Goal: Download file/media: Obtain a digital file from the website

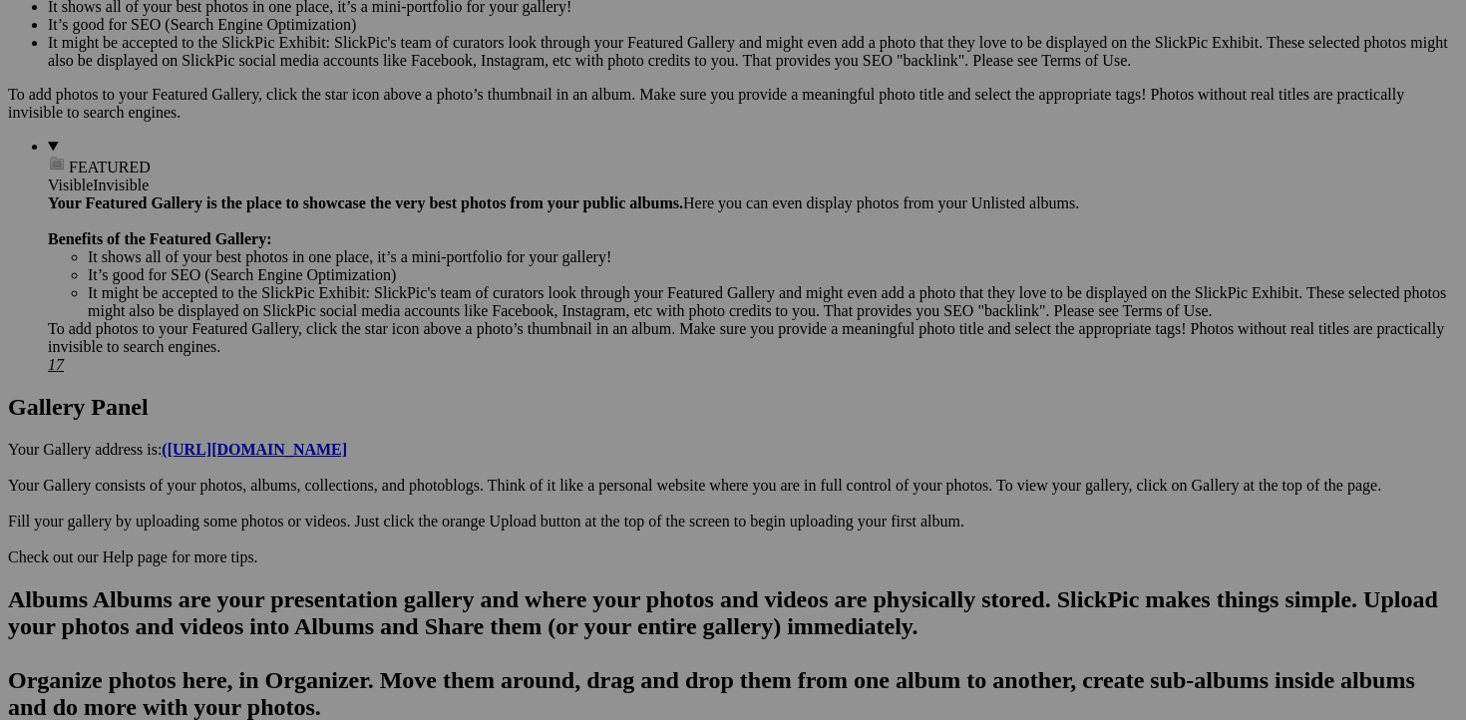
scroll to position [705, 0]
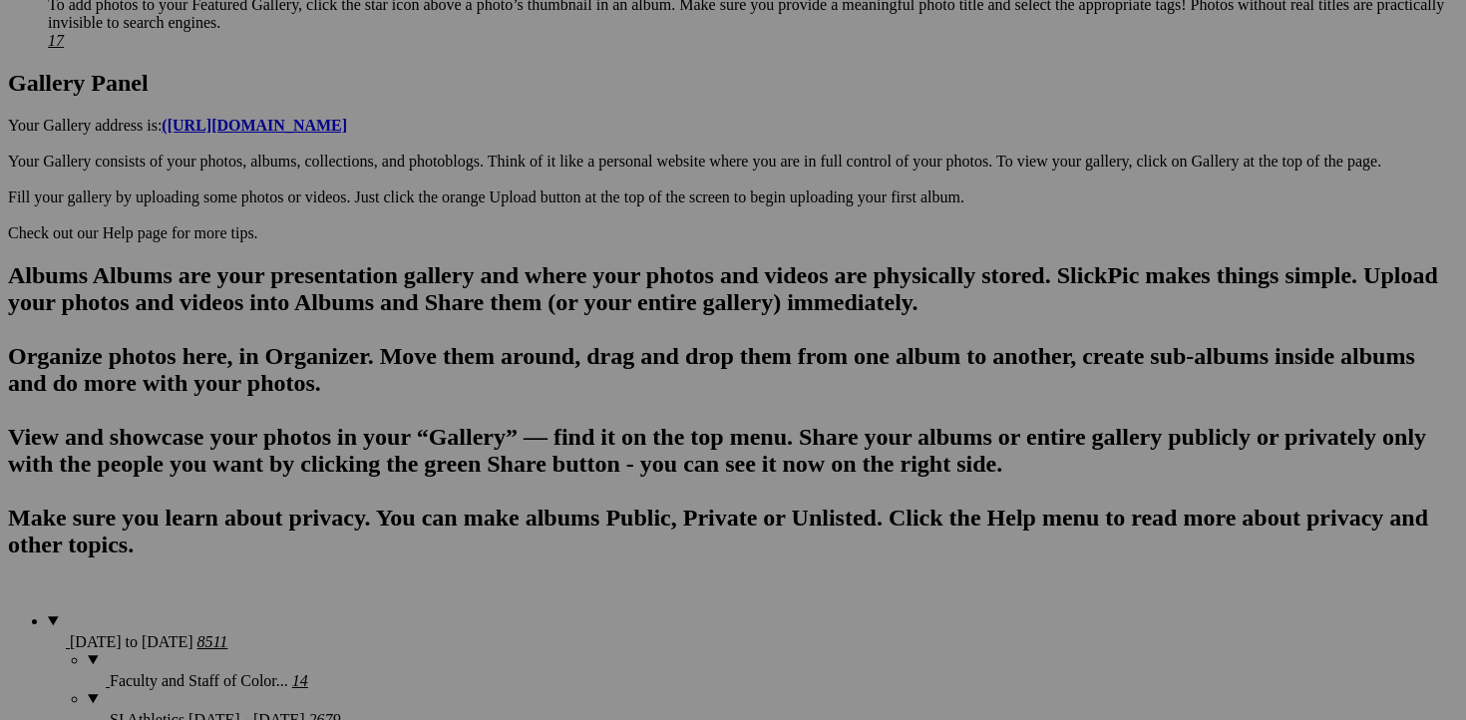
scroll to position [1019, 0]
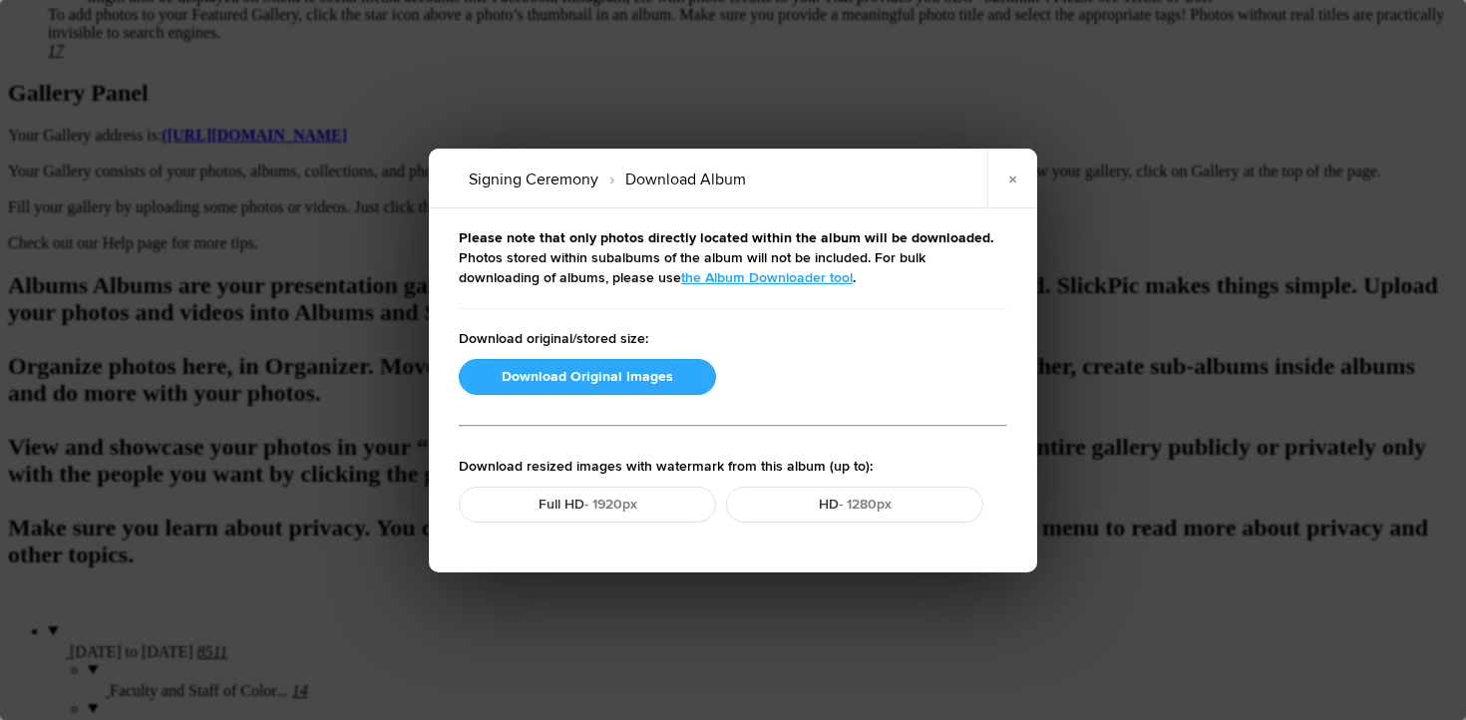
click at [554, 369] on button "Download Original Images" at bounding box center [587, 377] width 257 height 36
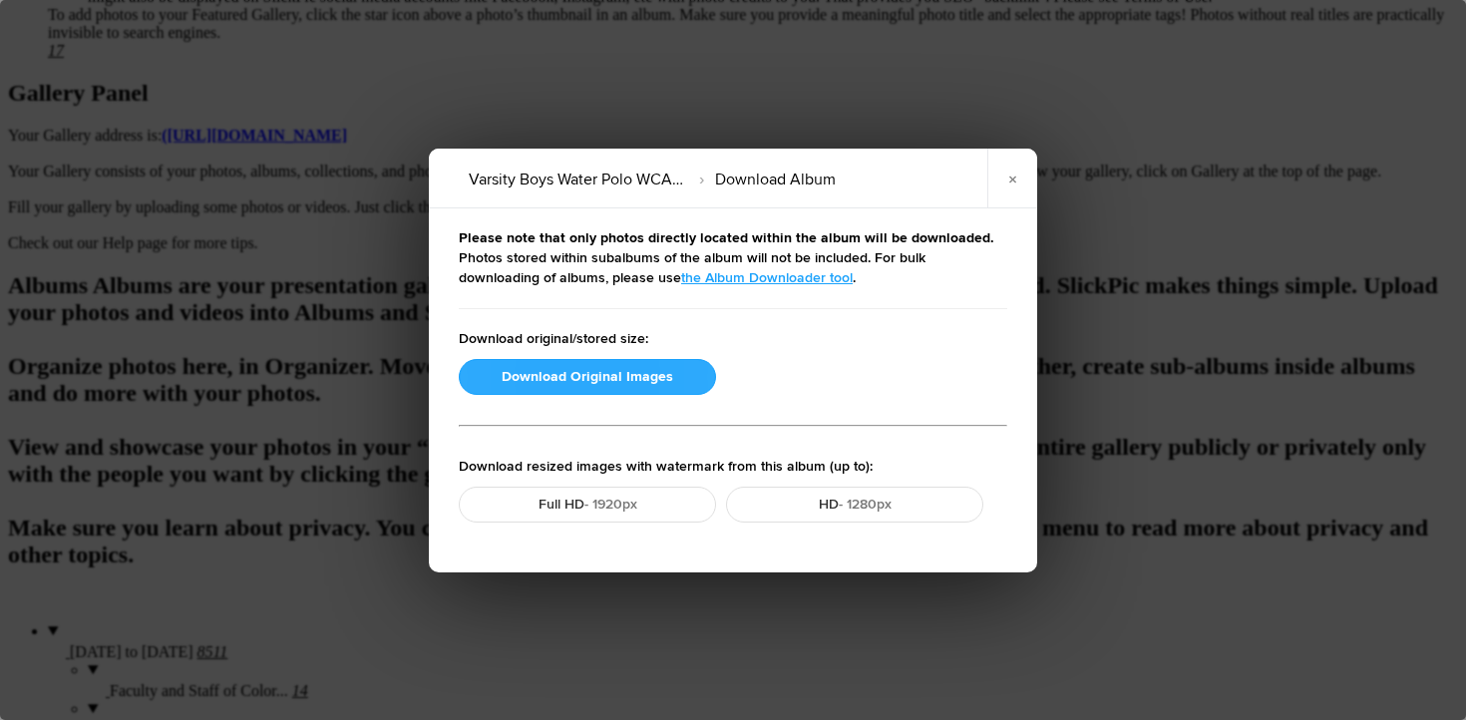
click at [509, 374] on button "Download Original Images" at bounding box center [587, 377] width 257 height 36
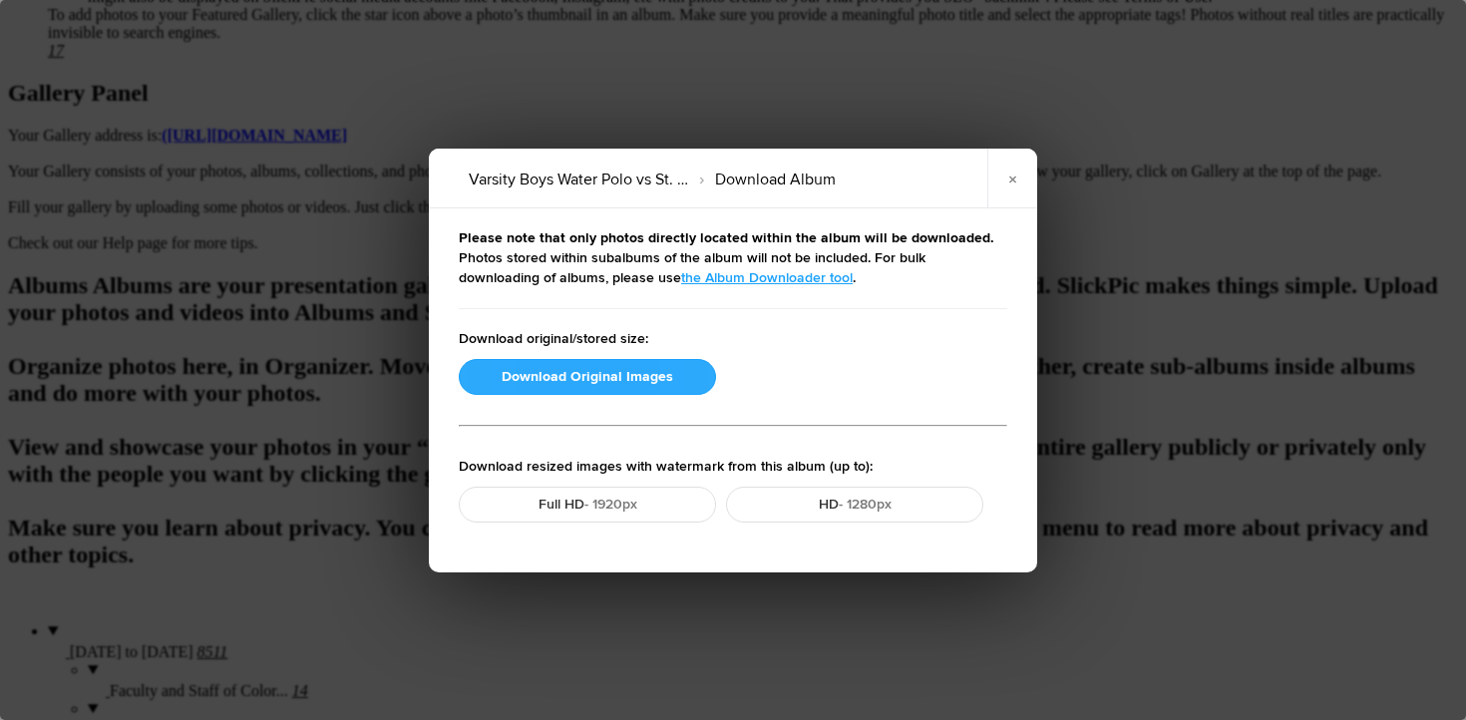
click at [530, 370] on button "Download Original Images" at bounding box center [587, 377] width 257 height 36
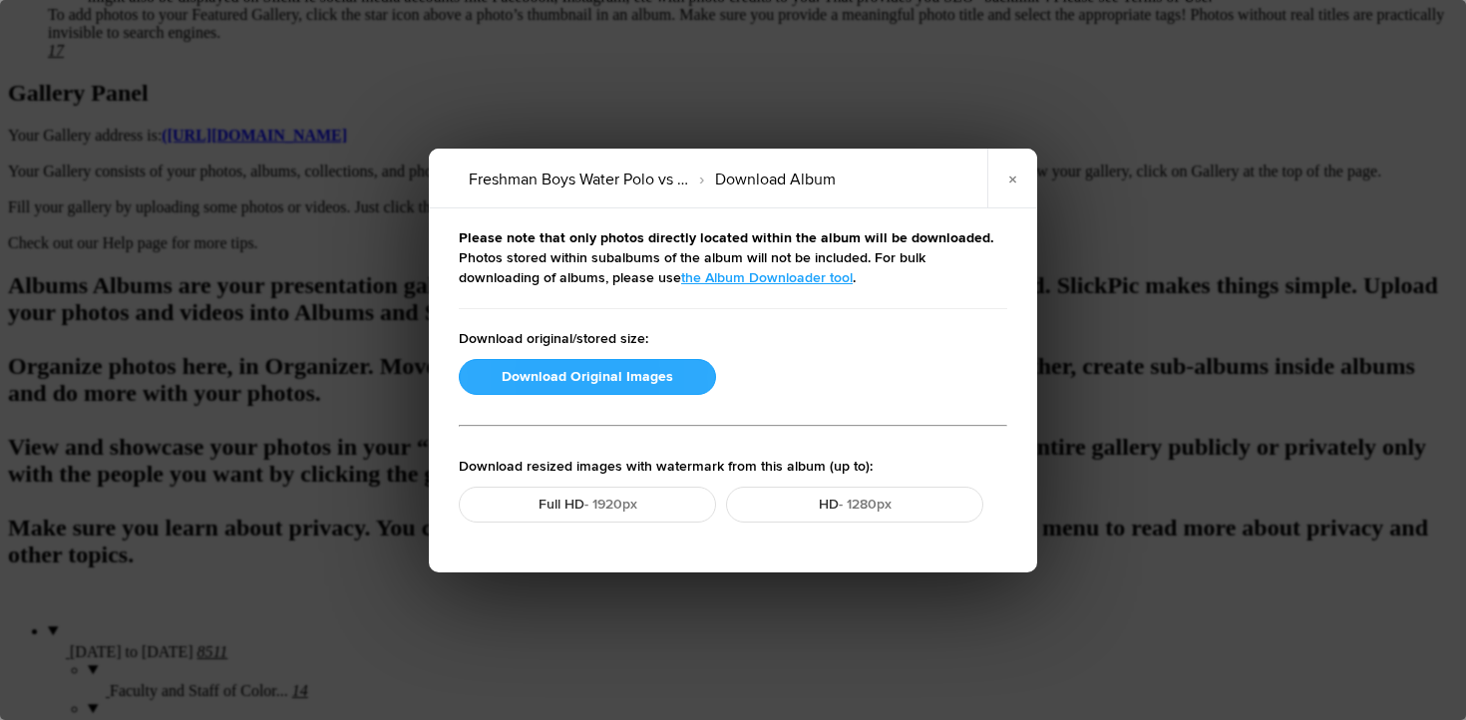
click at [513, 374] on button "Download Original Images" at bounding box center [587, 377] width 257 height 36
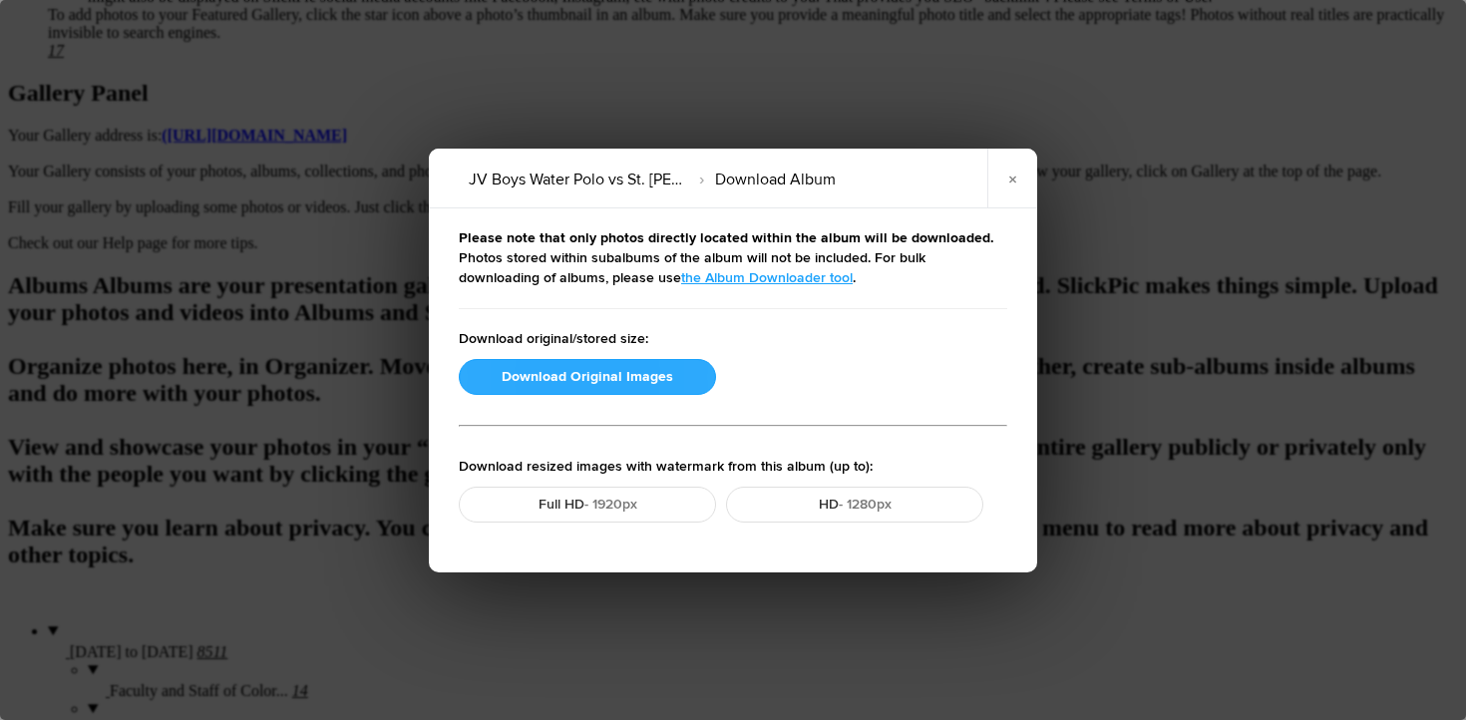
click at [532, 378] on button "Download Original Images" at bounding box center [587, 377] width 257 height 36
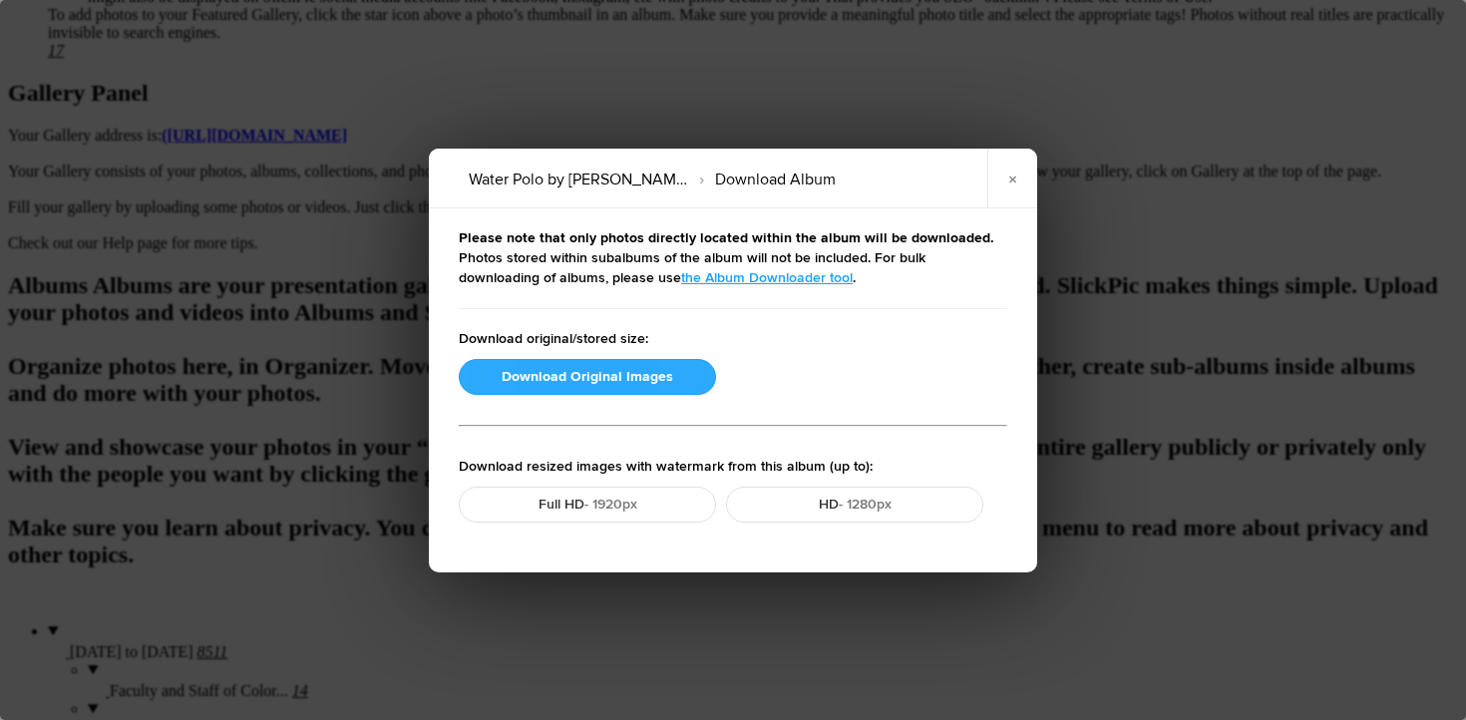
click at [555, 378] on button "Download Original Images" at bounding box center [587, 377] width 257 height 36
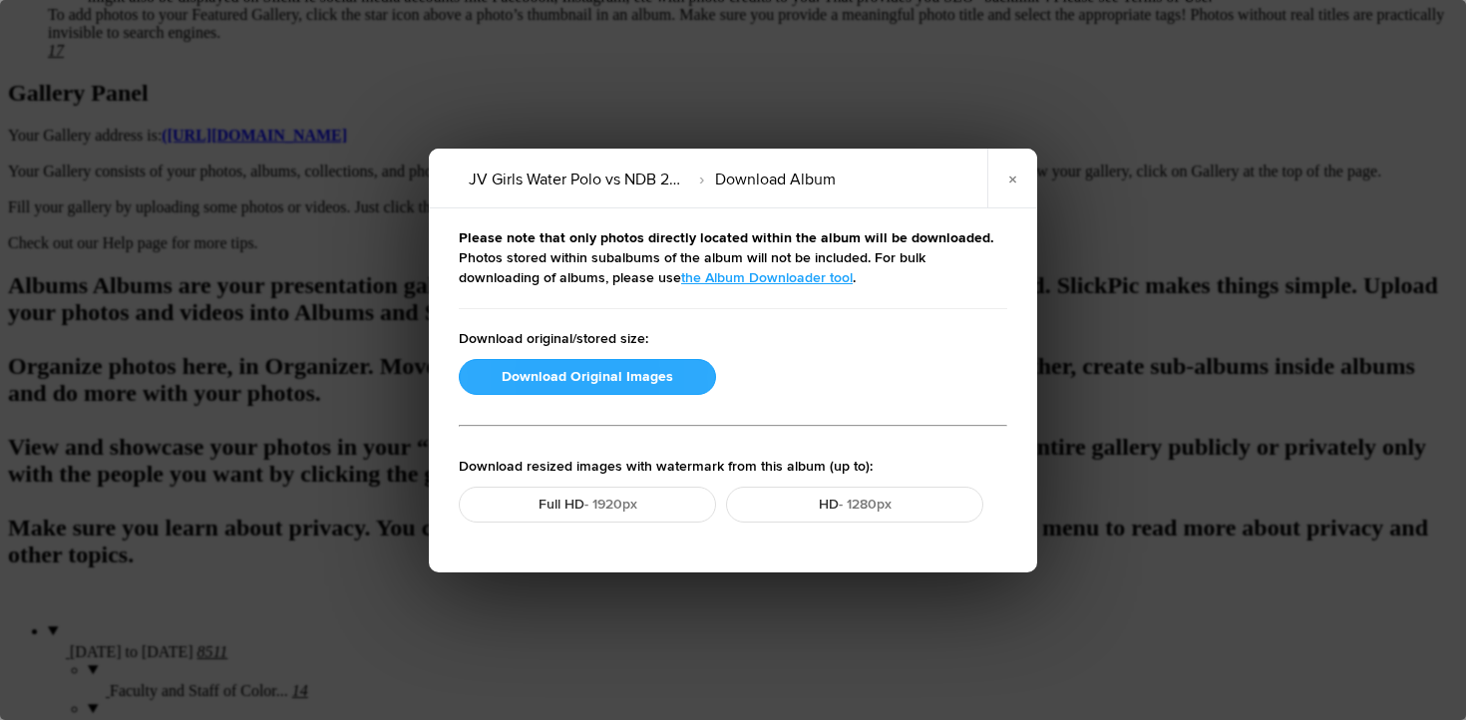
click at [559, 380] on button "Download Original Images" at bounding box center [587, 377] width 257 height 36
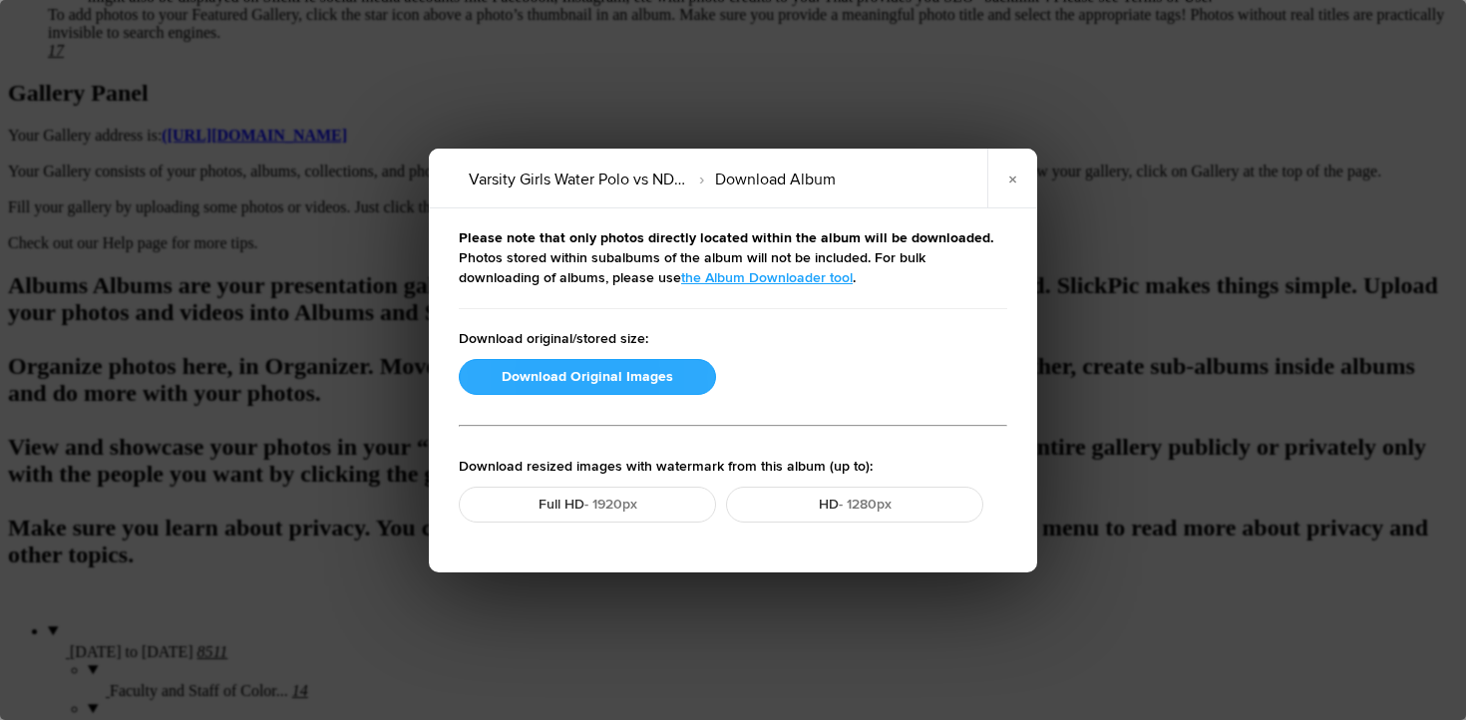
click at [490, 377] on button "Download Original Images" at bounding box center [587, 377] width 257 height 36
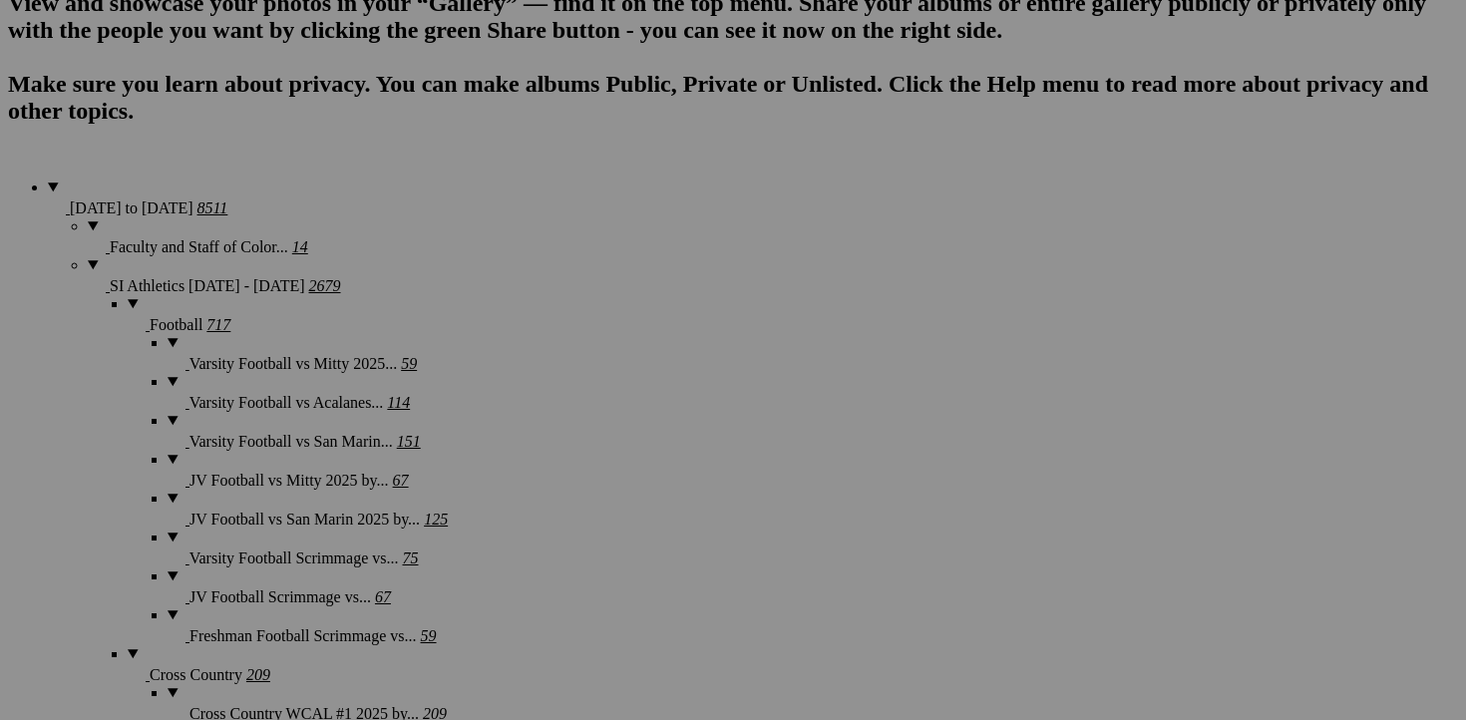
scroll to position [1041, 0]
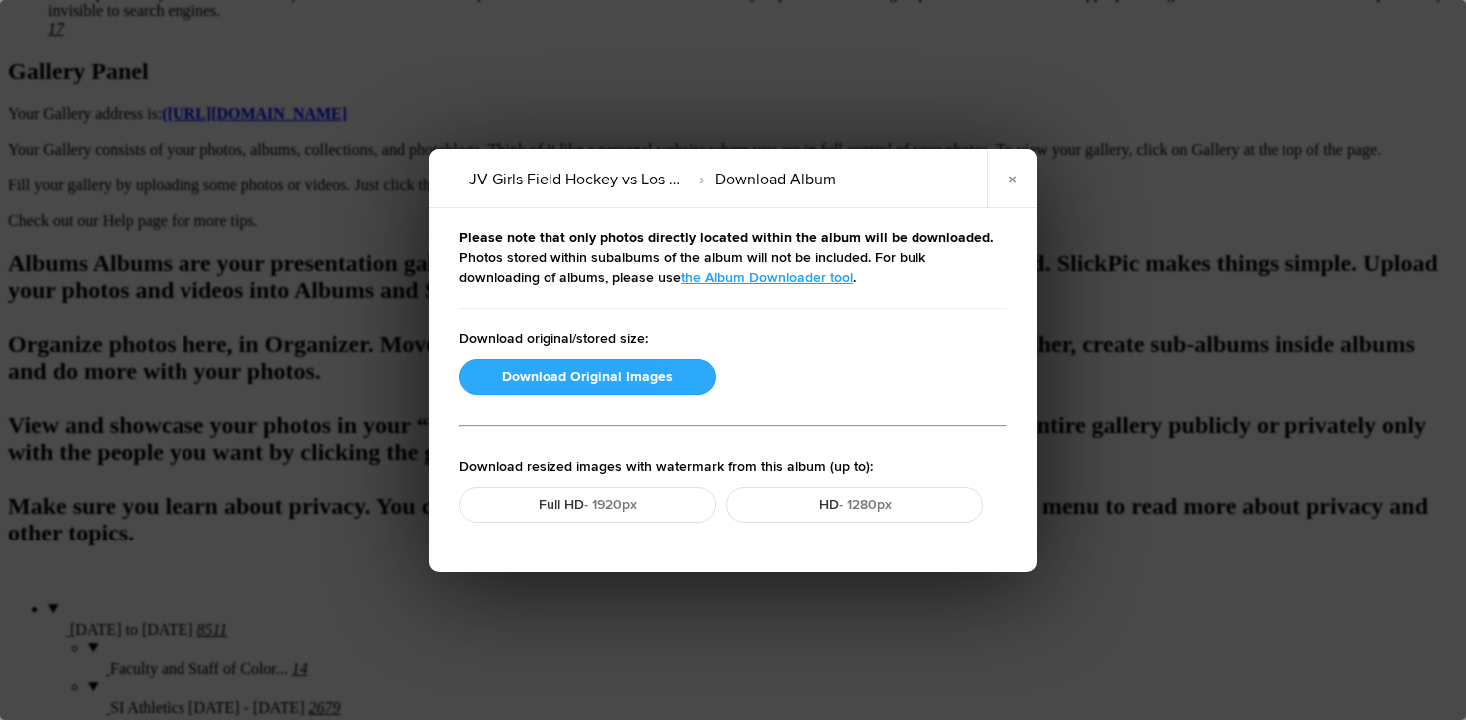
click at [482, 371] on button "Download Original Images" at bounding box center [587, 377] width 257 height 36
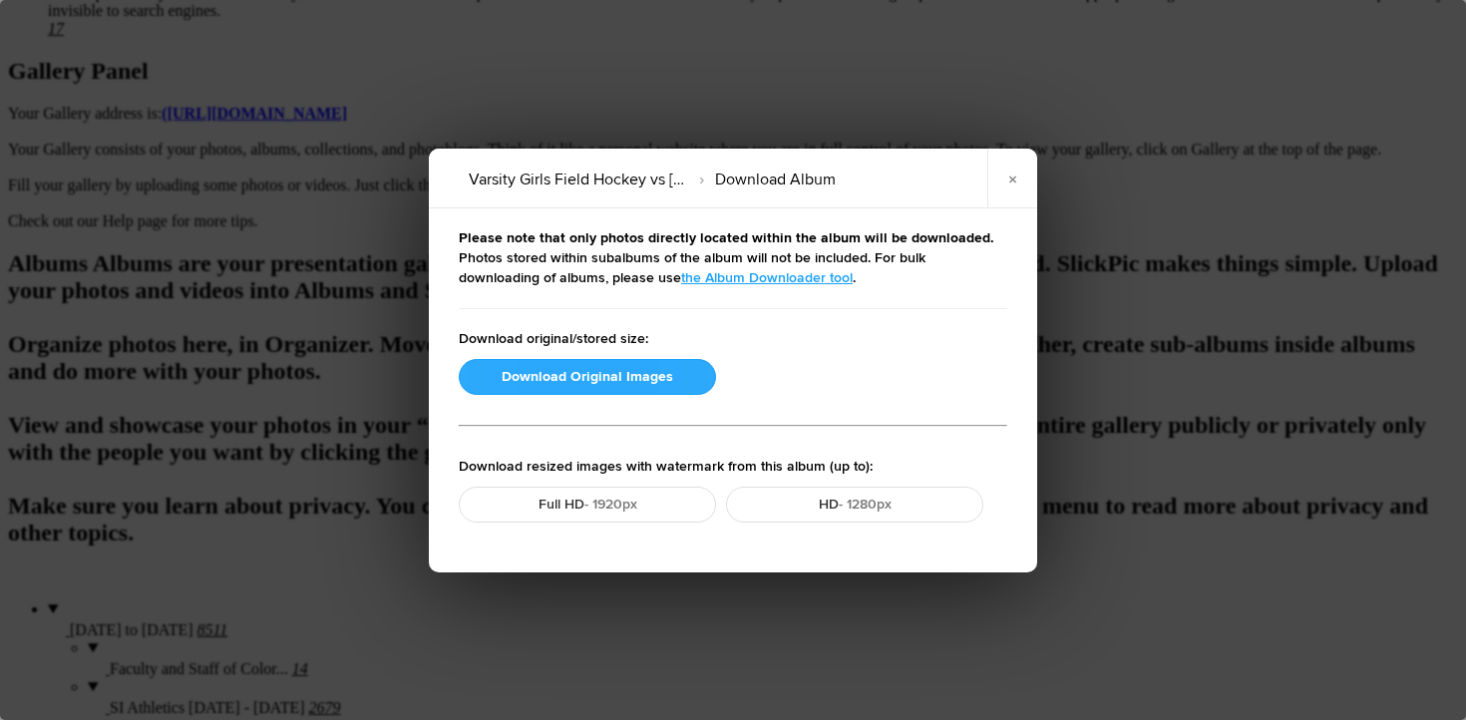
click at [504, 382] on button "Download Original Images" at bounding box center [587, 377] width 257 height 36
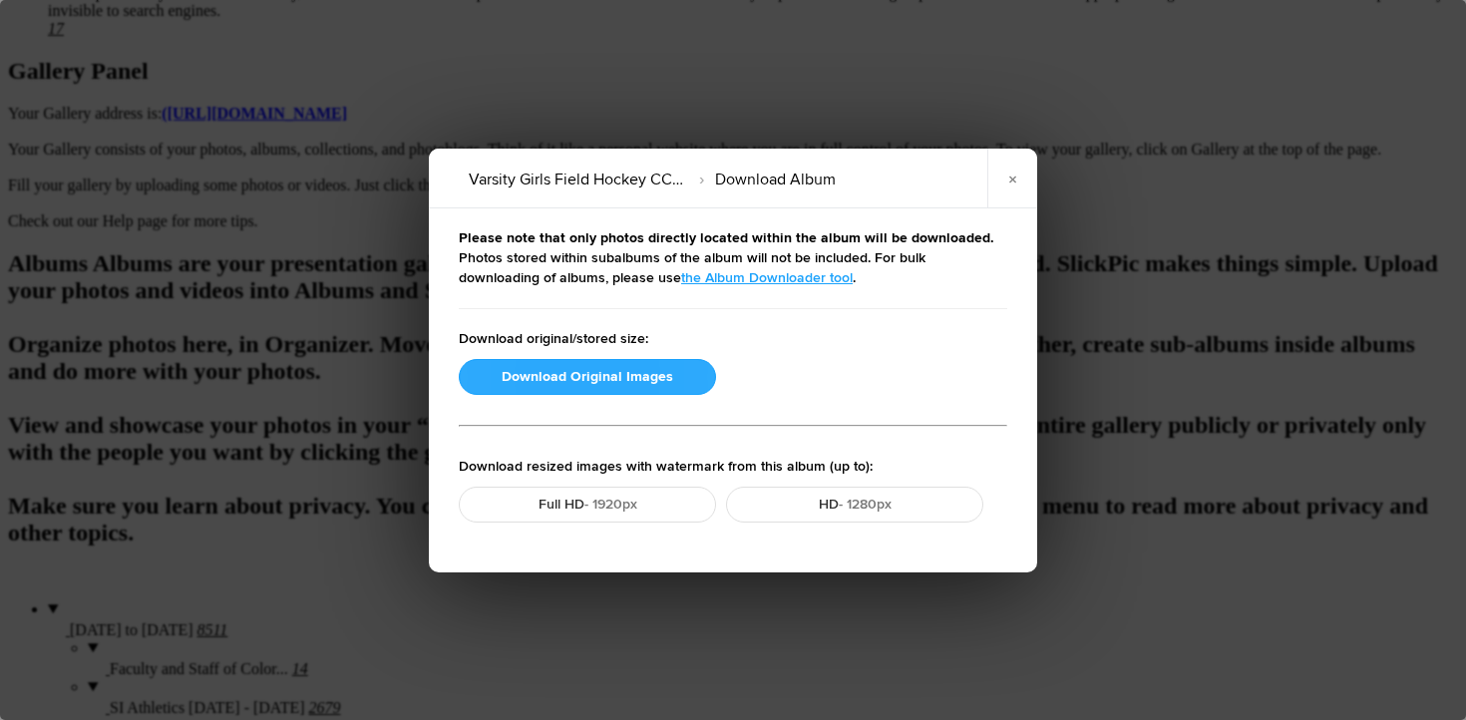
click at [564, 368] on button "Download Original Images" at bounding box center [587, 377] width 257 height 36
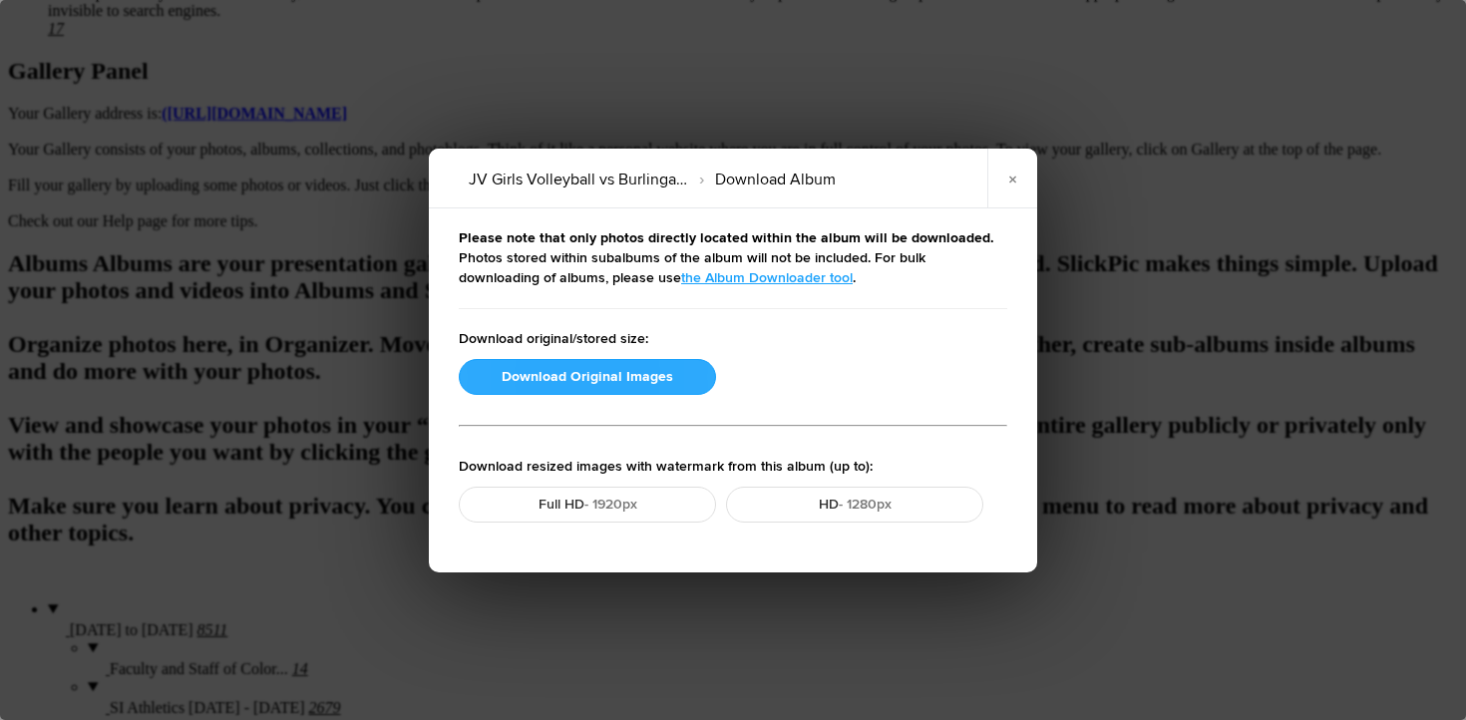
click at [558, 377] on button "Download Original Images" at bounding box center [587, 377] width 257 height 36
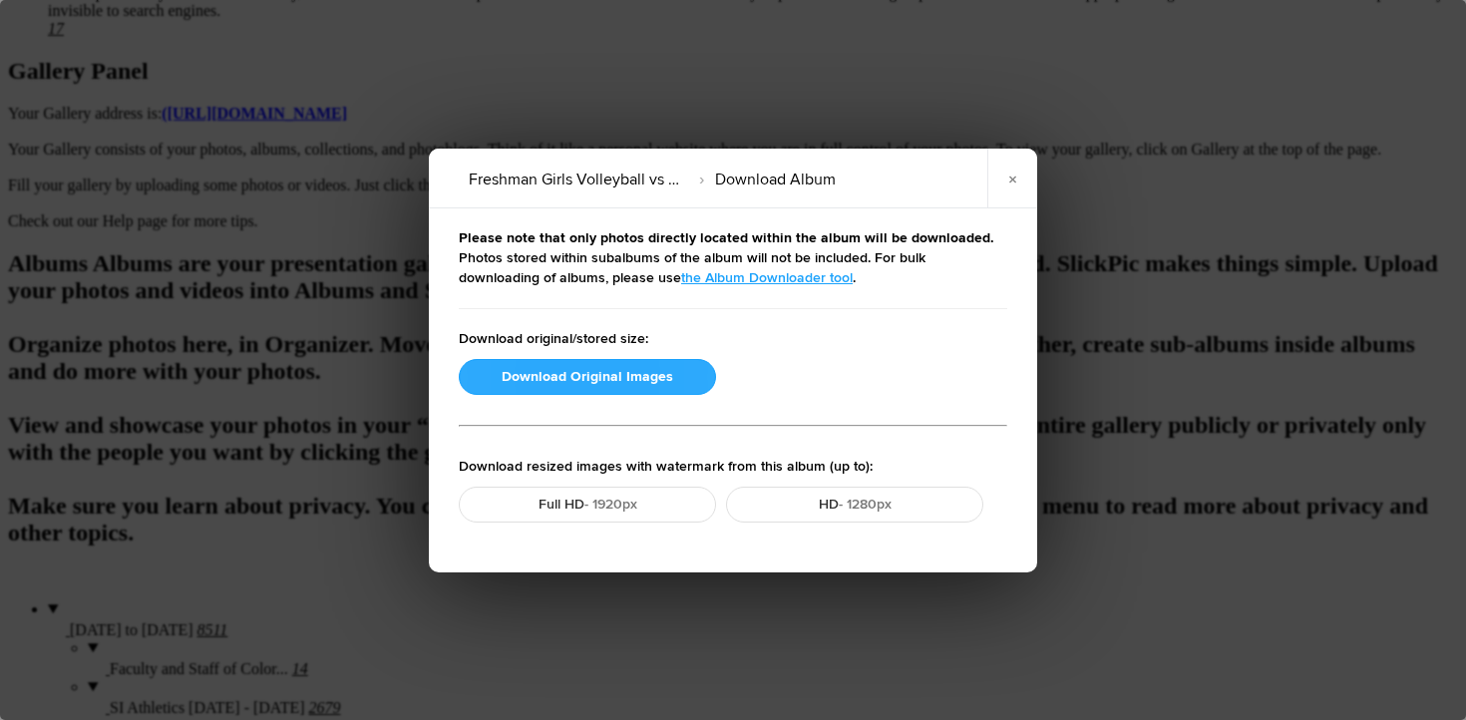
click at [515, 368] on button "Download Original Images" at bounding box center [587, 377] width 257 height 36
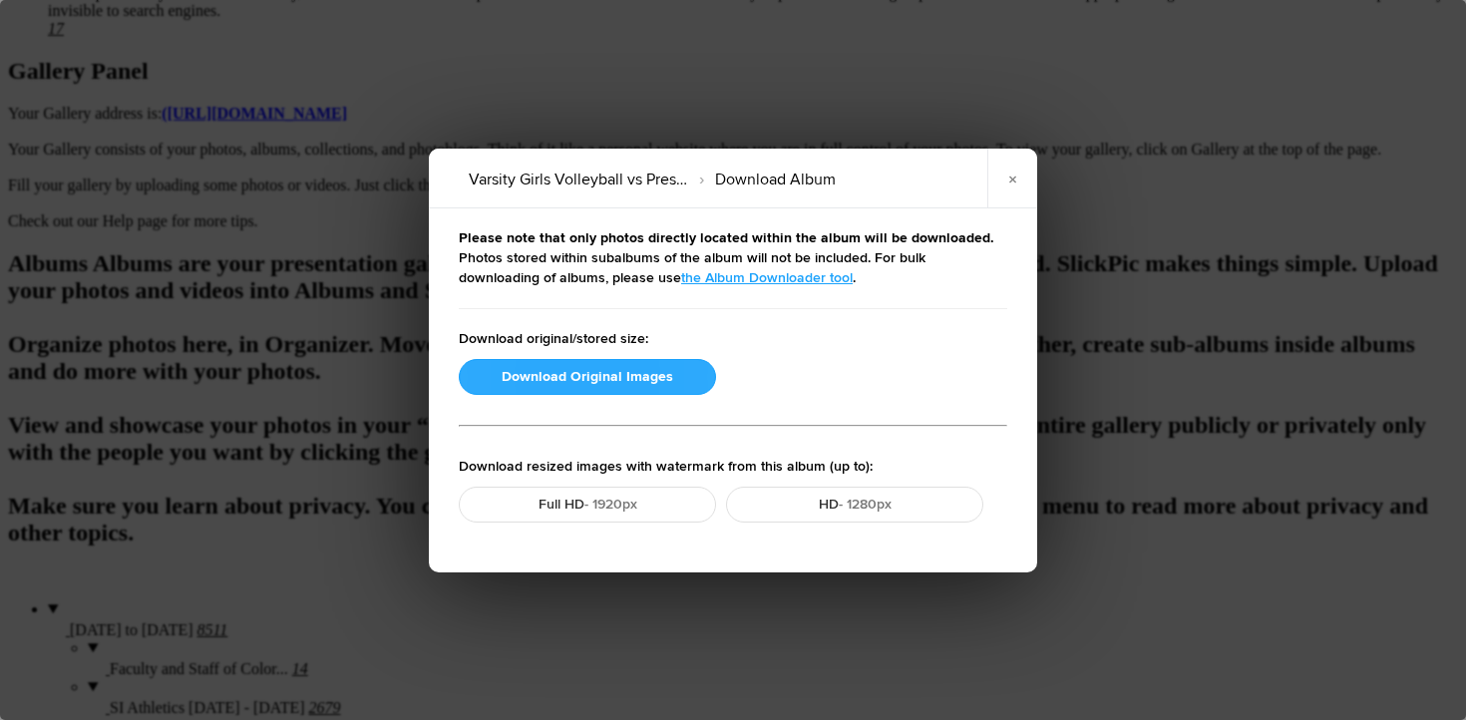
click at [544, 380] on button "Download Original Images" at bounding box center [587, 377] width 257 height 36
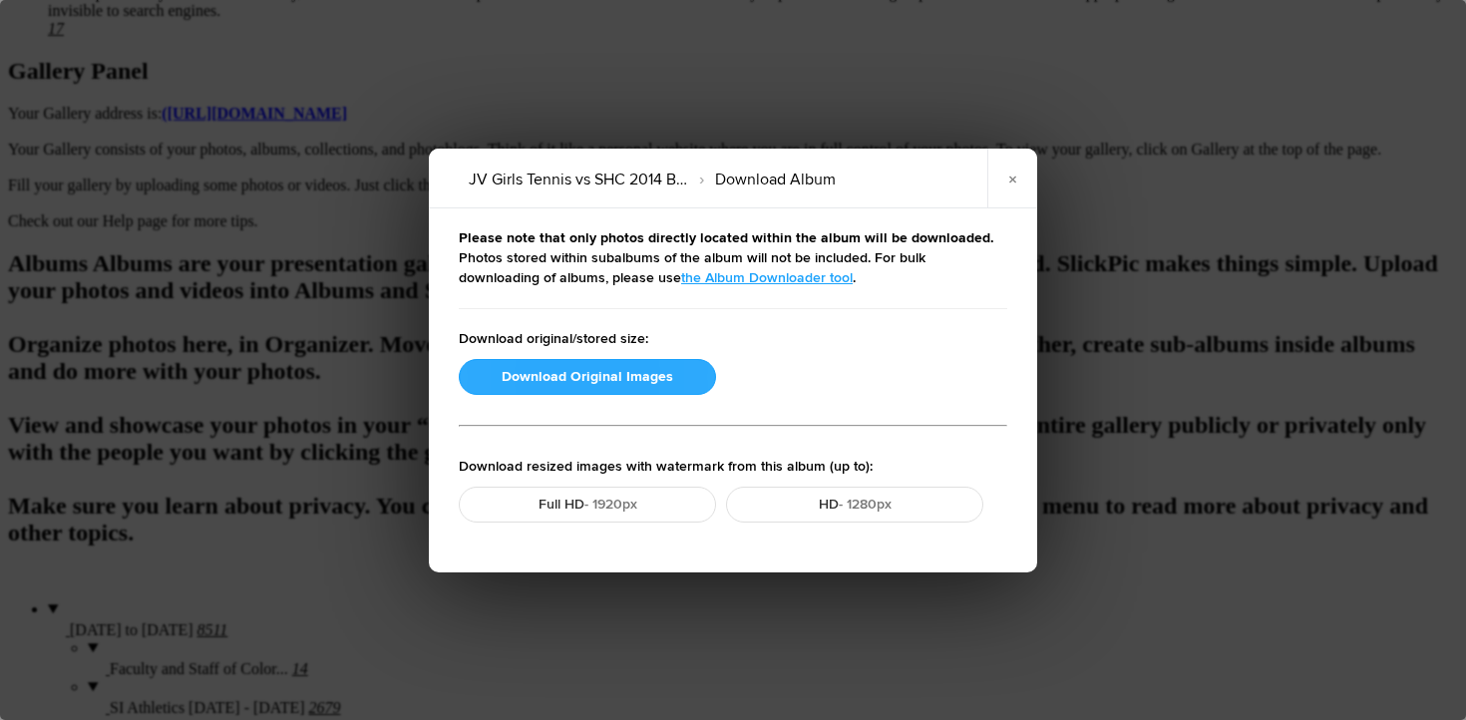
click at [486, 381] on button "Download Original Images" at bounding box center [587, 377] width 257 height 36
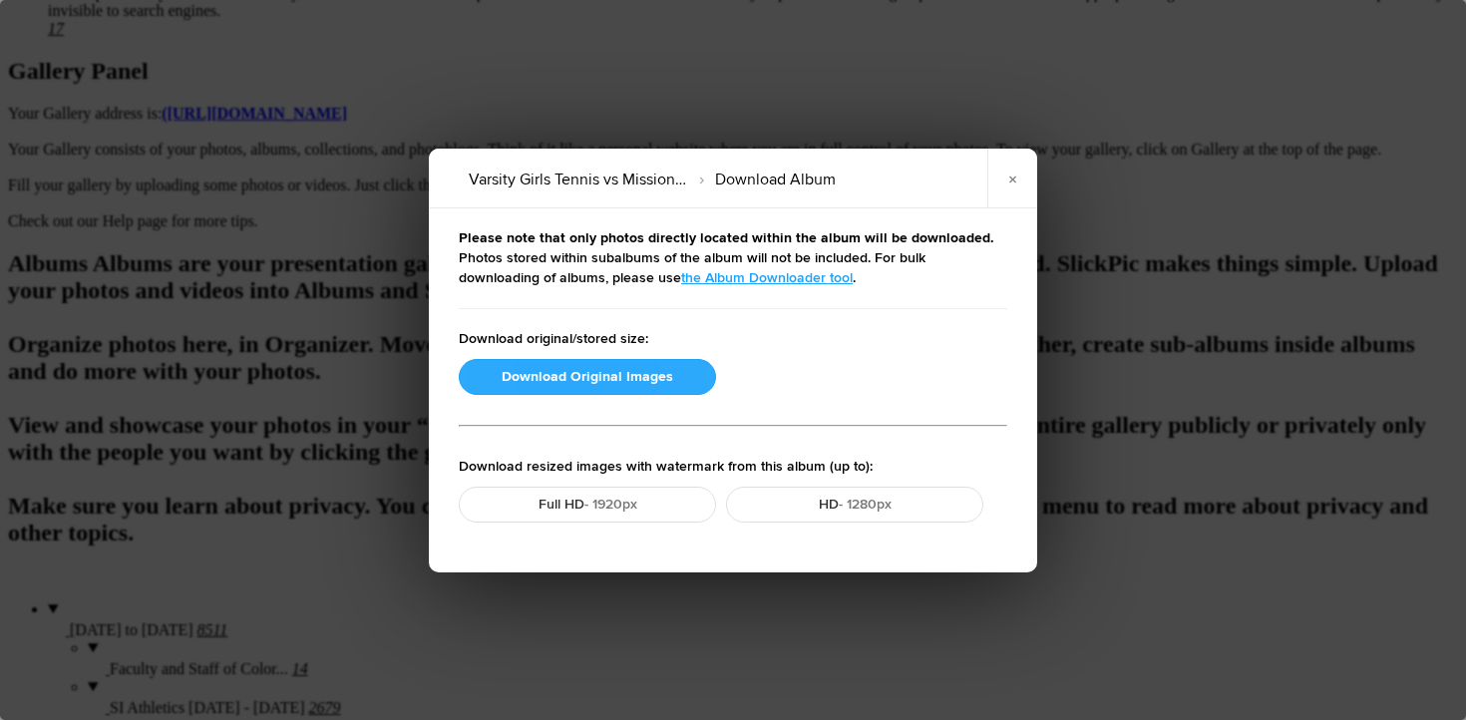
click at [609, 378] on button "Download Original Images" at bounding box center [587, 377] width 257 height 36
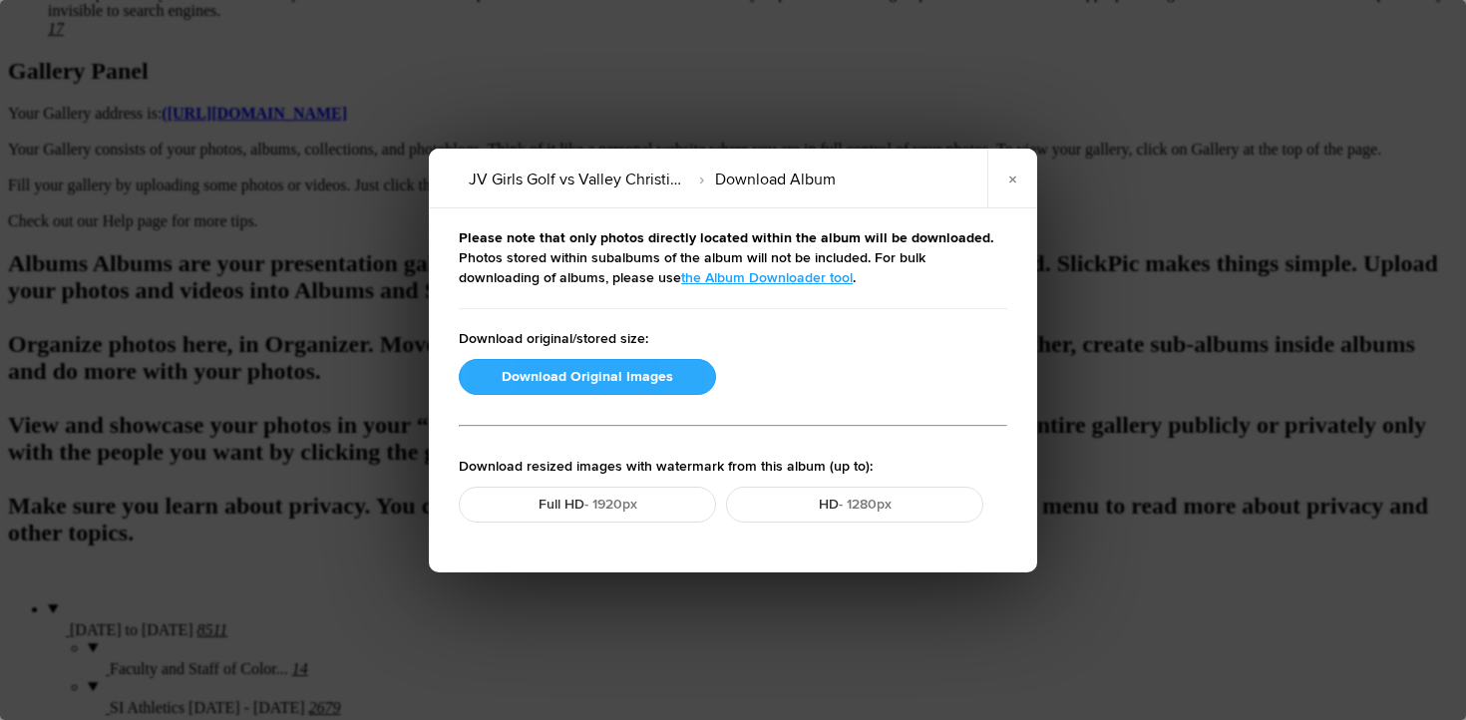
click at [590, 377] on button "Download Original Images" at bounding box center [587, 377] width 257 height 36
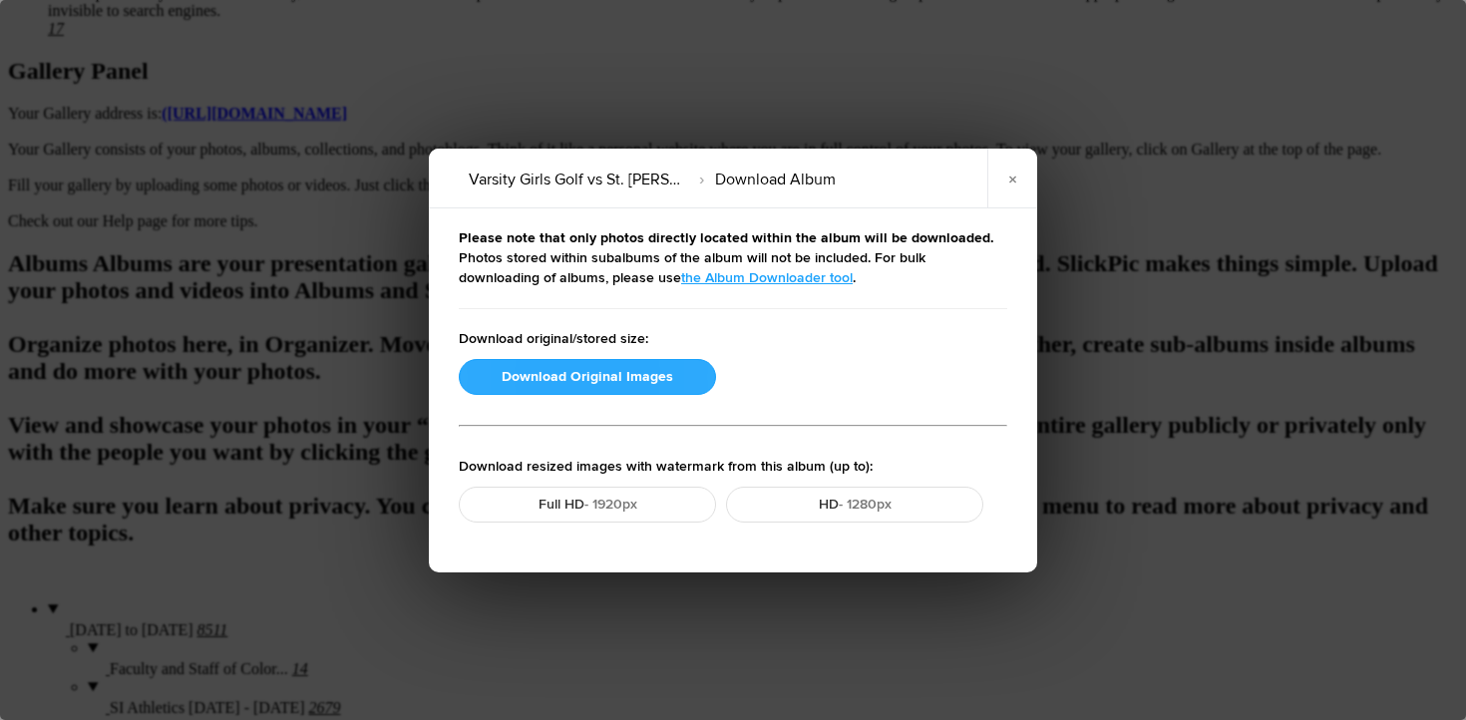
click at [537, 375] on button "Download Original Images" at bounding box center [587, 377] width 257 height 36
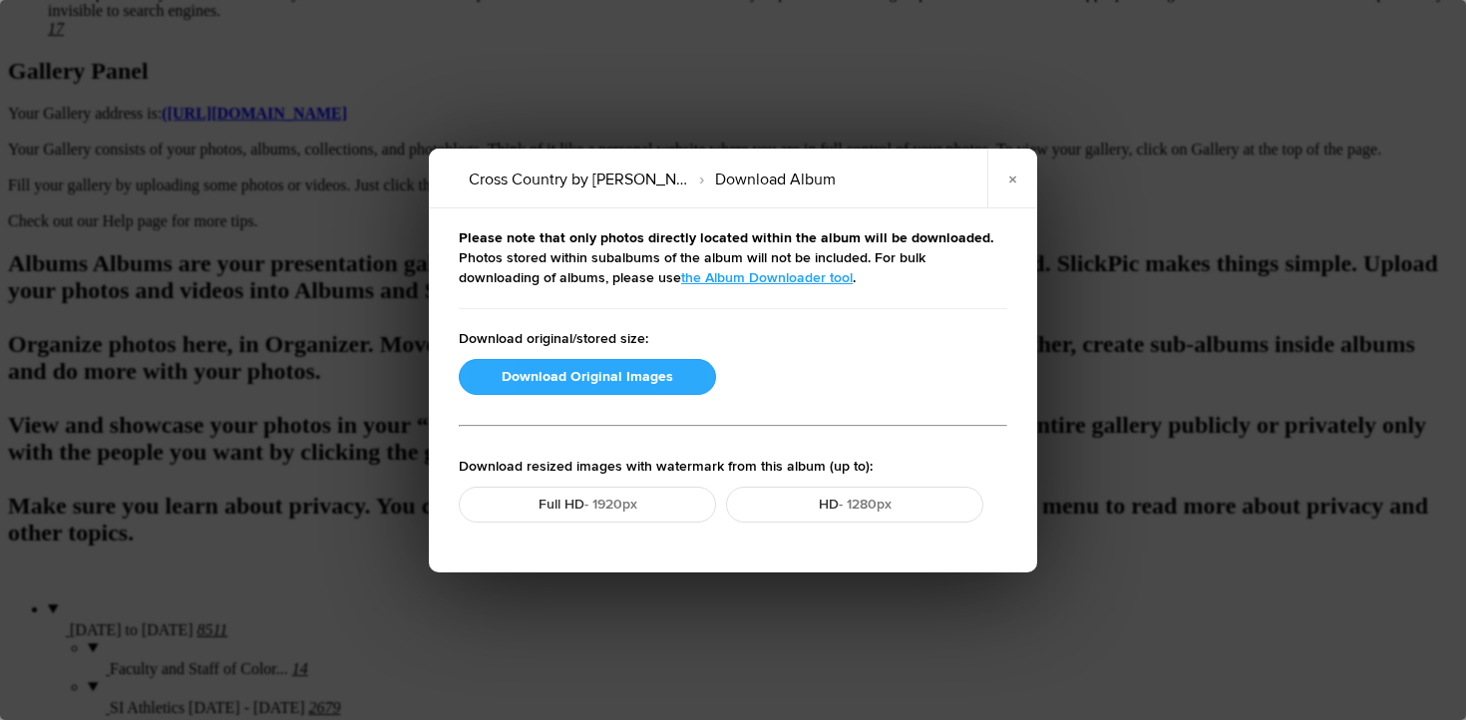
click at [539, 374] on button "Download Original Images" at bounding box center [587, 377] width 257 height 36
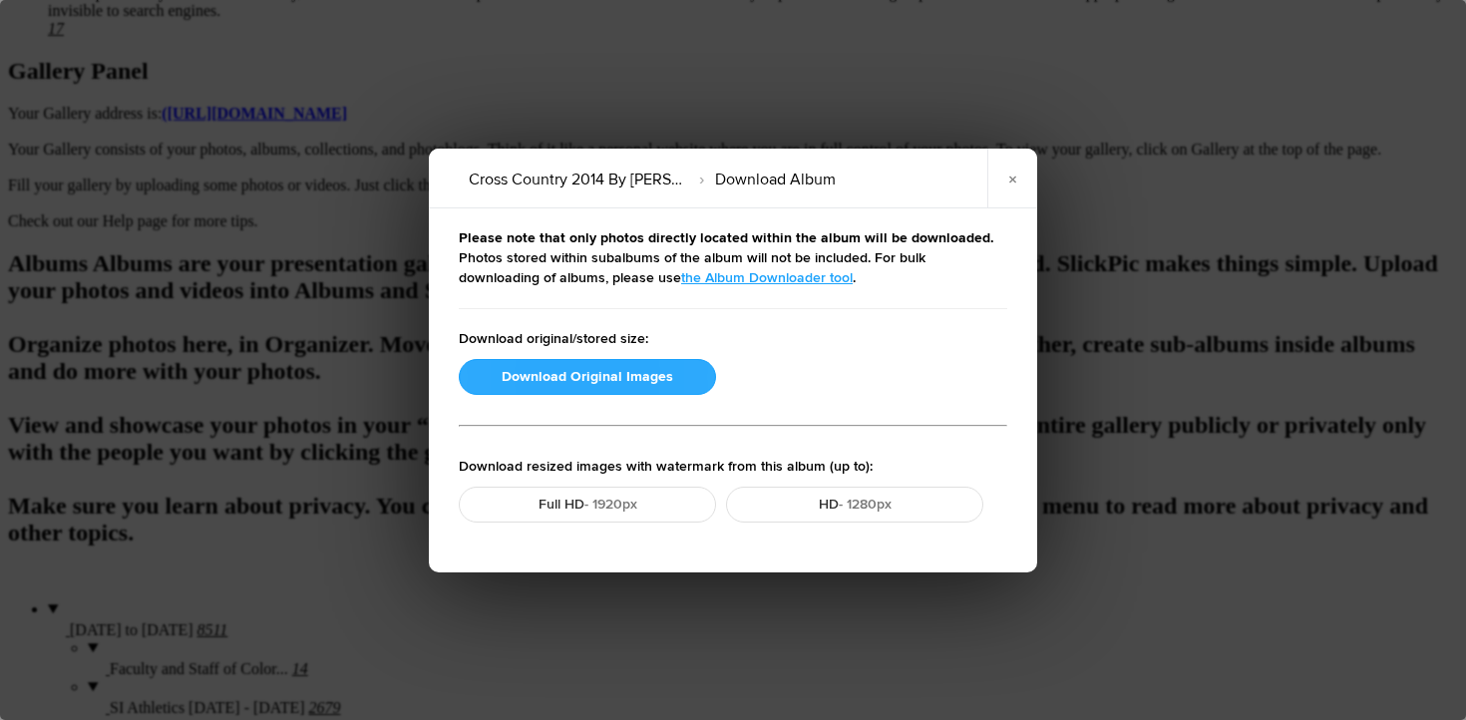
click at [508, 366] on button "Download Original Images" at bounding box center [587, 377] width 257 height 36
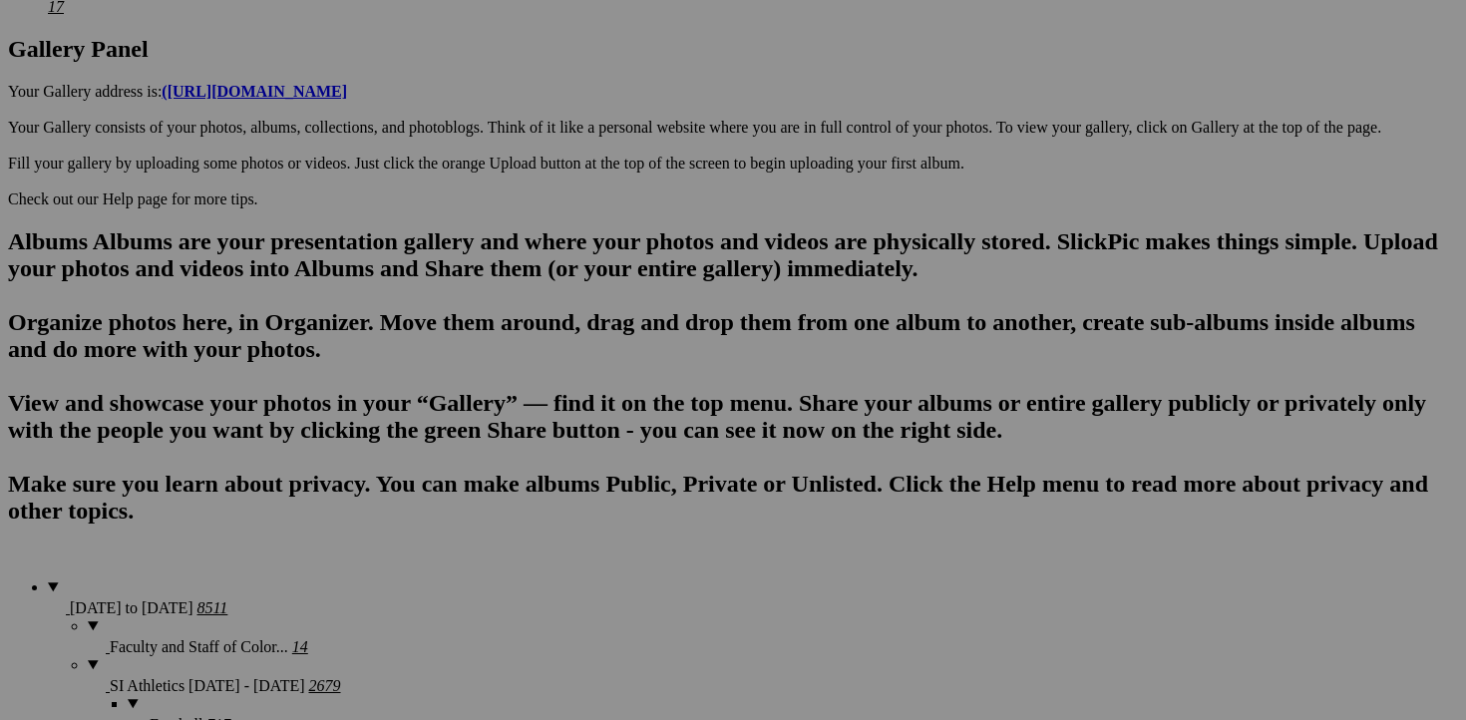
scroll to position [1060, 0]
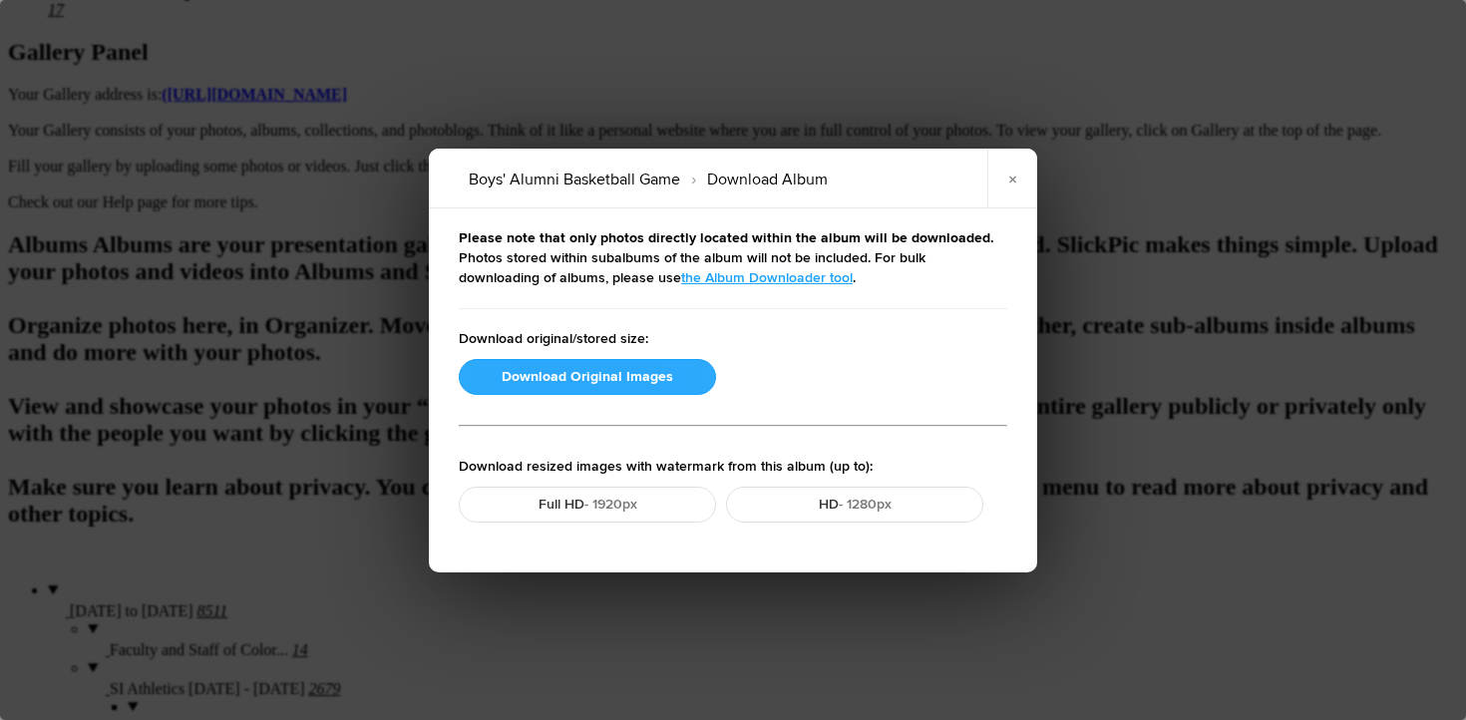
click at [566, 379] on button "Download Original Images" at bounding box center [587, 377] width 257 height 36
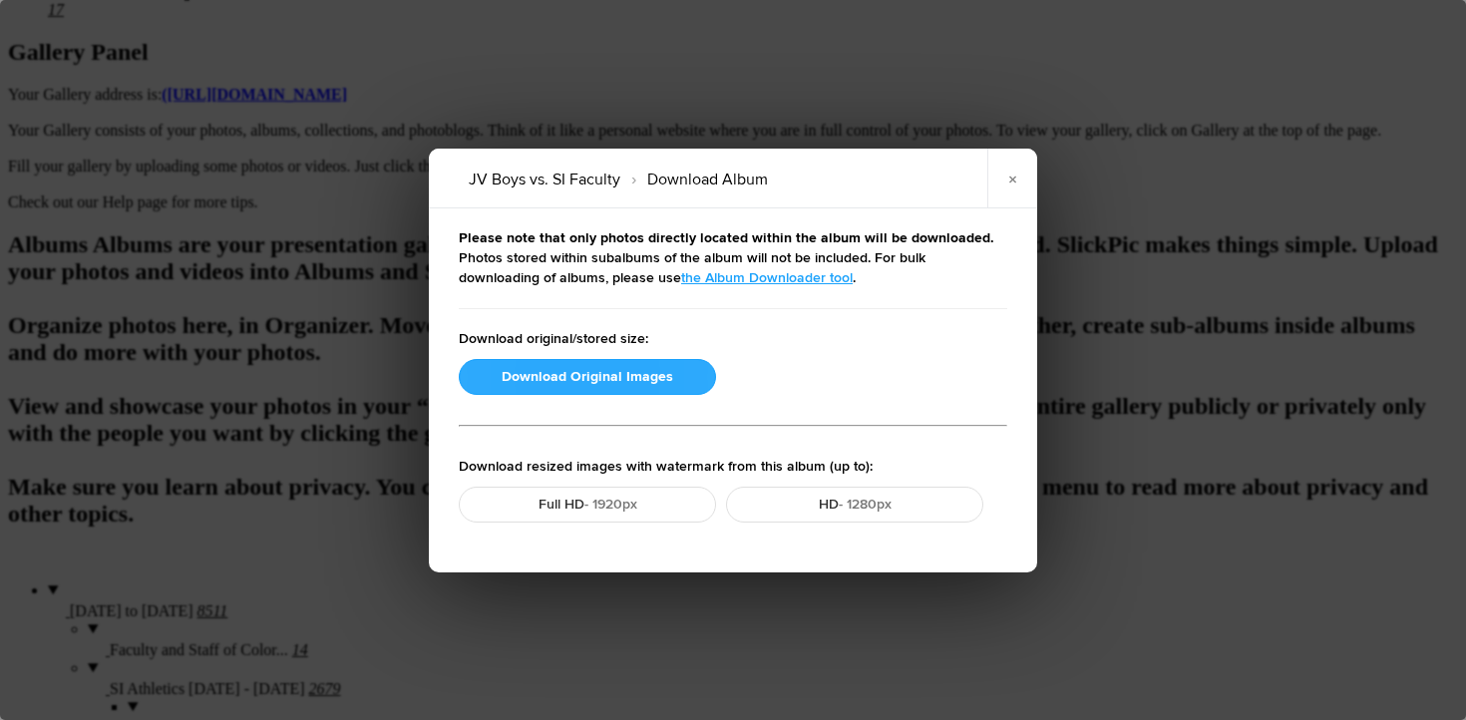
click at [519, 372] on button "Download Original Images" at bounding box center [587, 377] width 257 height 36
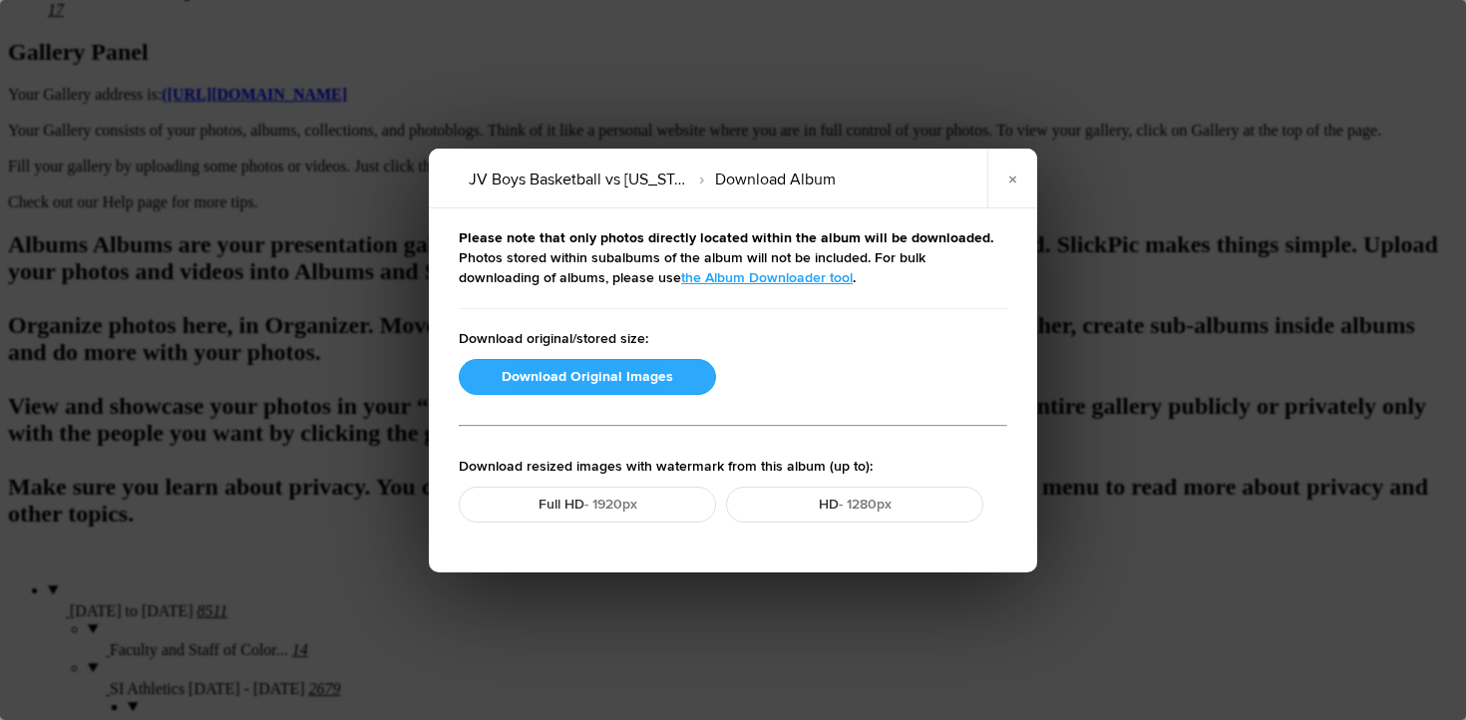
click at [522, 376] on button "Download Original Images" at bounding box center [587, 377] width 257 height 36
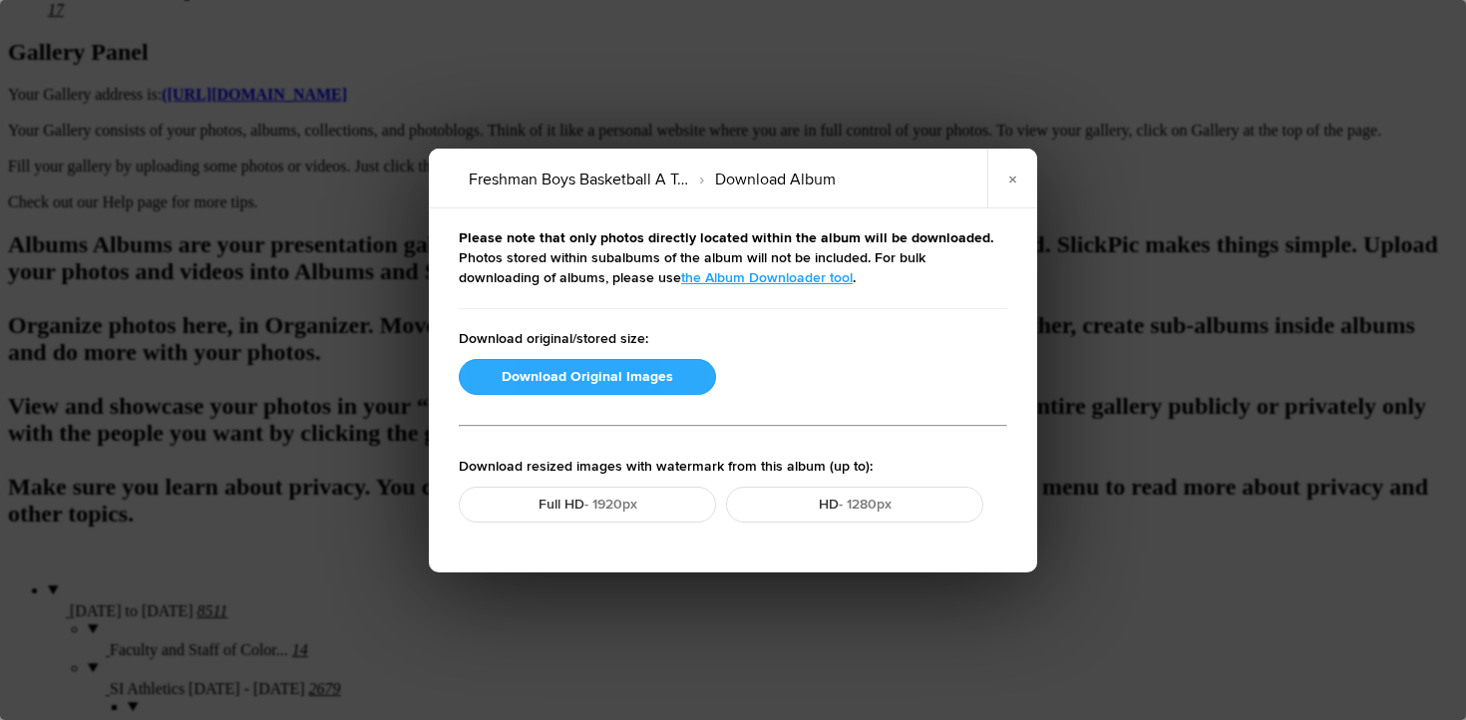
click at [502, 380] on button "Download Original Images" at bounding box center [587, 377] width 257 height 36
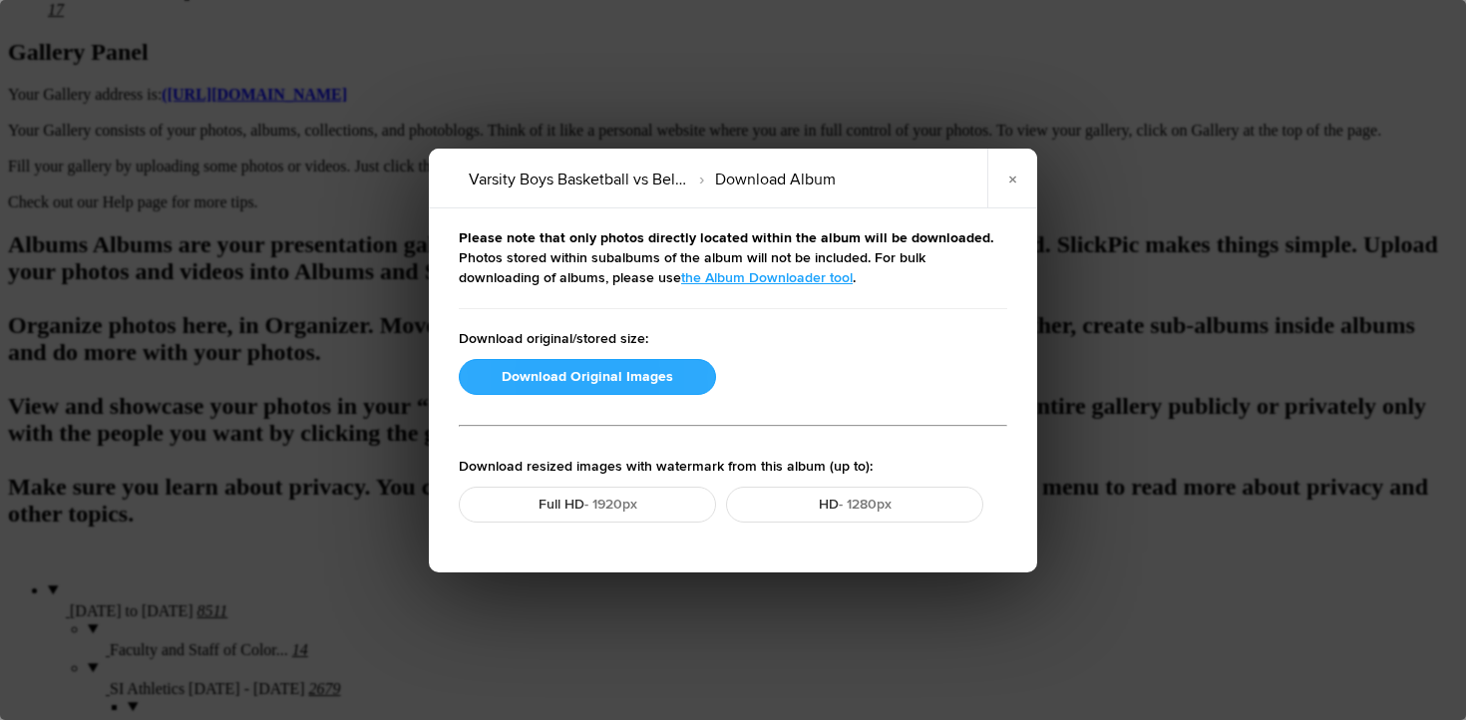
click at [562, 370] on button "Download Original Images" at bounding box center [587, 377] width 257 height 36
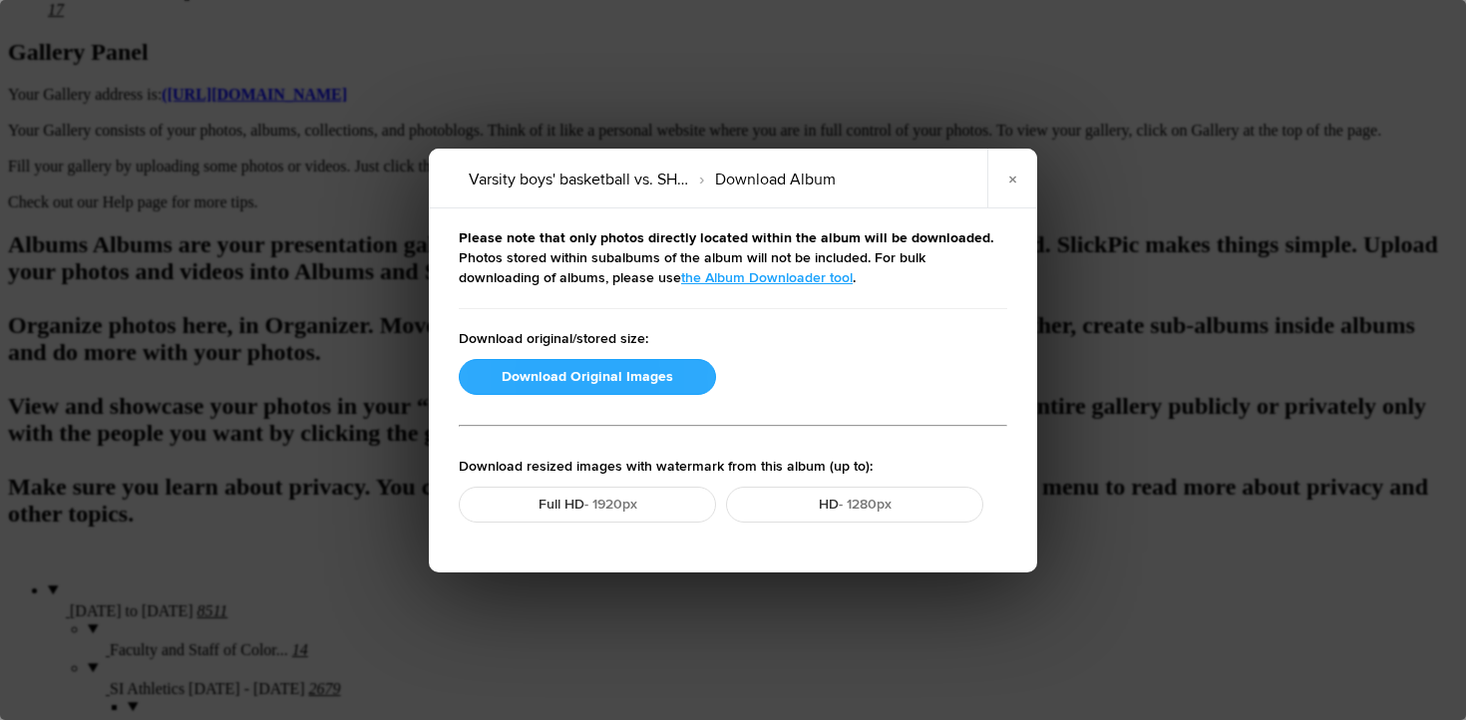
click at [512, 379] on button "Download Original Images" at bounding box center [587, 377] width 257 height 36
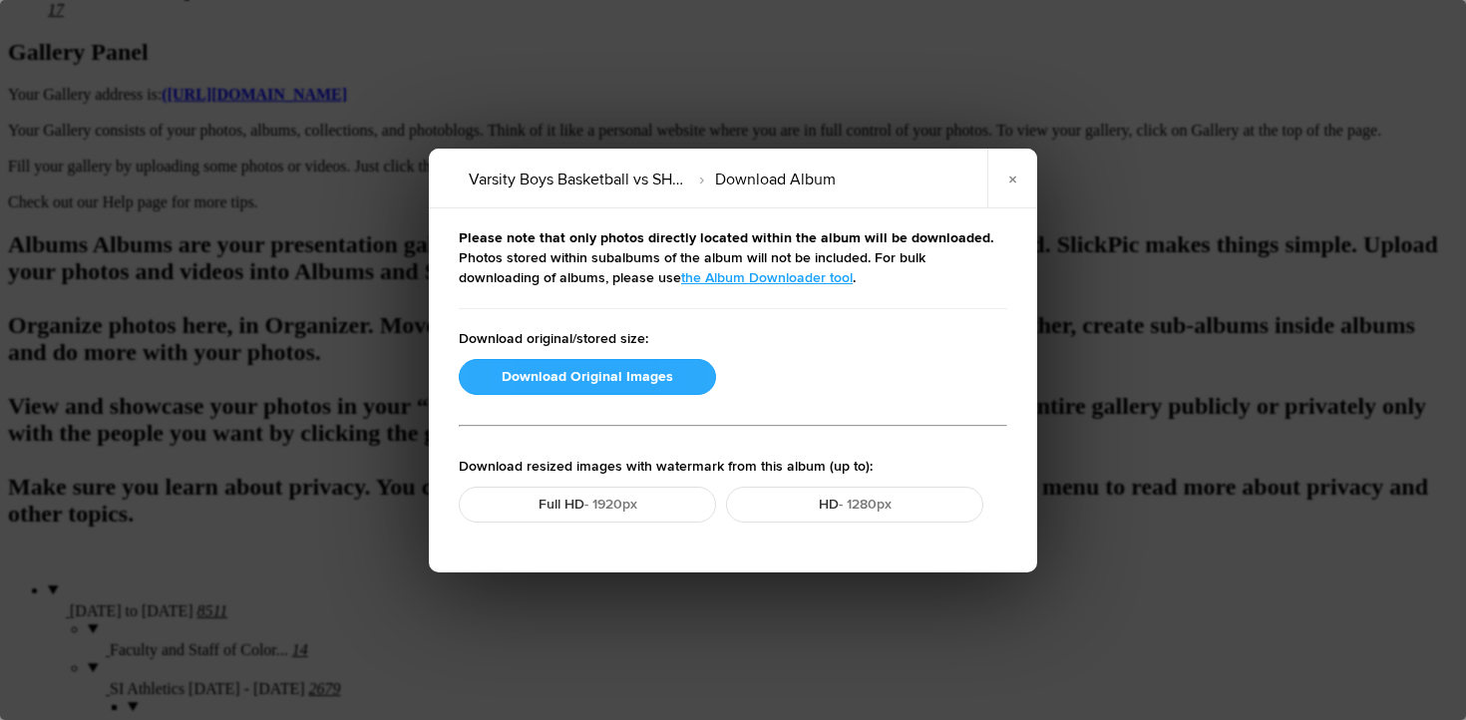
click at [567, 375] on button "Download Original Images" at bounding box center [587, 377] width 257 height 36
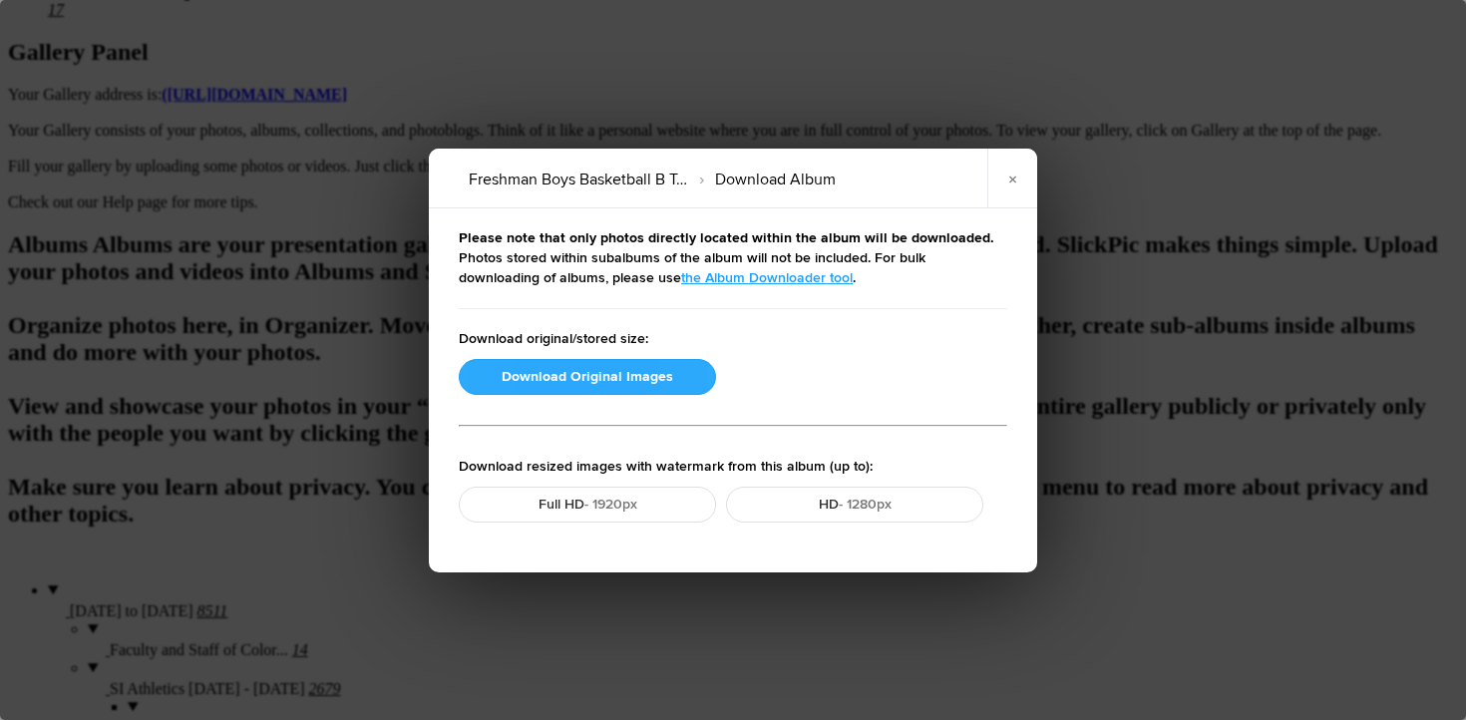
click at [515, 381] on button "Download Original Images" at bounding box center [587, 377] width 257 height 36
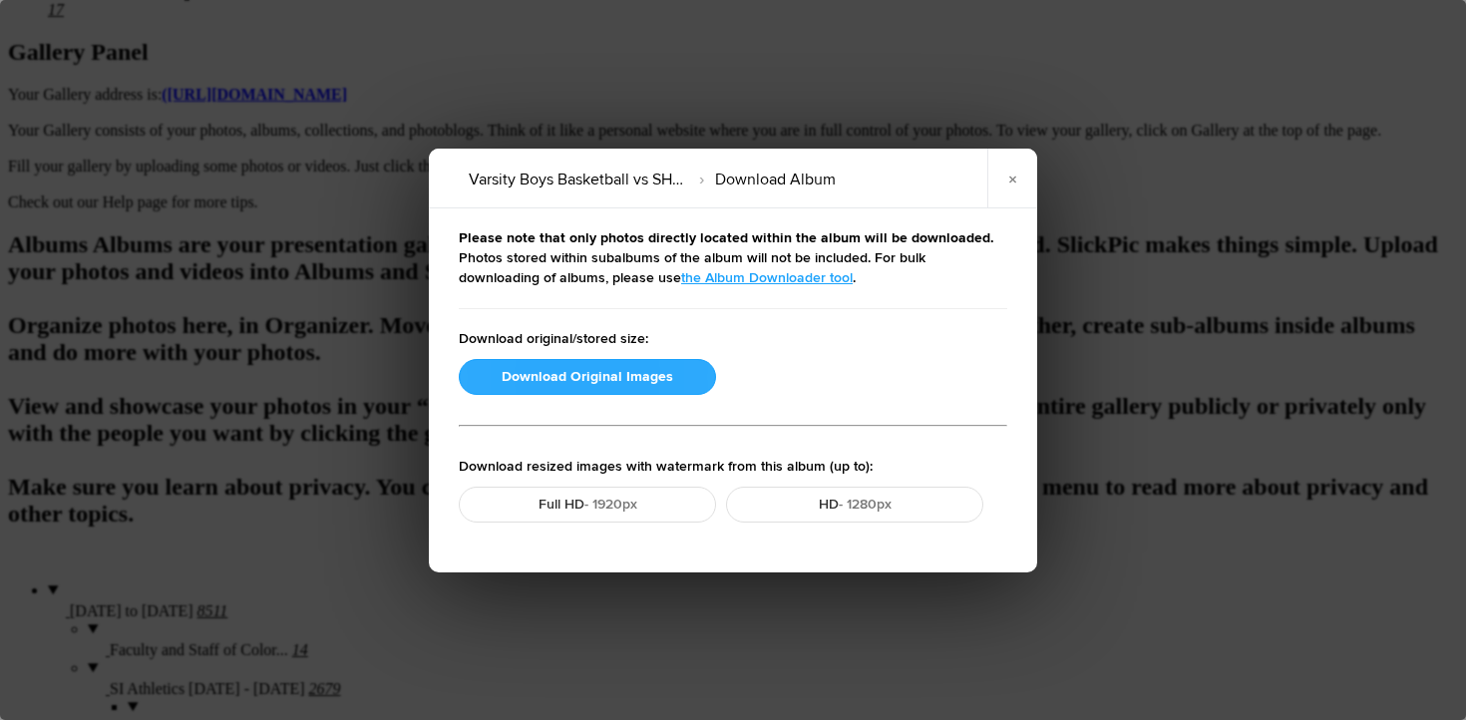
click at [545, 383] on button "Download Original Images" at bounding box center [587, 377] width 257 height 36
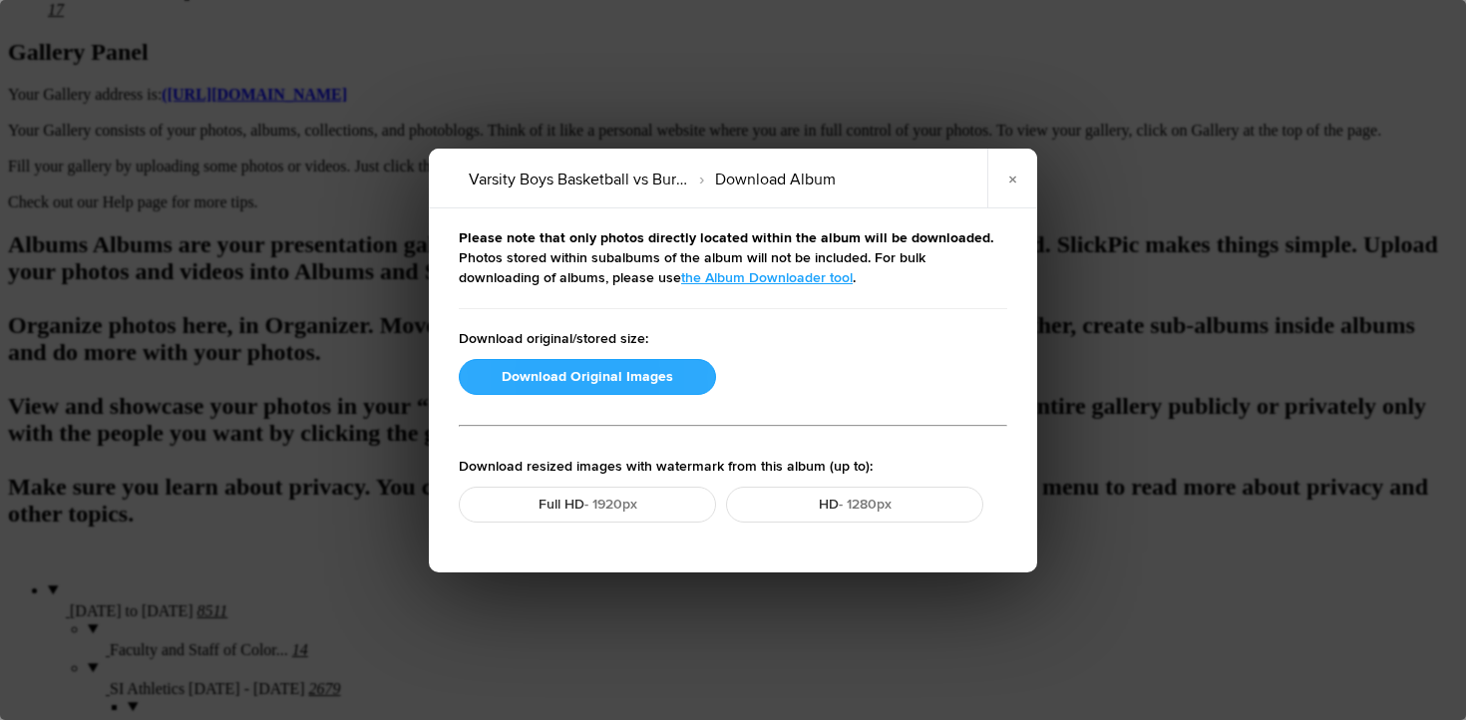
click at [564, 380] on button "Download Original Images" at bounding box center [587, 377] width 257 height 36
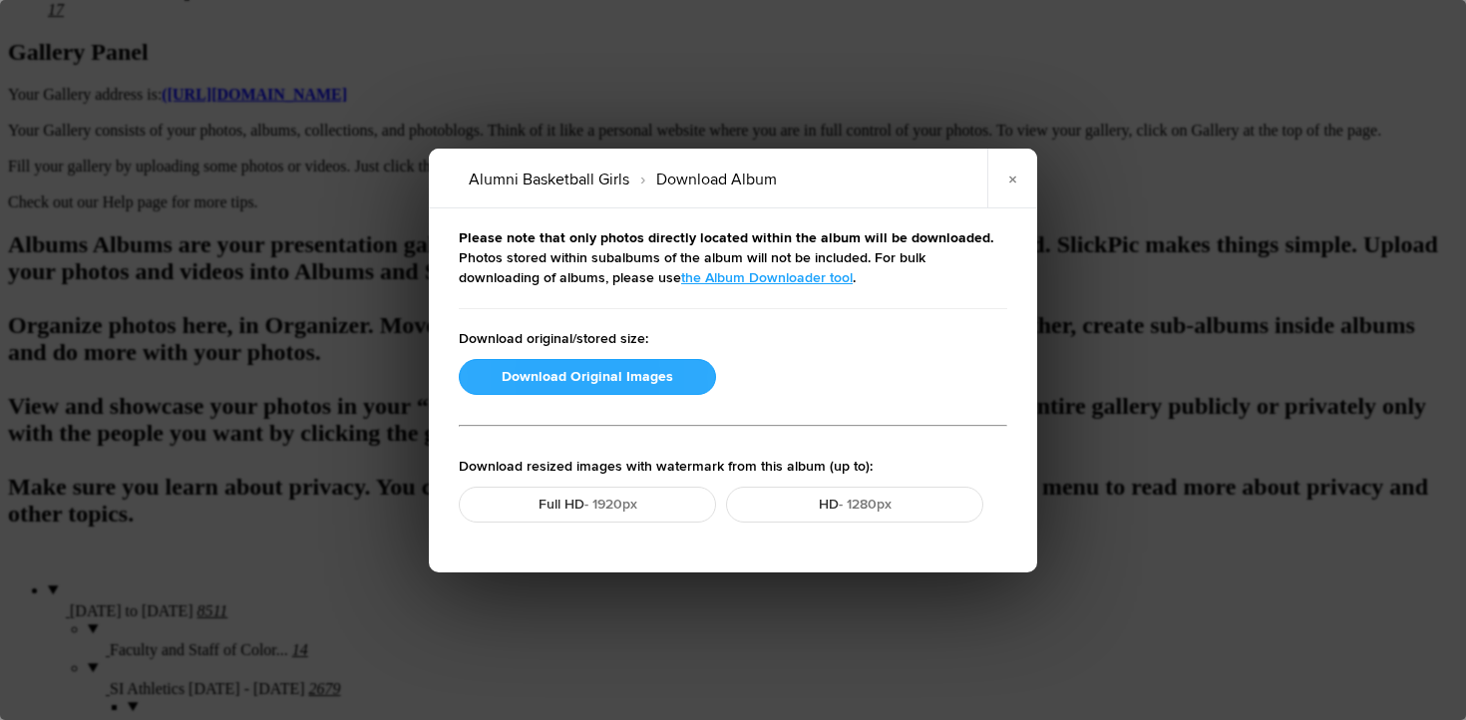
click at [518, 373] on button "Download Original Images" at bounding box center [587, 377] width 257 height 36
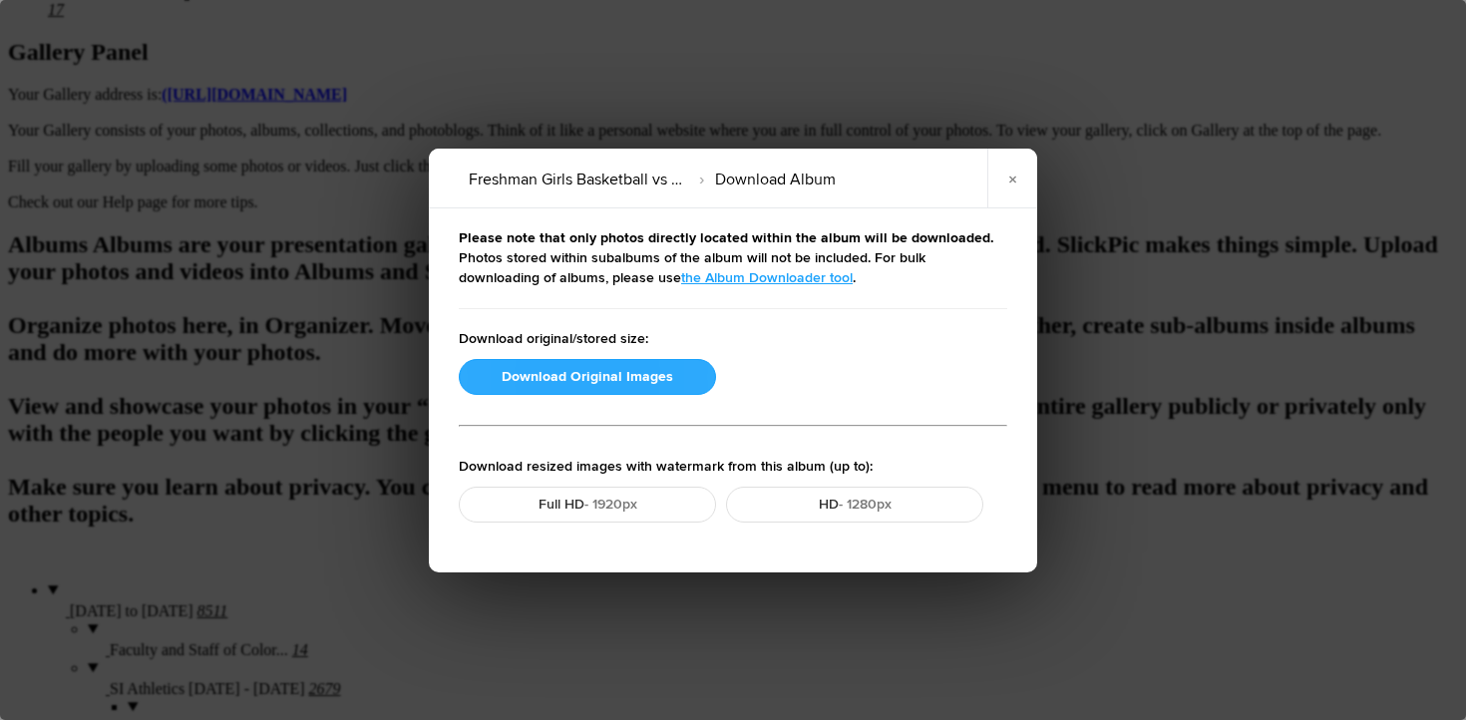
click at [543, 367] on button "Download Original Images" at bounding box center [587, 377] width 257 height 36
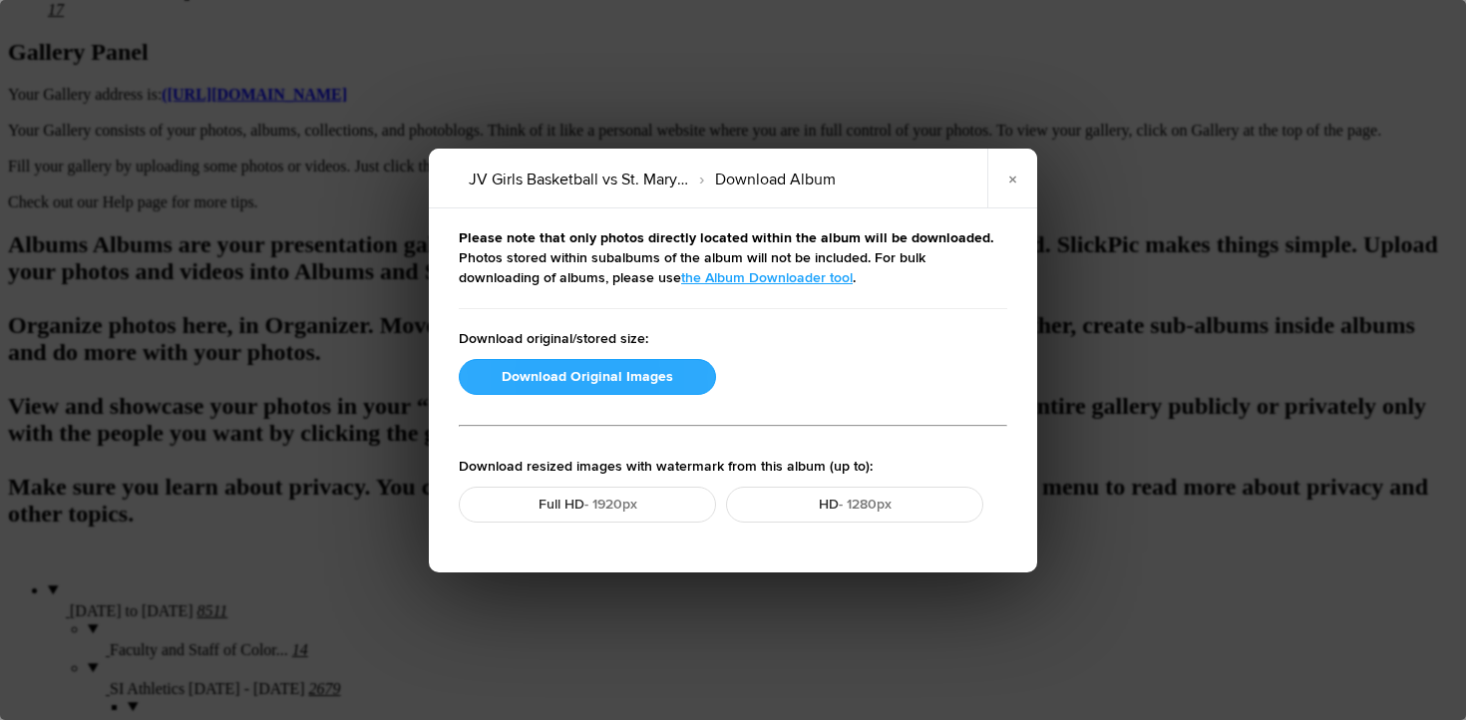
click at [496, 368] on button "Download Original Images" at bounding box center [587, 377] width 257 height 36
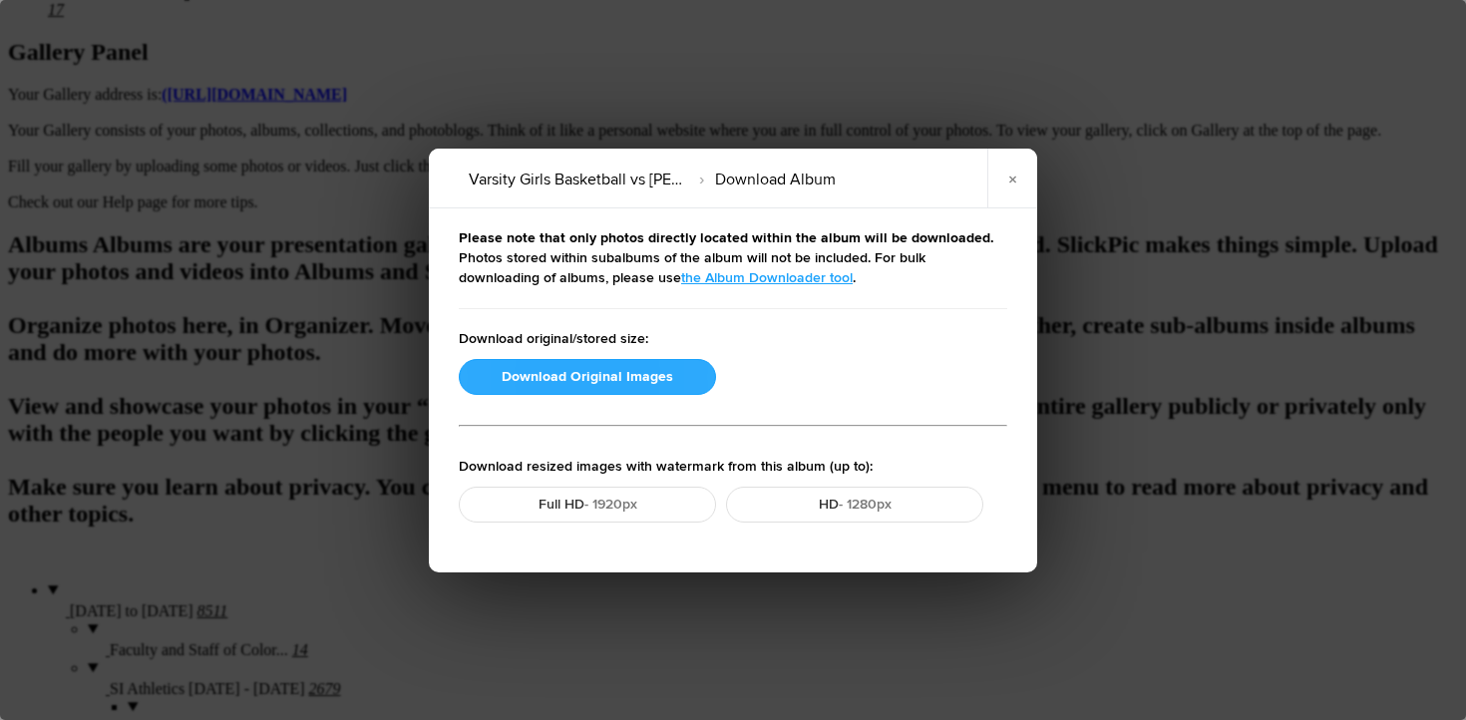
click at [546, 369] on button "Download Original Images" at bounding box center [587, 377] width 257 height 36
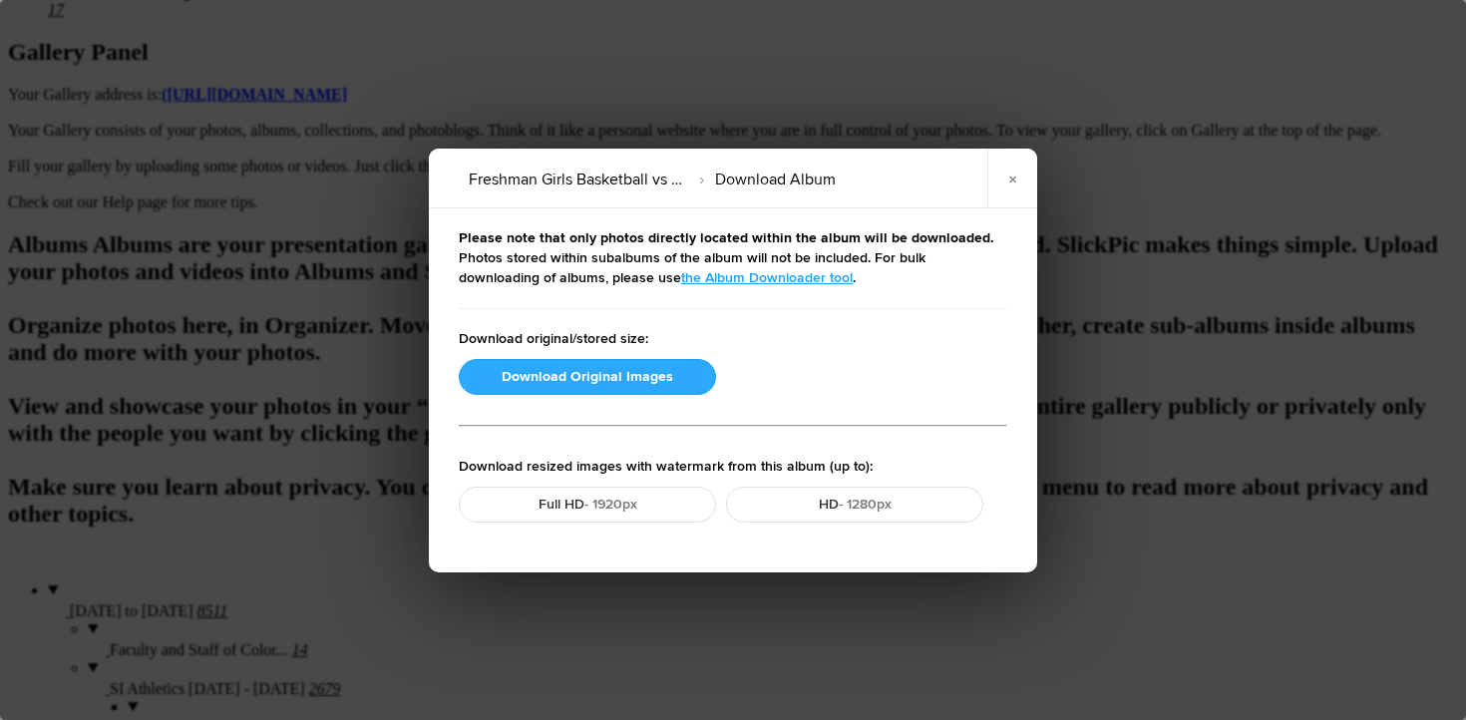
click at [534, 372] on button "Download Original Images" at bounding box center [587, 377] width 257 height 36
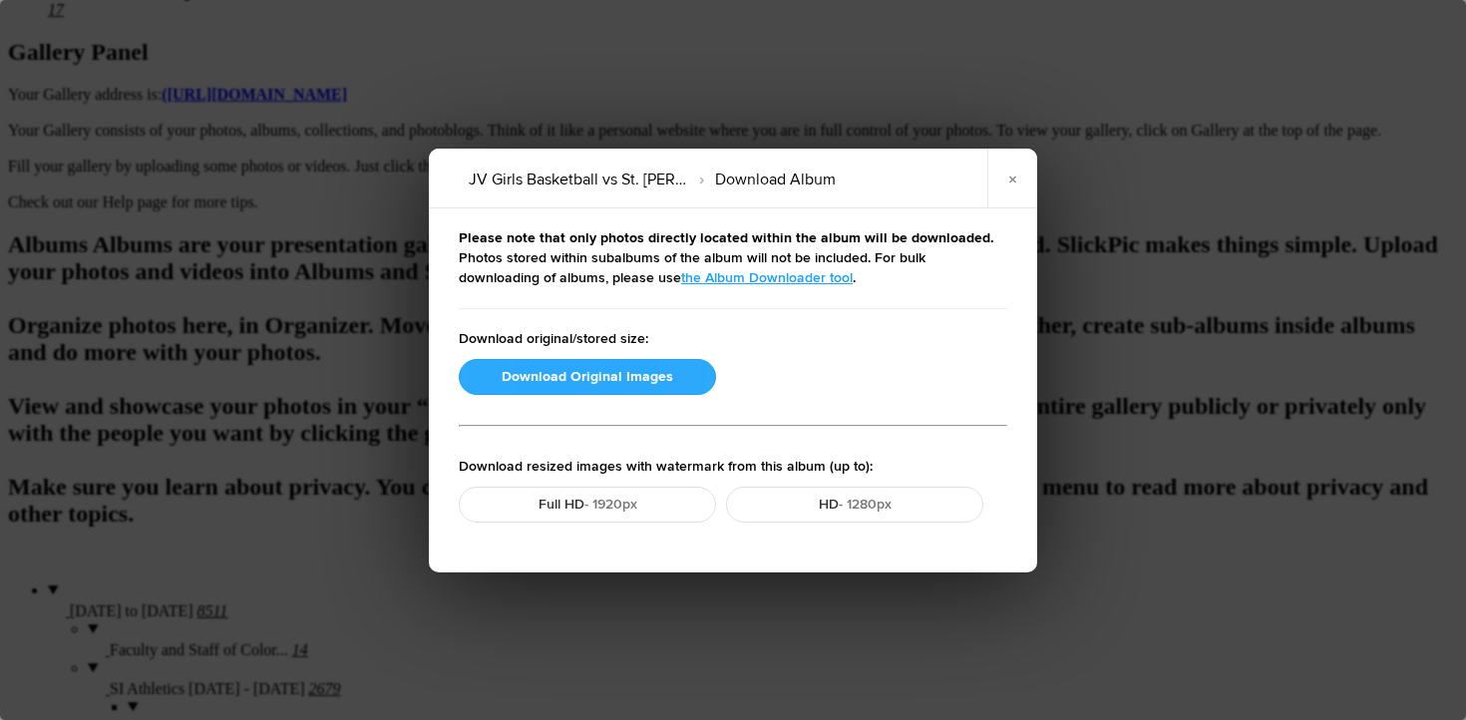
click at [534, 380] on button "Download Original Images" at bounding box center [587, 377] width 257 height 36
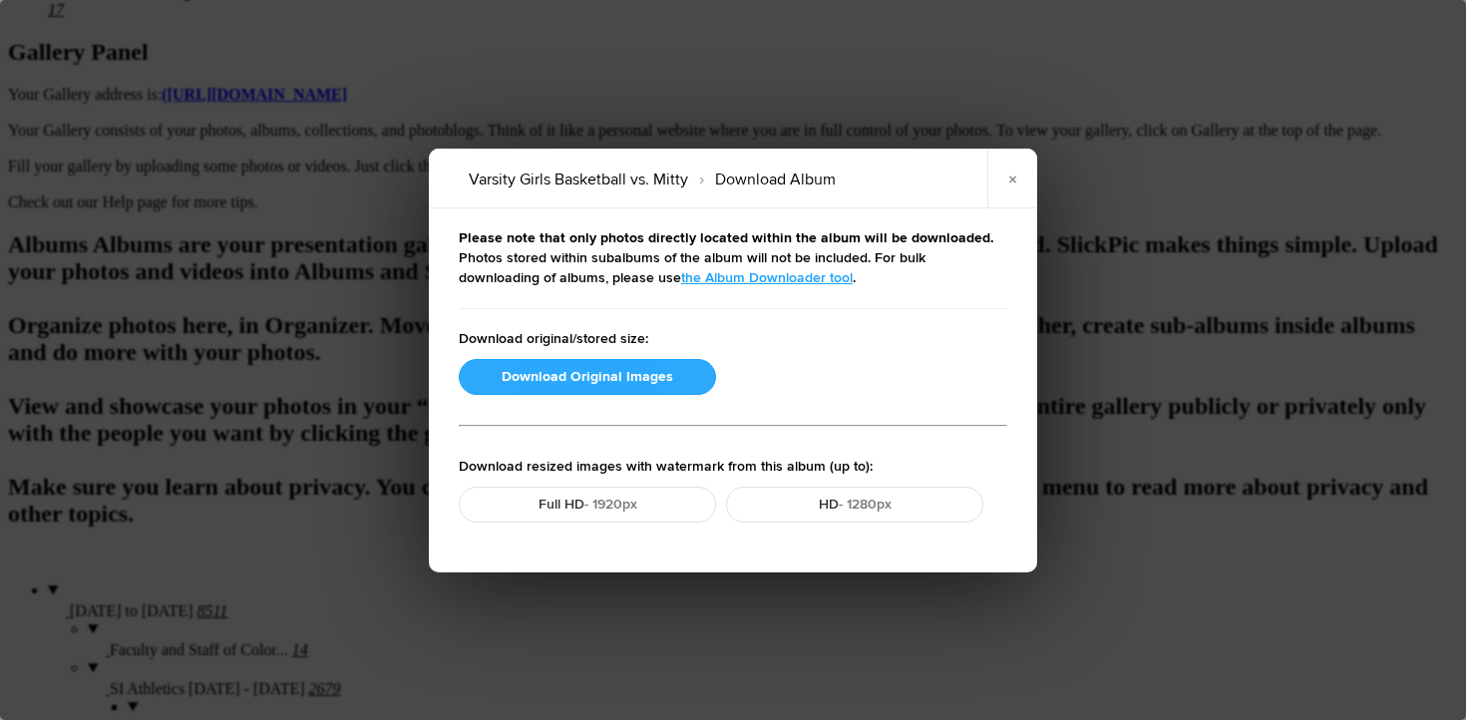
click at [508, 371] on button "Download Original Images" at bounding box center [587, 377] width 257 height 36
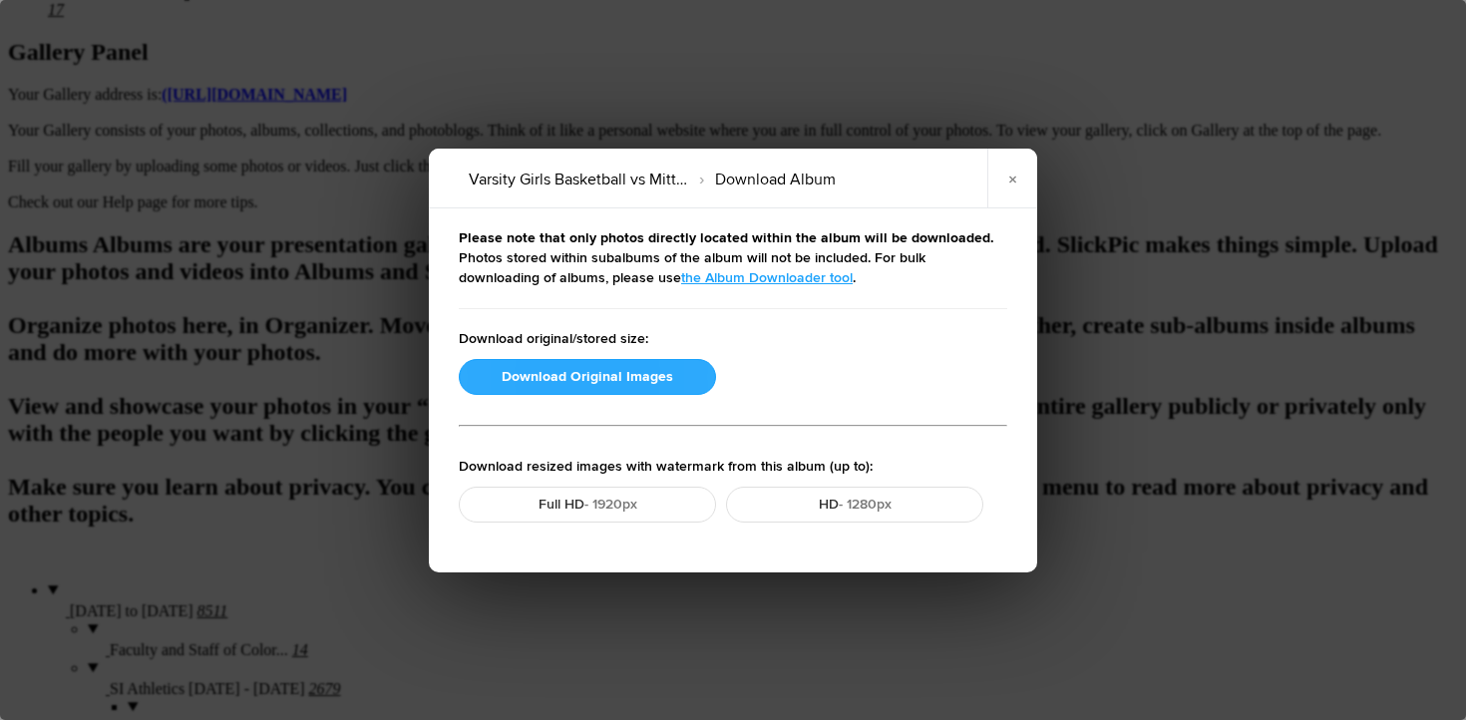
click at [510, 384] on button "Download Original Images" at bounding box center [587, 377] width 257 height 36
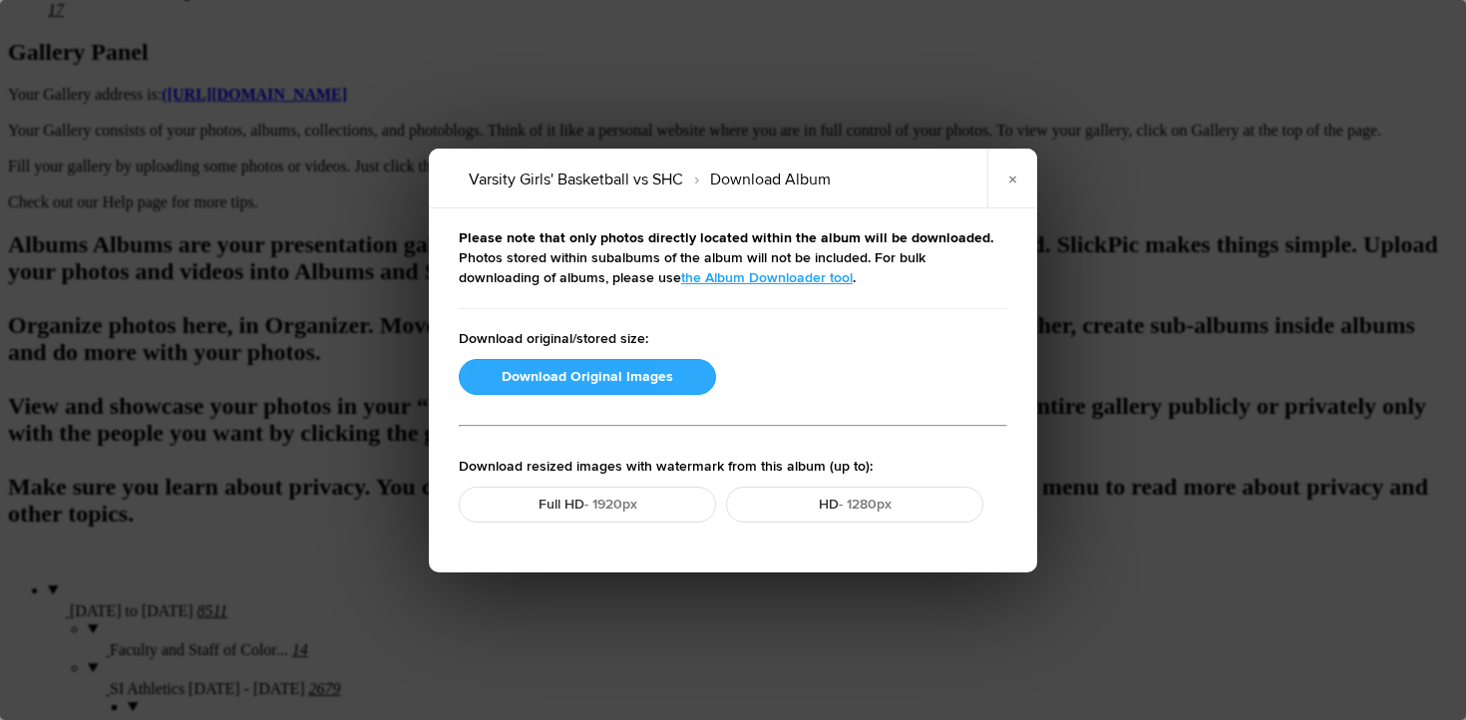
click at [573, 381] on button "Download Original Images" at bounding box center [587, 377] width 257 height 36
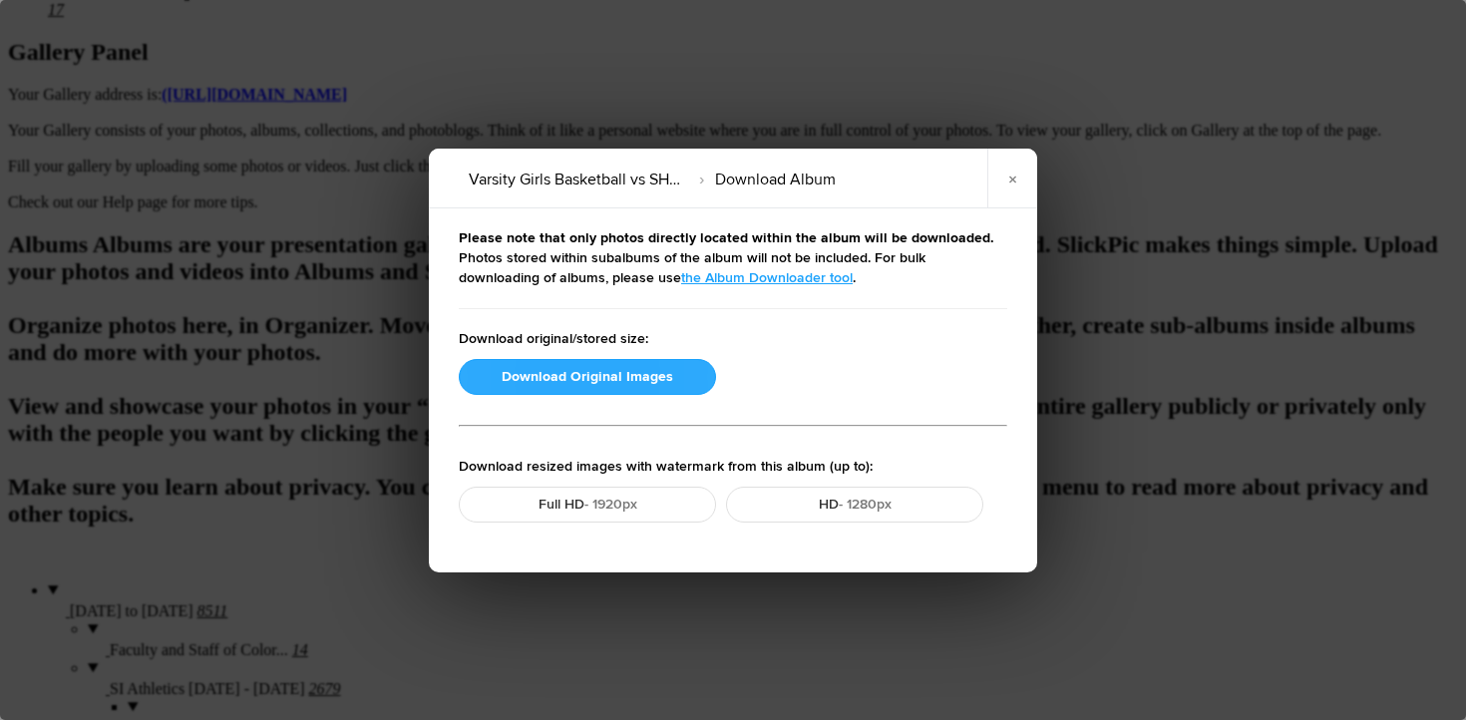
click at [553, 375] on button "Download Original Images" at bounding box center [587, 377] width 257 height 36
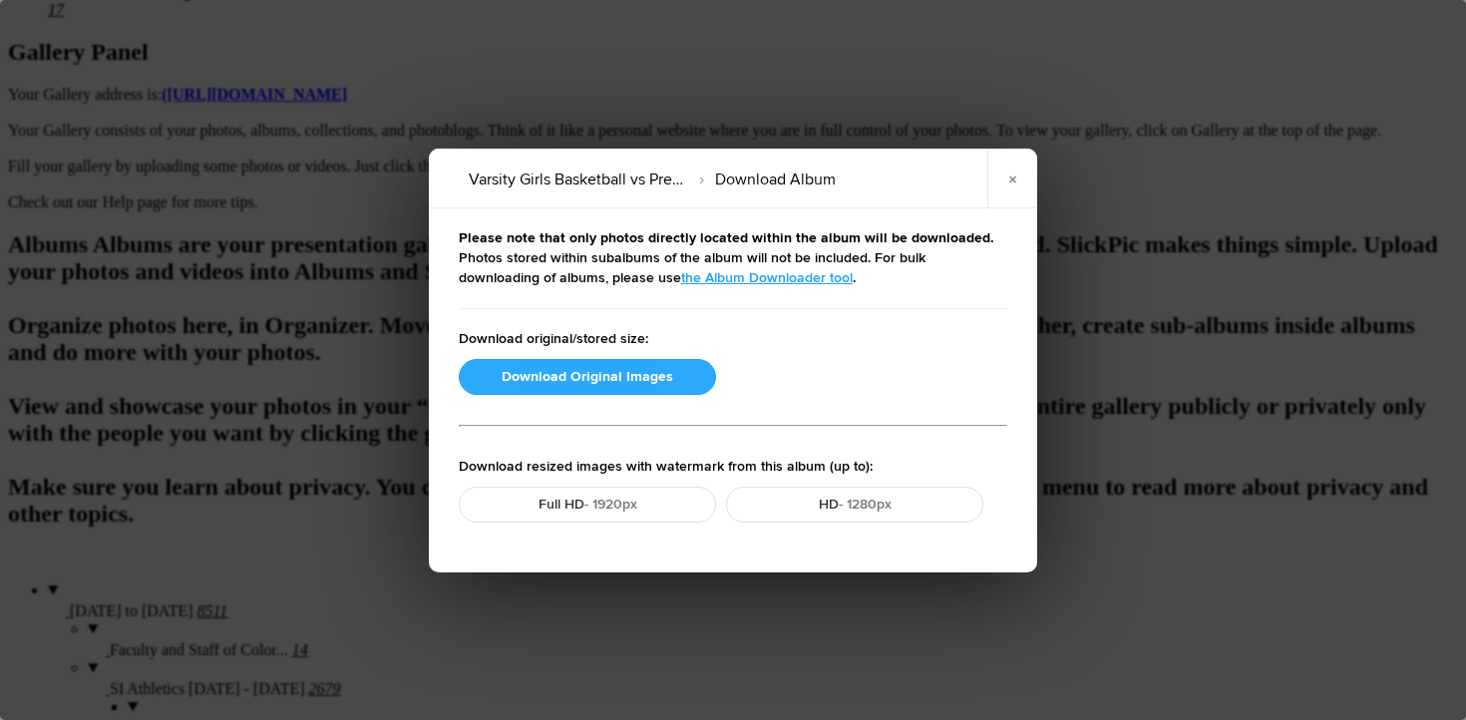
click at [535, 380] on button "Download Original Images" at bounding box center [587, 377] width 257 height 36
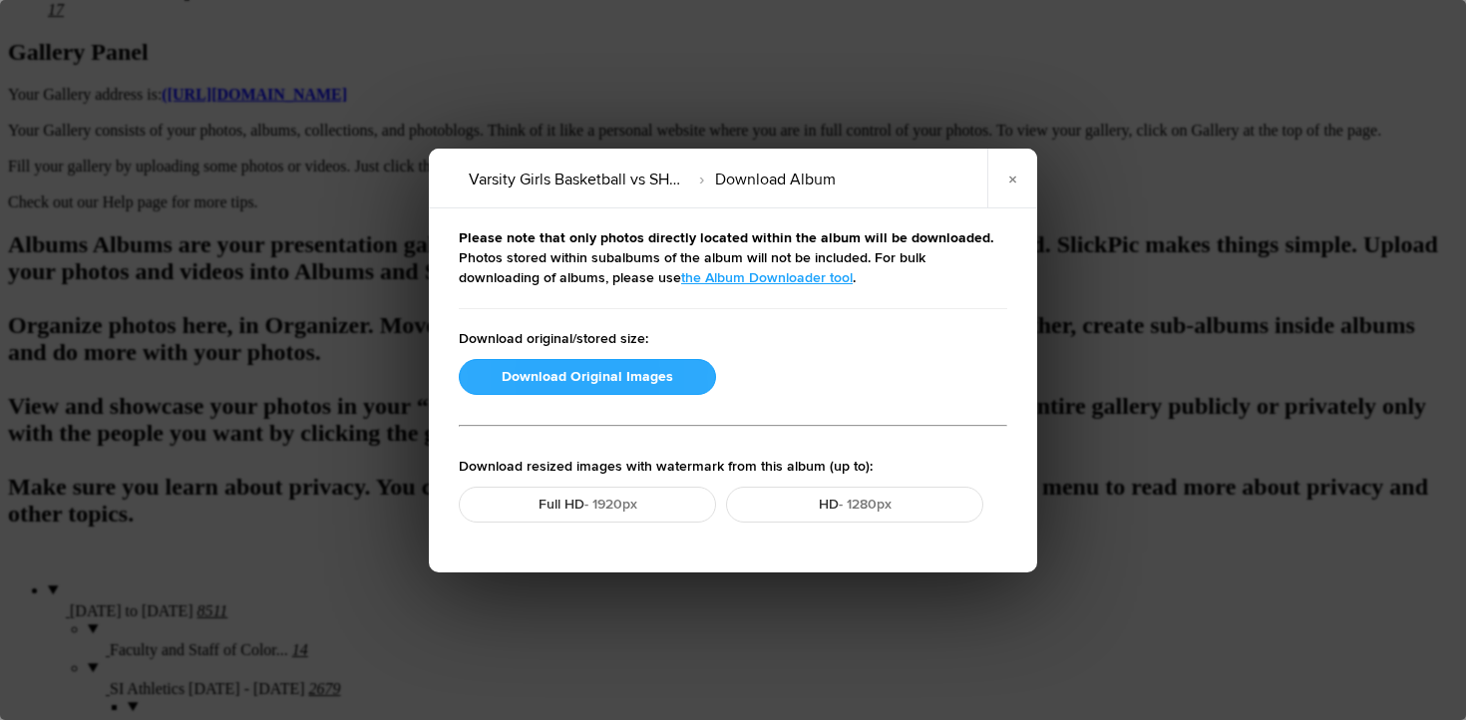
click at [503, 381] on button "Download Original Images" at bounding box center [587, 377] width 257 height 36
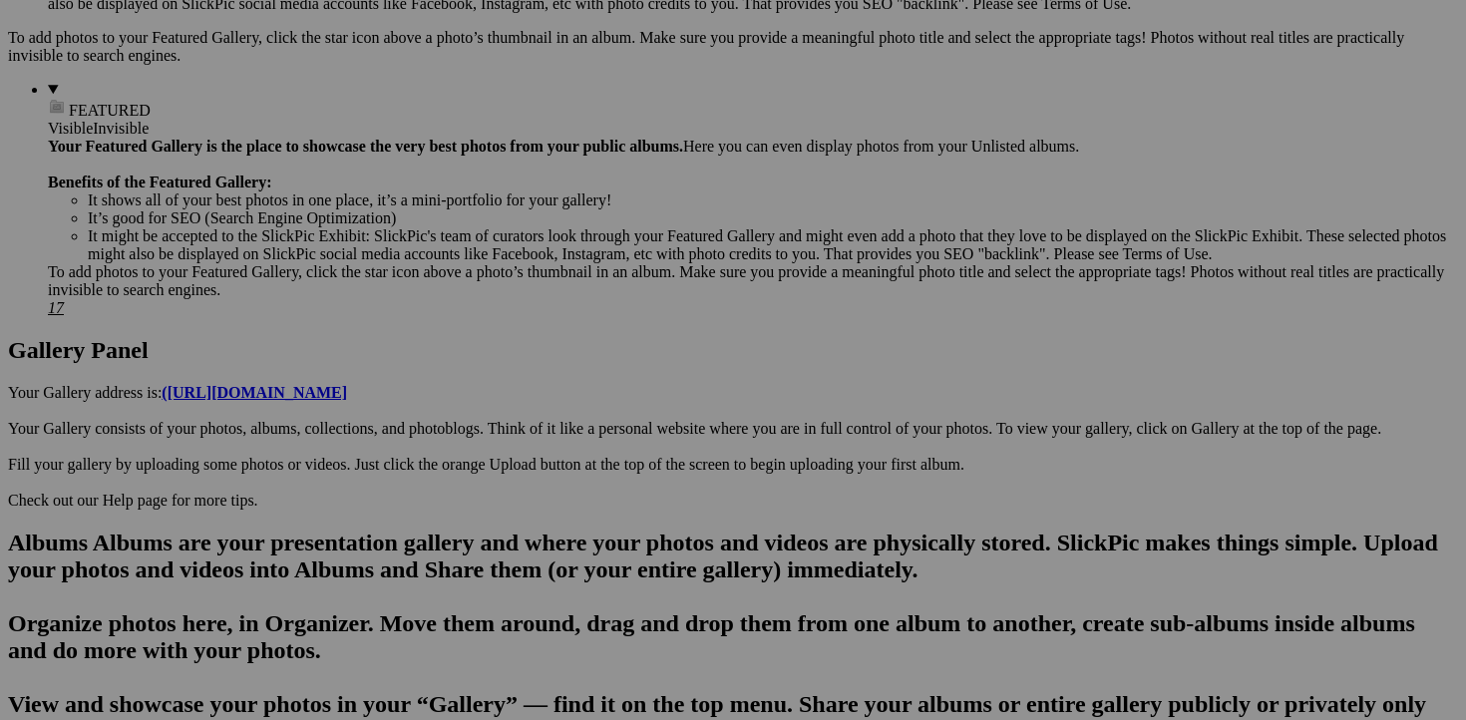
scroll to position [753, 0]
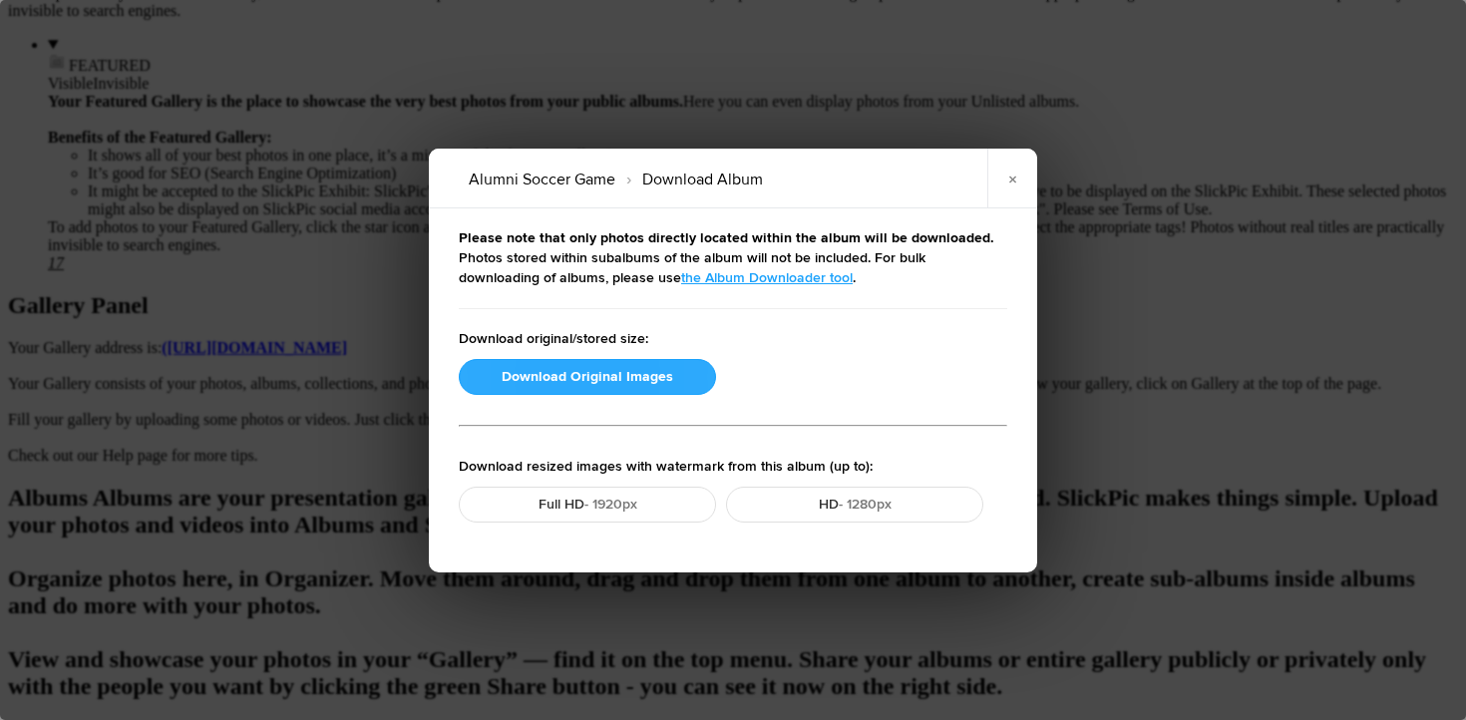
click at [569, 368] on button "Download Original Images" at bounding box center [587, 377] width 257 height 36
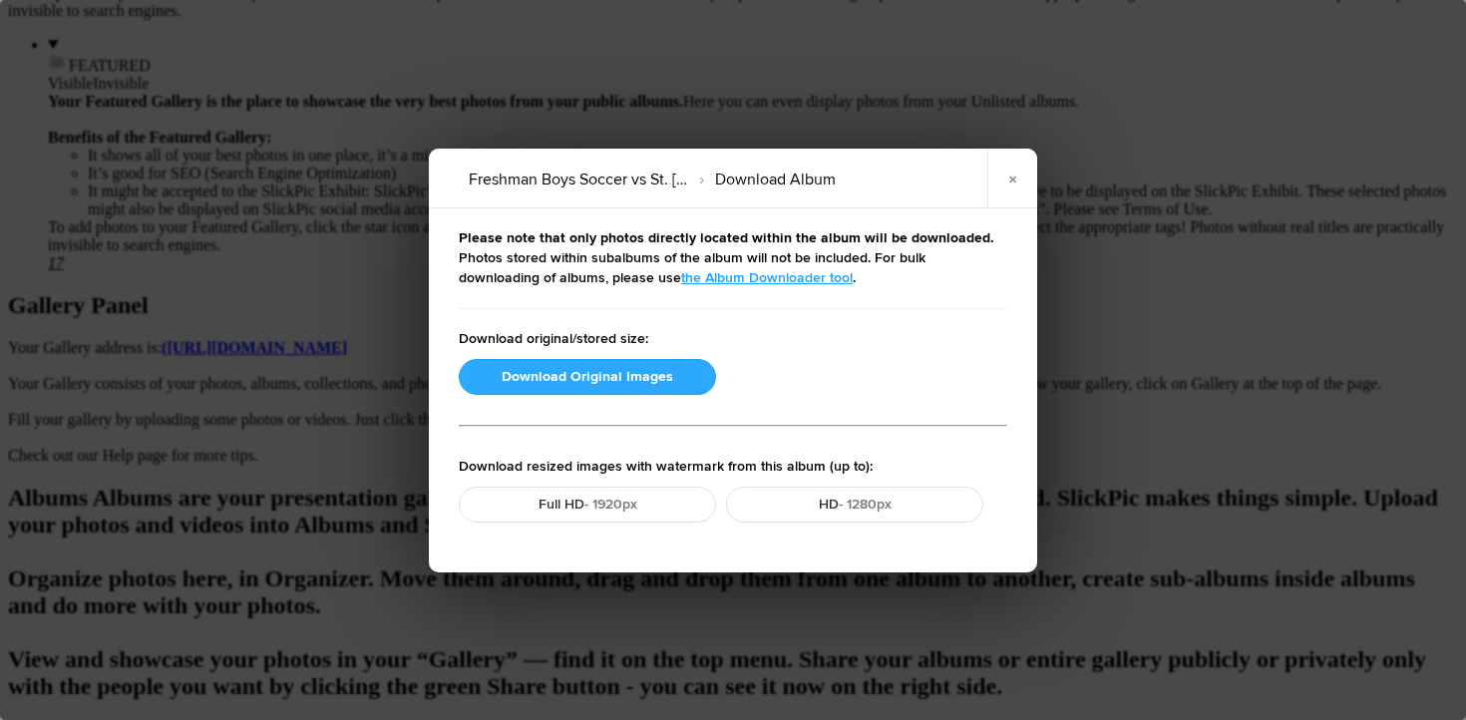
click at [560, 379] on button "Download Original Images" at bounding box center [587, 377] width 257 height 36
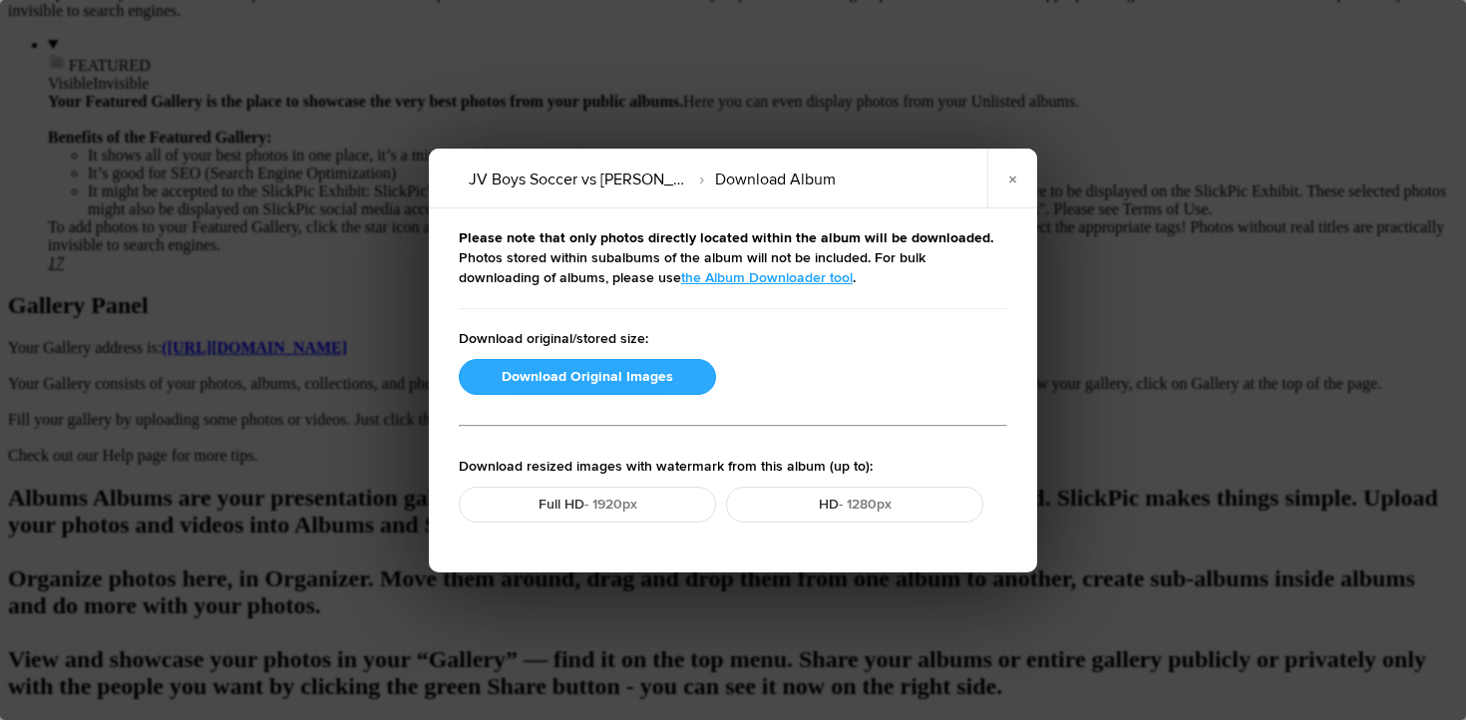
click at [497, 380] on button "Download Original Images" at bounding box center [587, 377] width 257 height 36
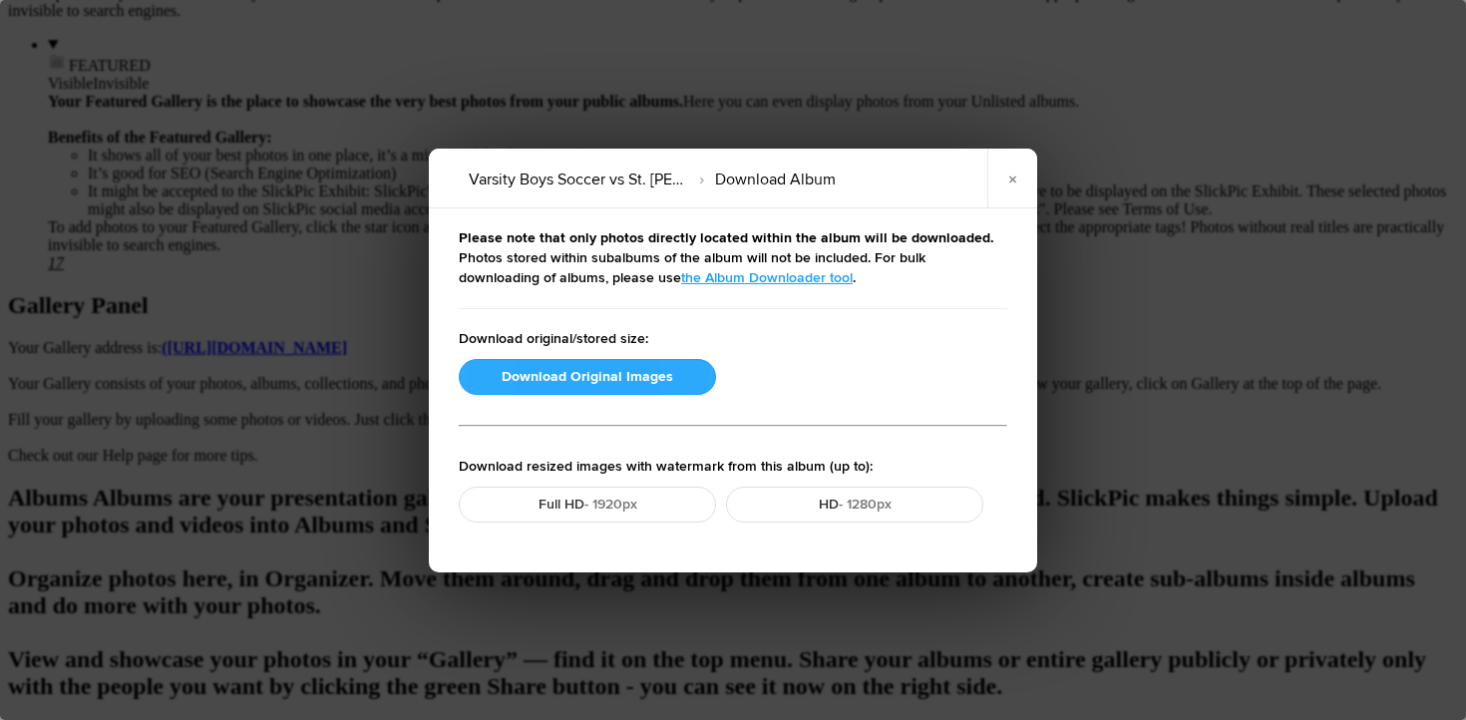
click at [524, 361] on button "Download Original Images" at bounding box center [587, 377] width 257 height 36
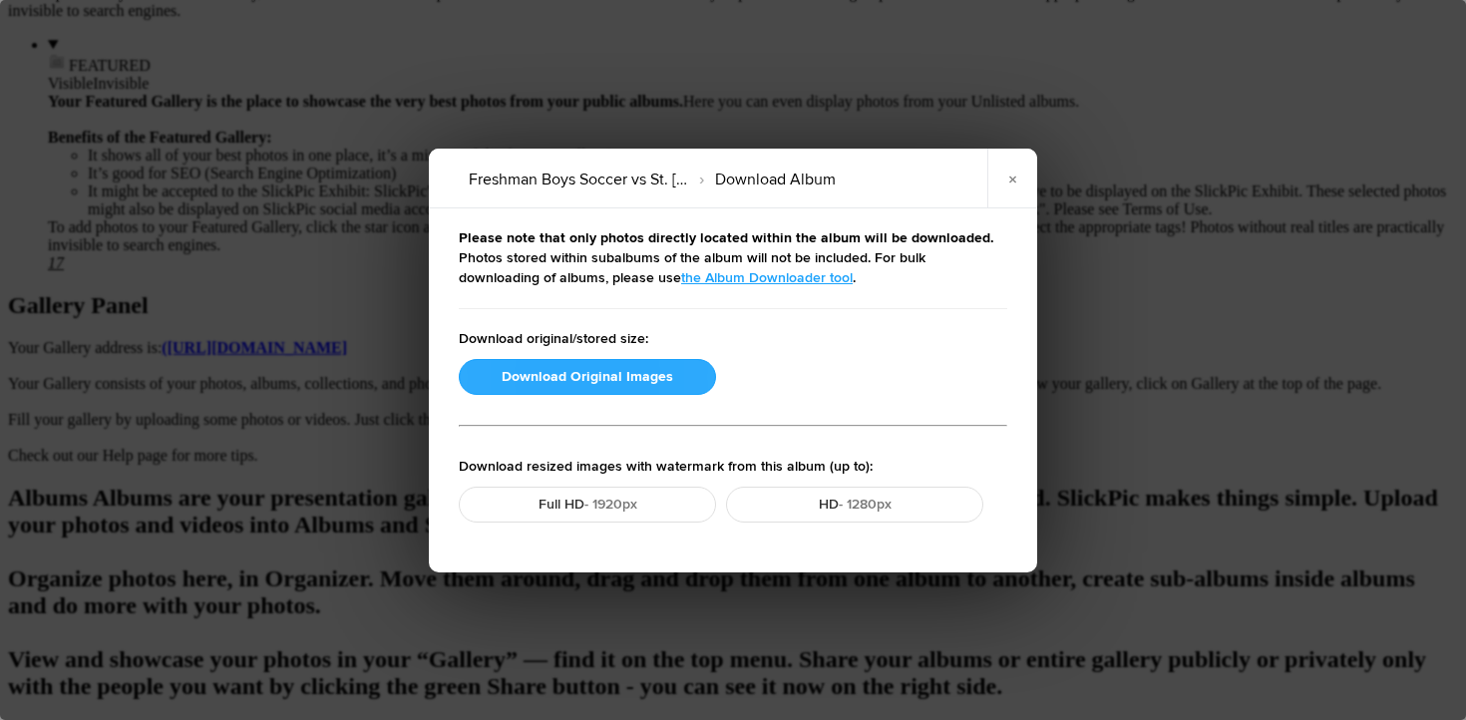
click at [504, 385] on button "Download Original Images" at bounding box center [587, 377] width 257 height 36
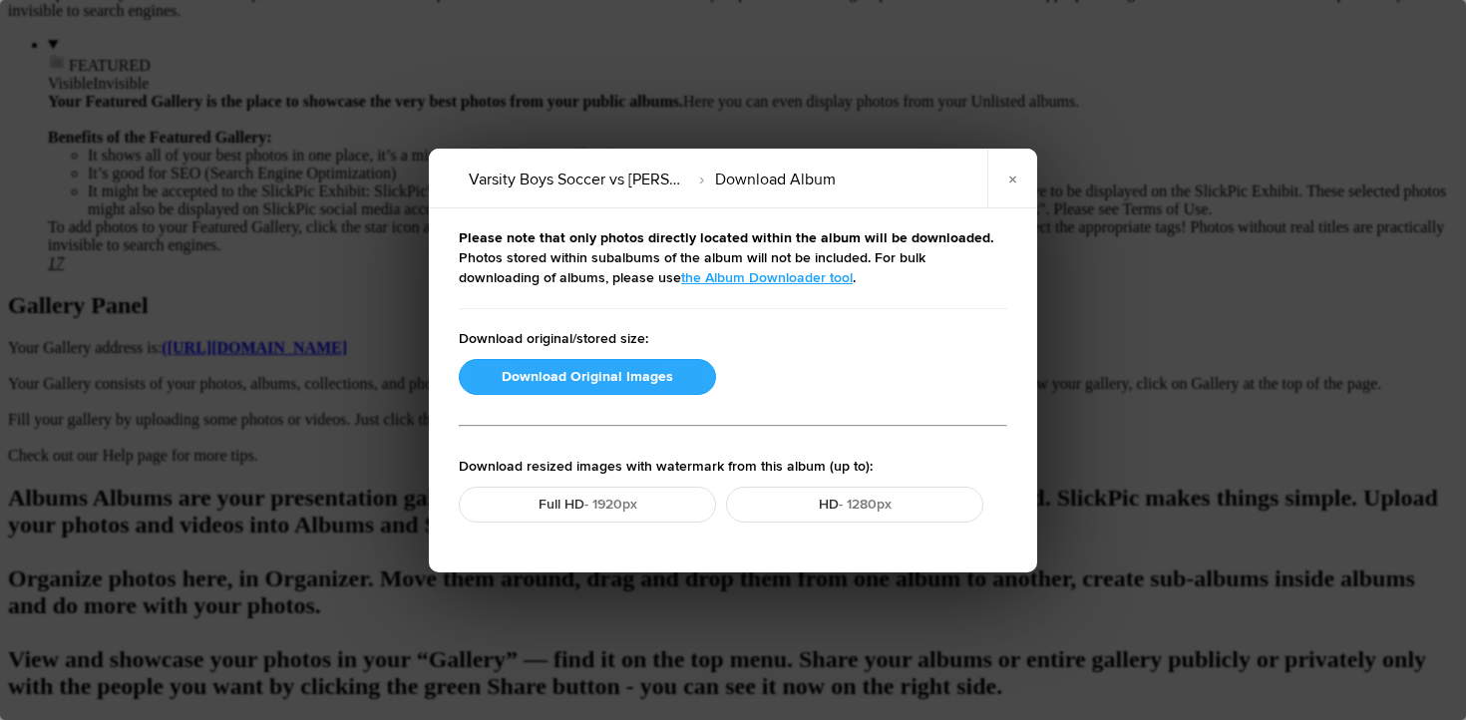
click at [627, 374] on button "Download Original Images" at bounding box center [587, 377] width 257 height 36
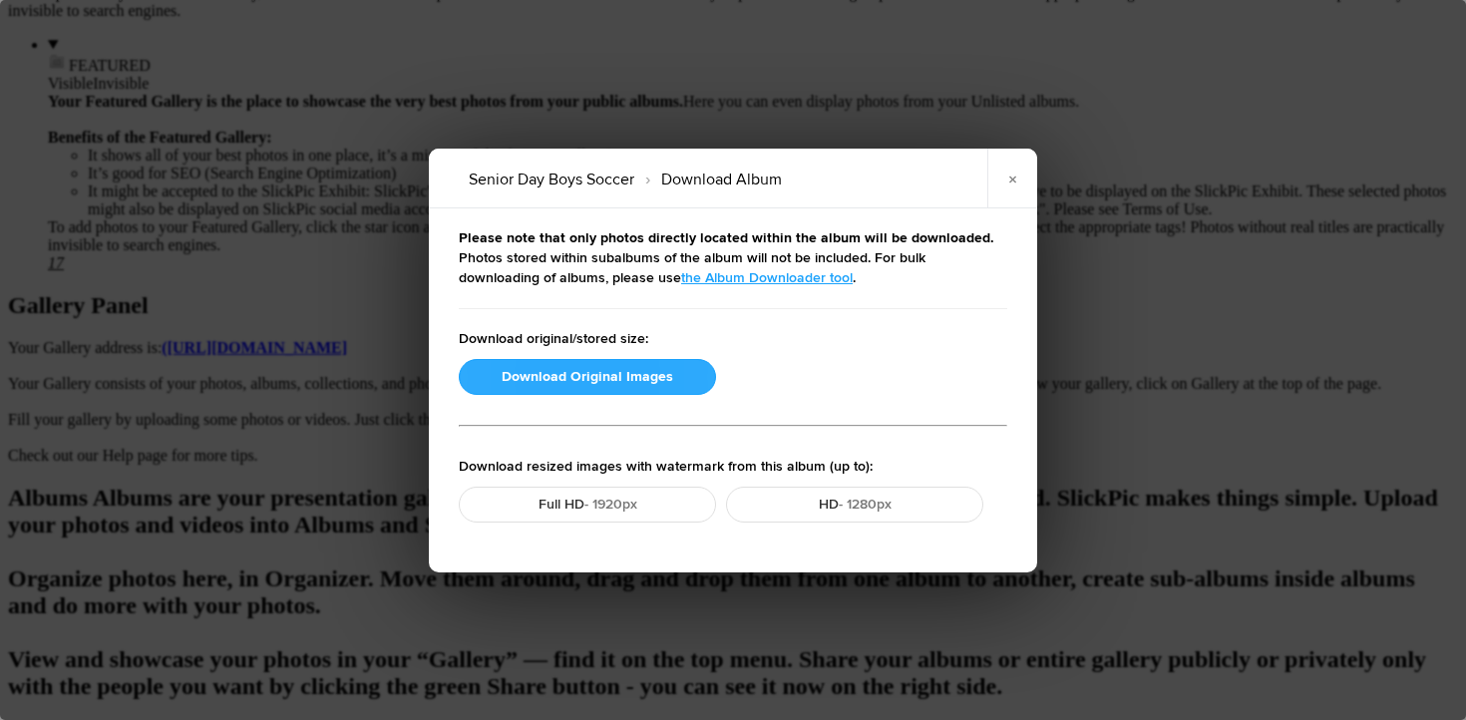
click at [610, 375] on button "Download Original Images" at bounding box center [587, 377] width 257 height 36
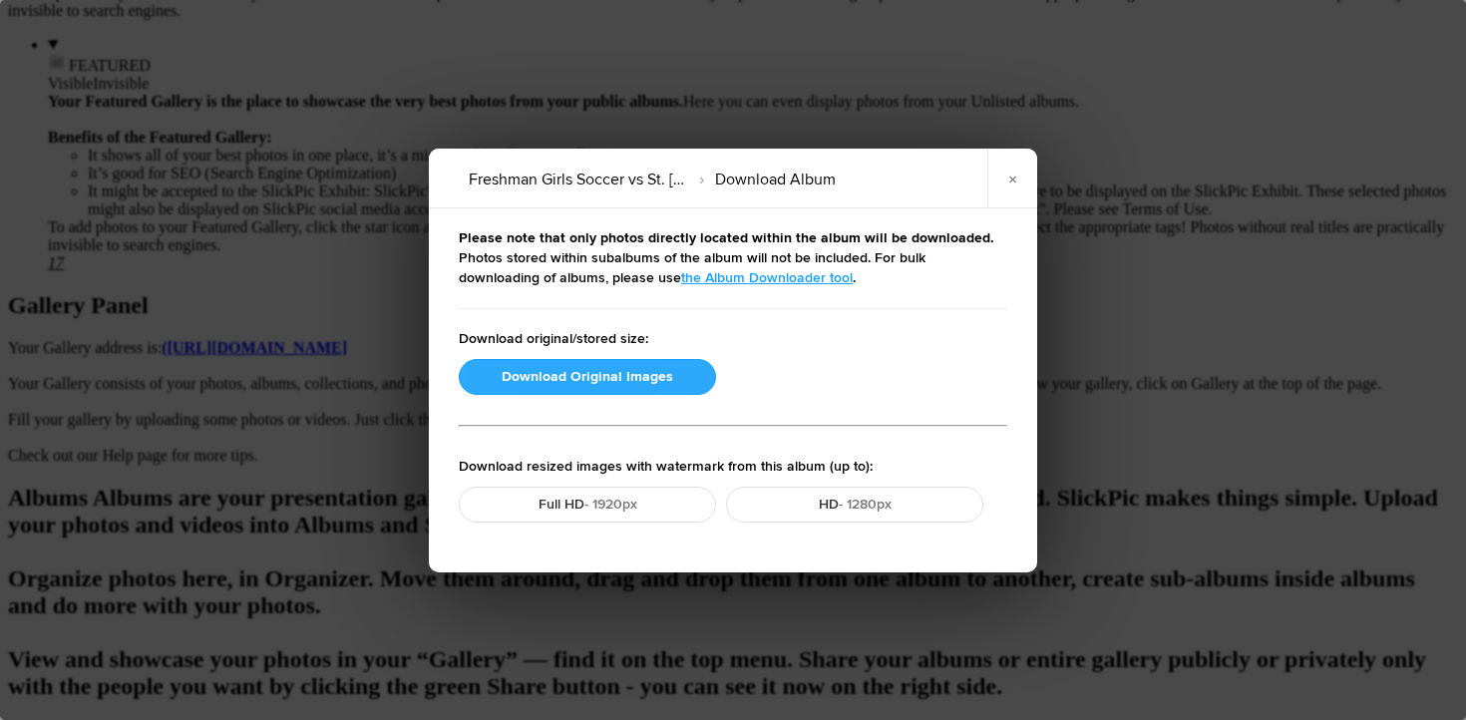
click at [576, 374] on button "Download Original Images" at bounding box center [587, 377] width 257 height 36
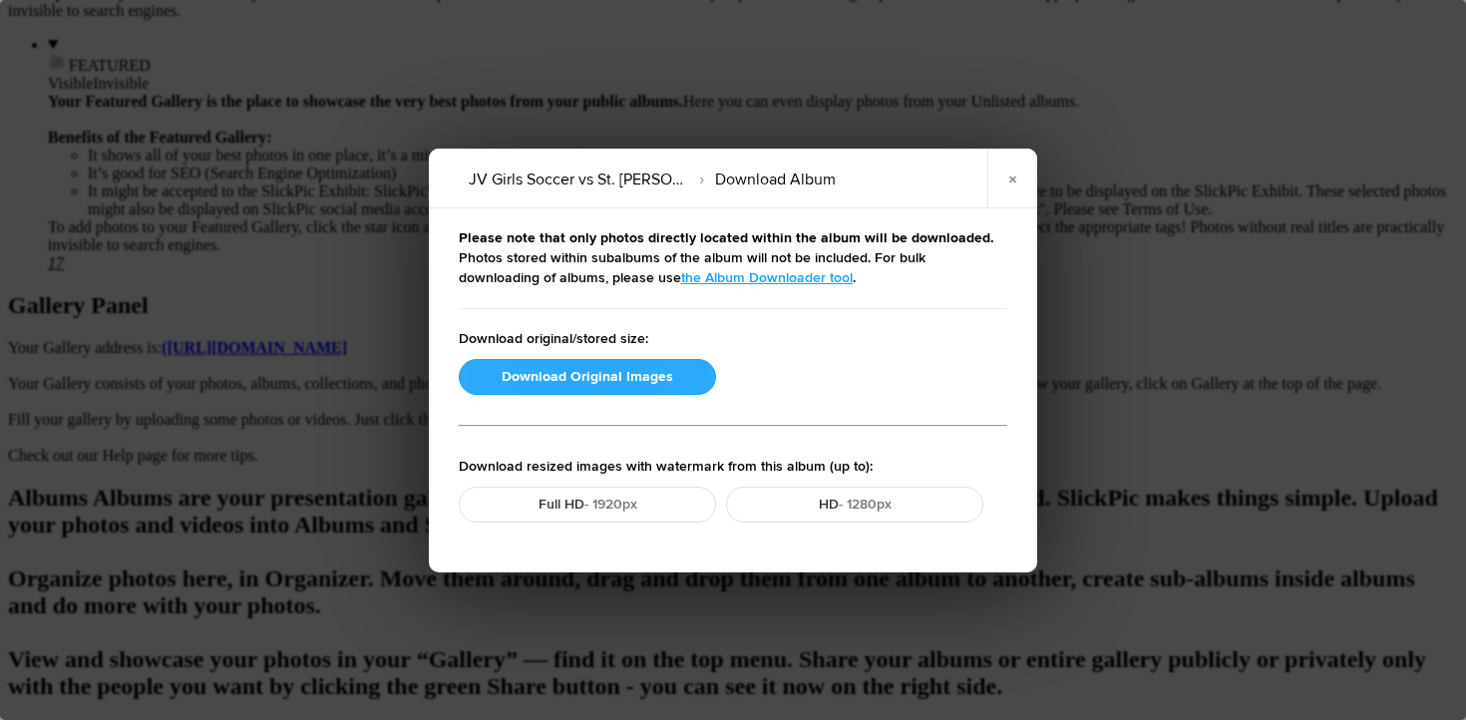
click at [544, 373] on button "Download Original Images" at bounding box center [587, 377] width 257 height 36
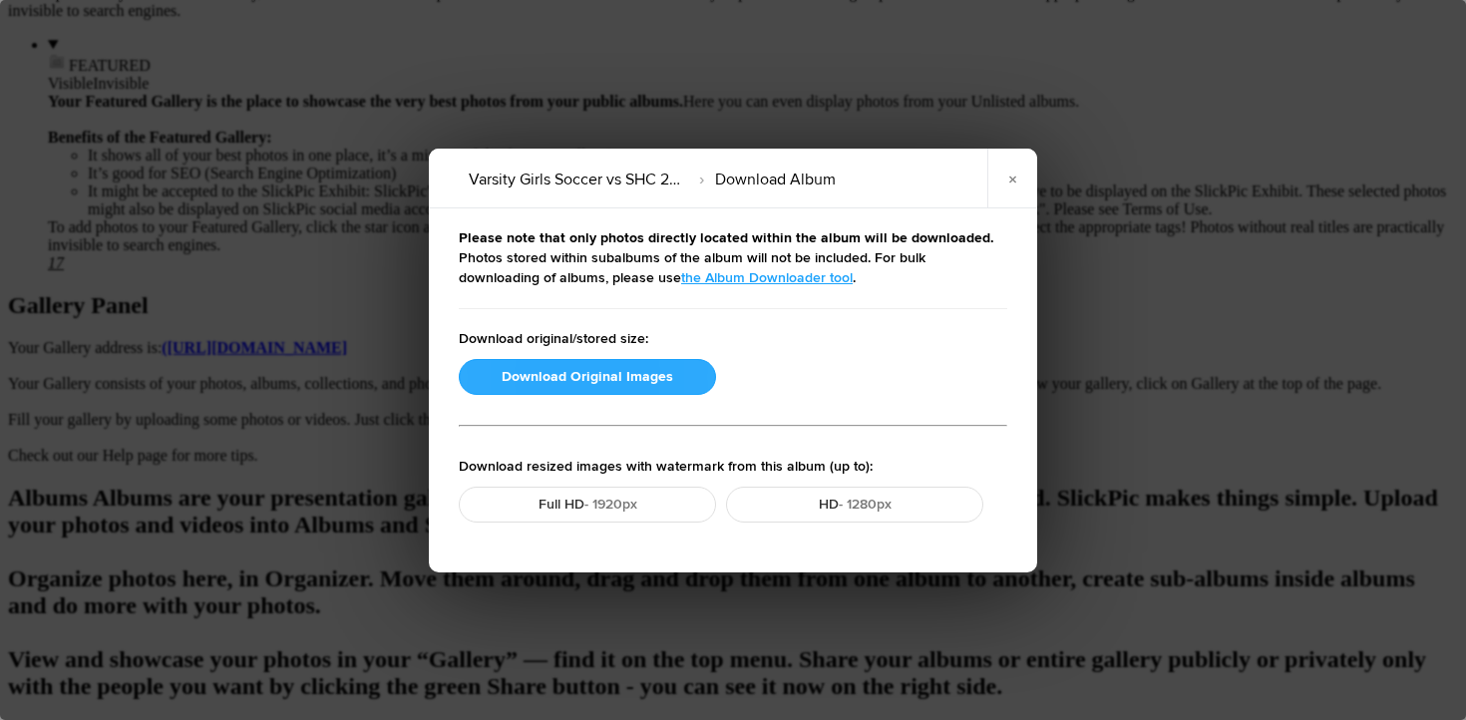
click at [621, 377] on button "Download Original Images" at bounding box center [587, 377] width 257 height 36
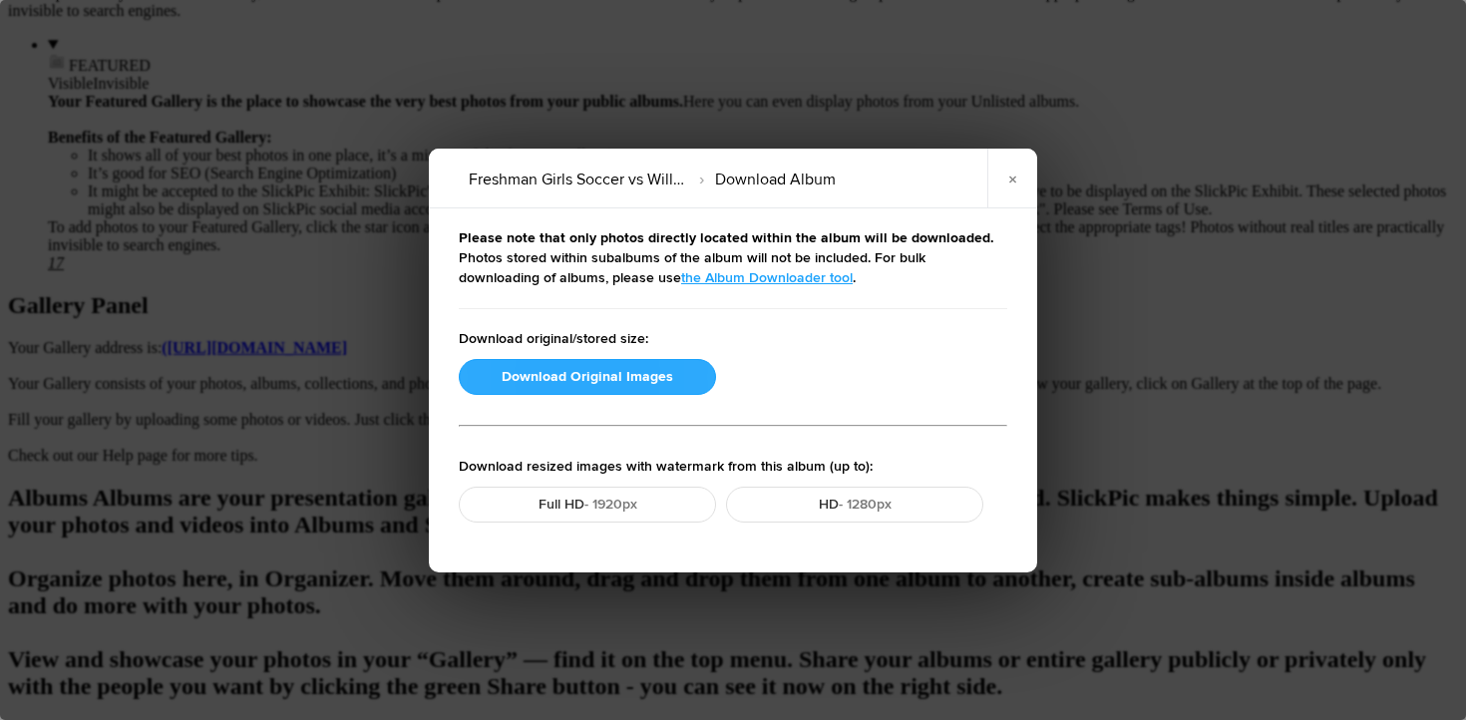
click at [587, 377] on button "Download Original Images" at bounding box center [587, 377] width 257 height 36
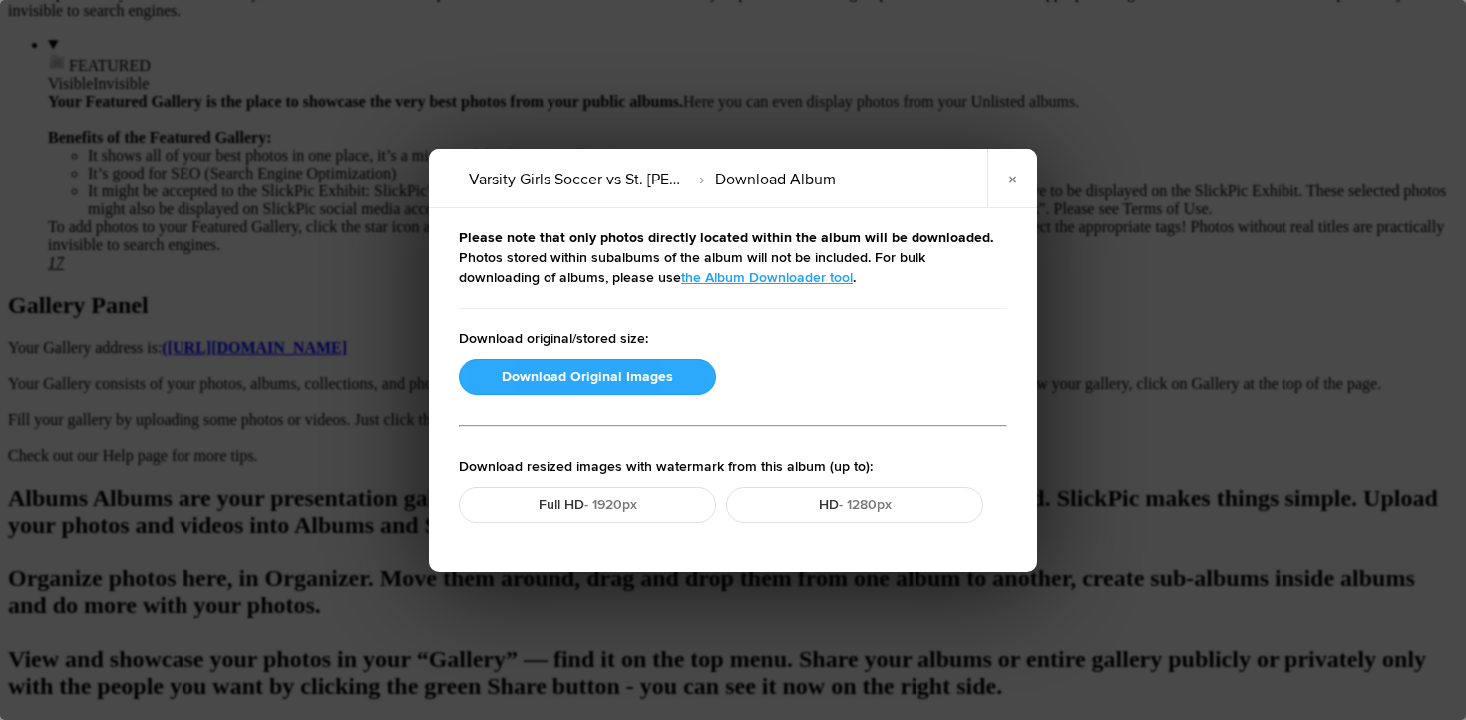
click at [588, 365] on button "Download Original Images" at bounding box center [587, 377] width 257 height 36
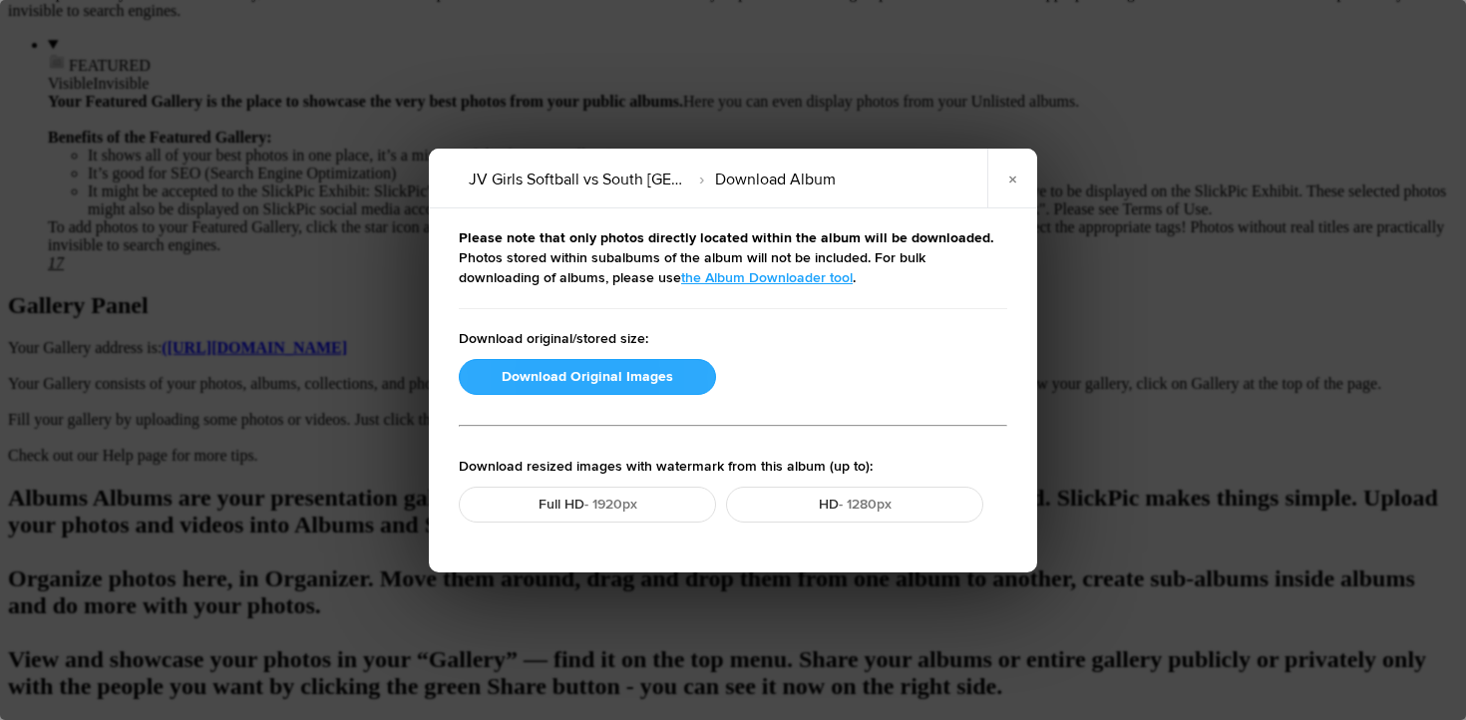
click at [569, 381] on button "Download Original Images" at bounding box center [587, 377] width 257 height 36
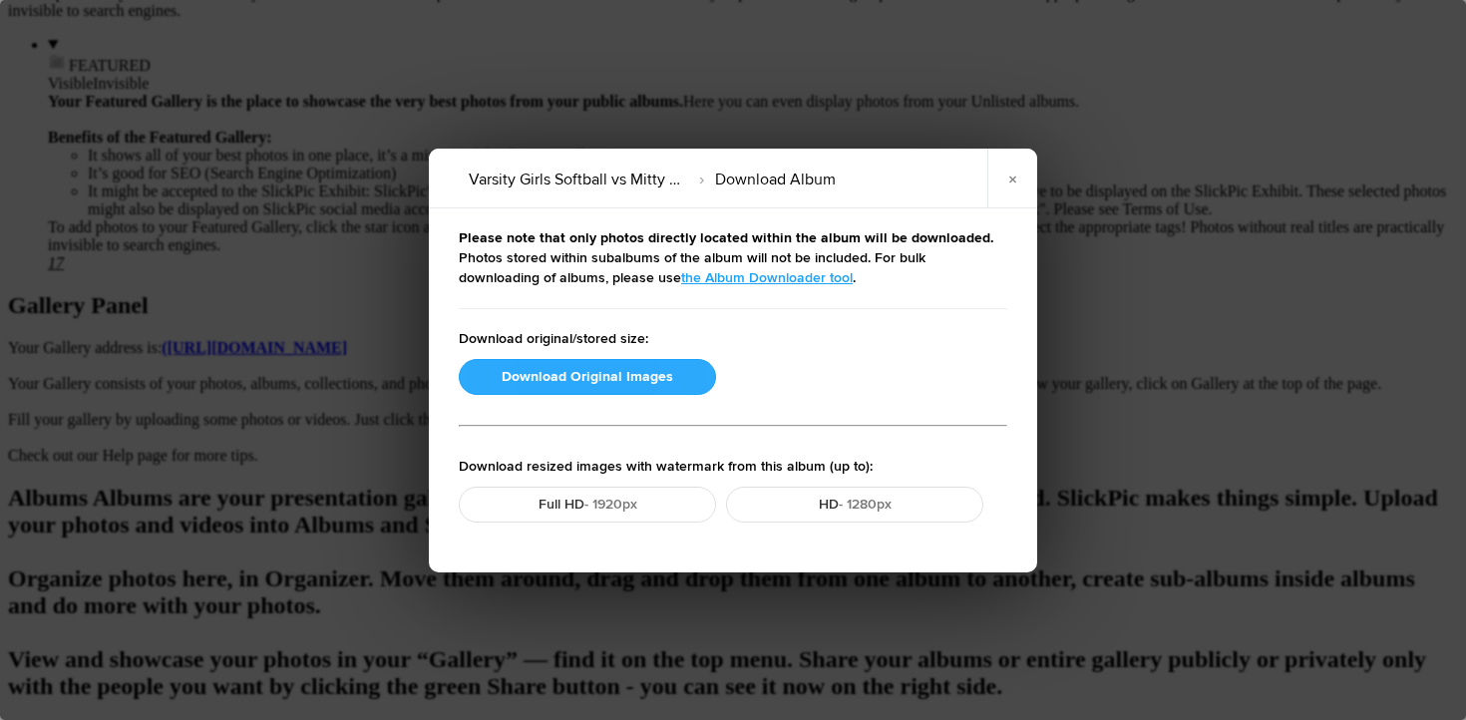
click at [625, 377] on button "Download Original Images" at bounding box center [587, 377] width 257 height 36
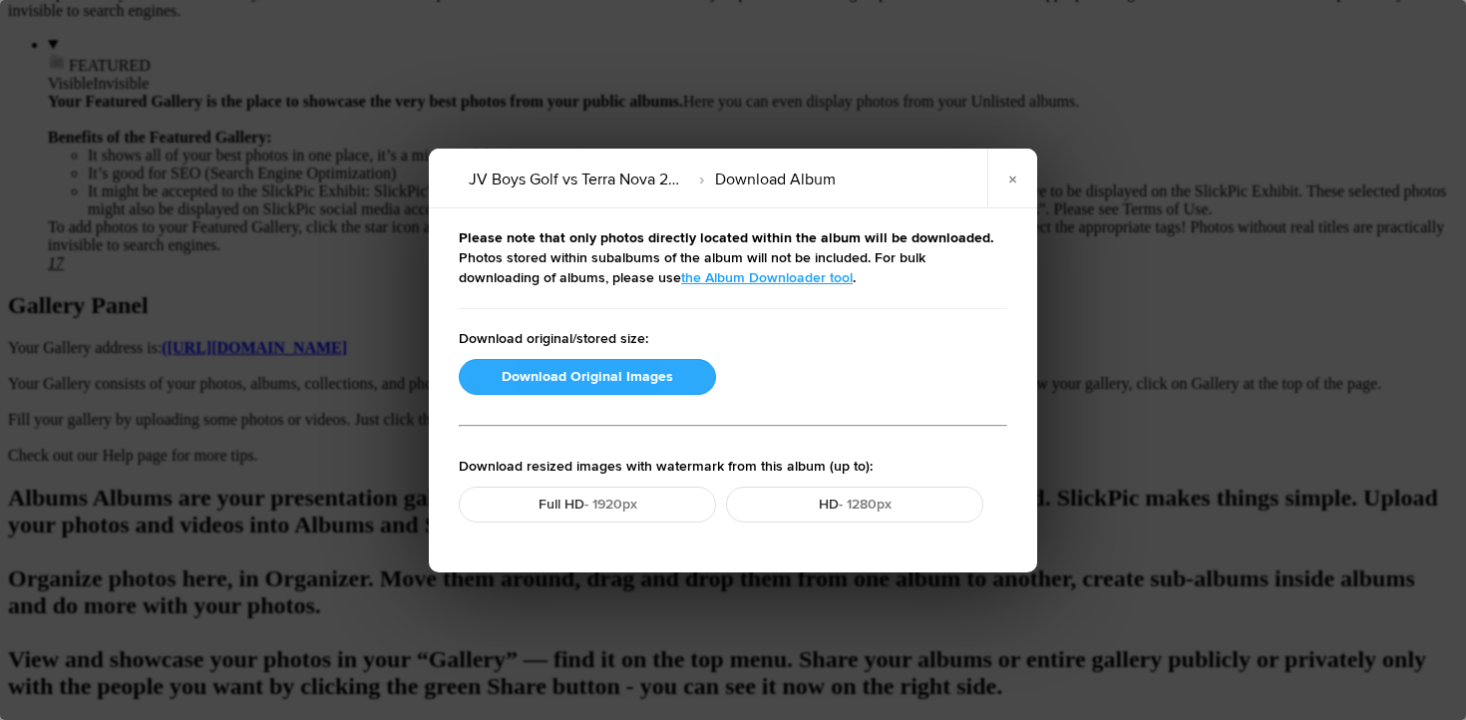
click at [583, 376] on button "Download Original Images" at bounding box center [587, 377] width 257 height 36
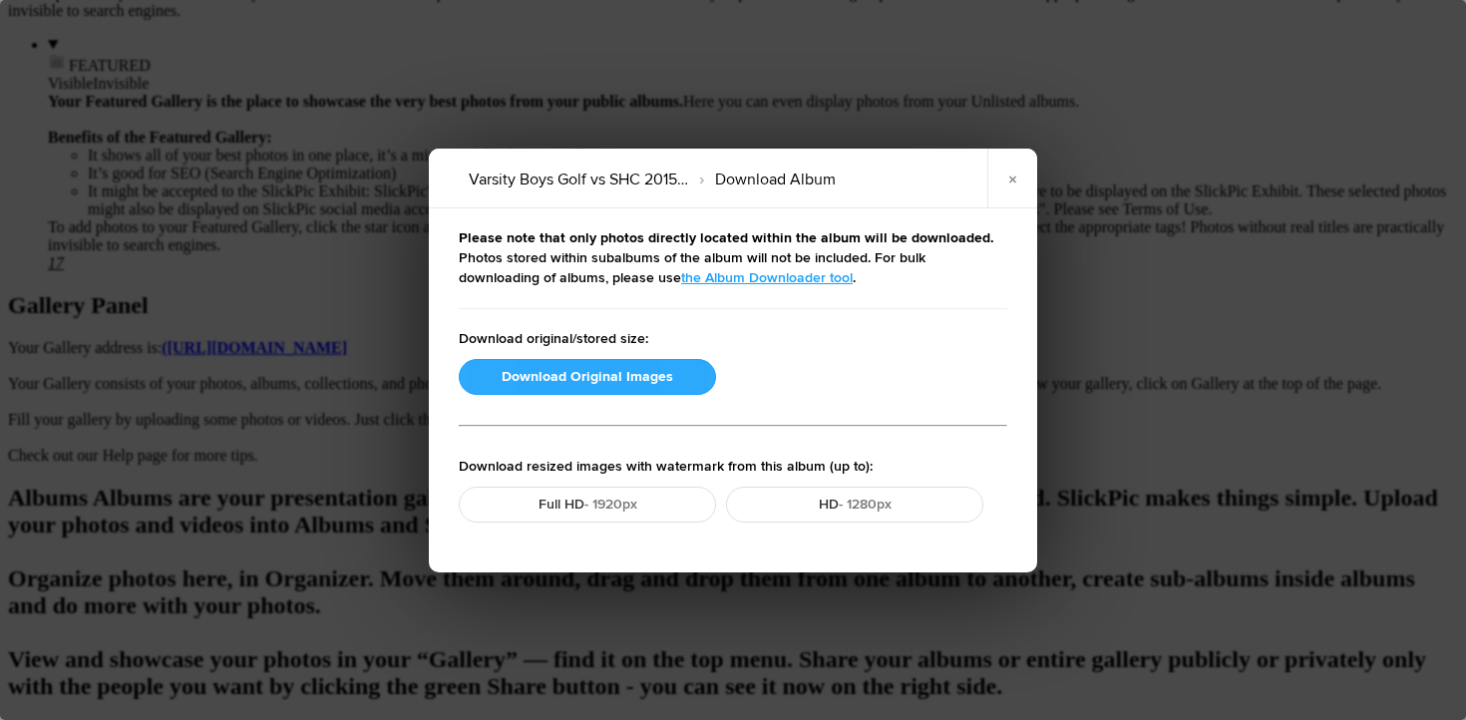
click at [593, 377] on button "Download Original Images" at bounding box center [587, 377] width 257 height 36
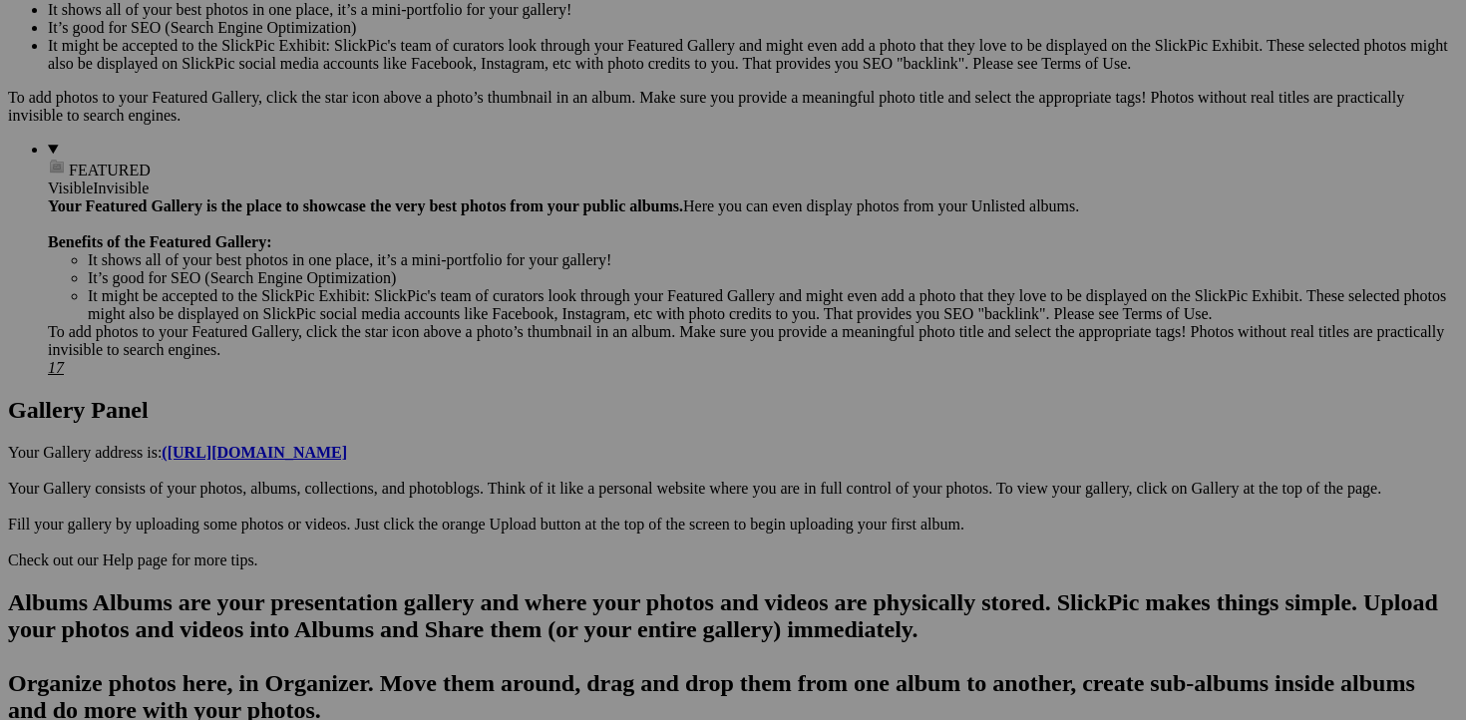
scroll to position [700, 0]
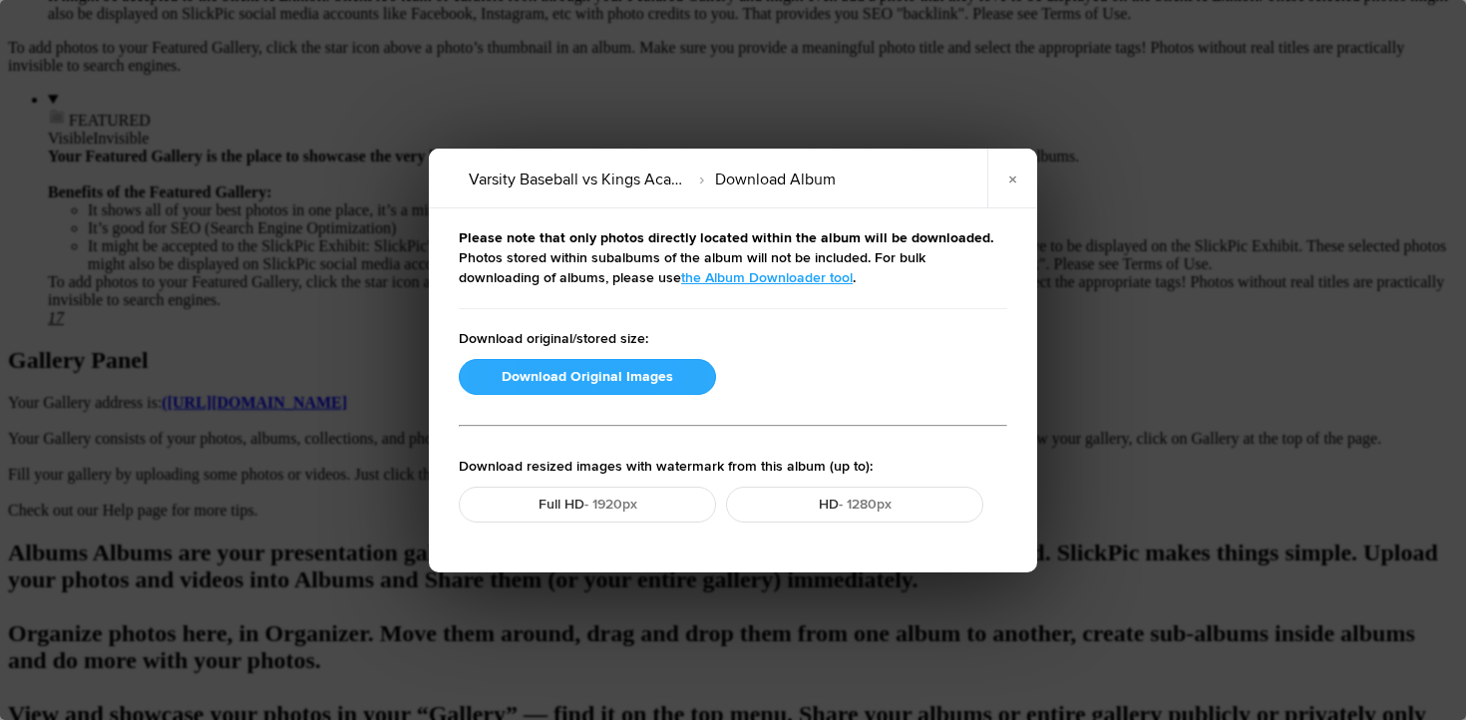
click at [574, 370] on button "Download Original Images" at bounding box center [587, 377] width 257 height 36
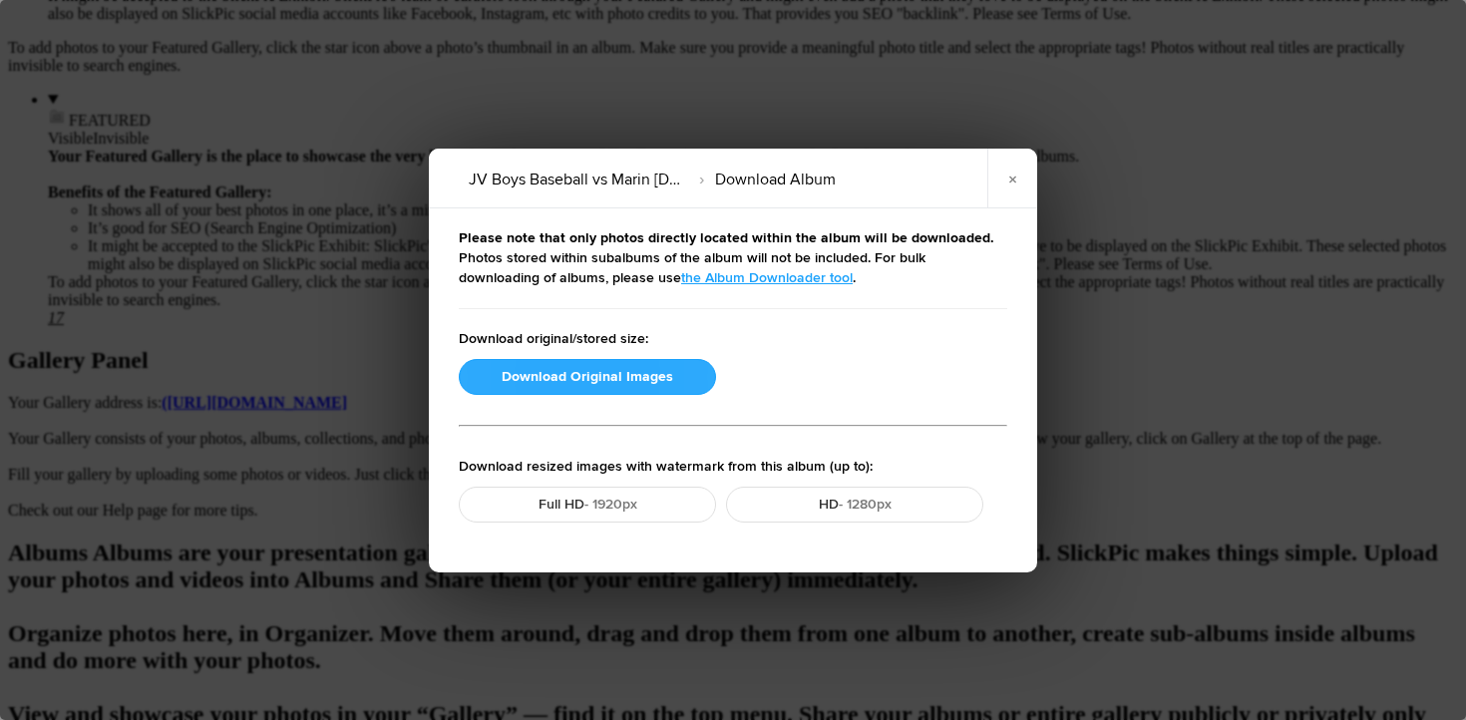
click at [503, 378] on button "Download Original Images" at bounding box center [587, 377] width 257 height 36
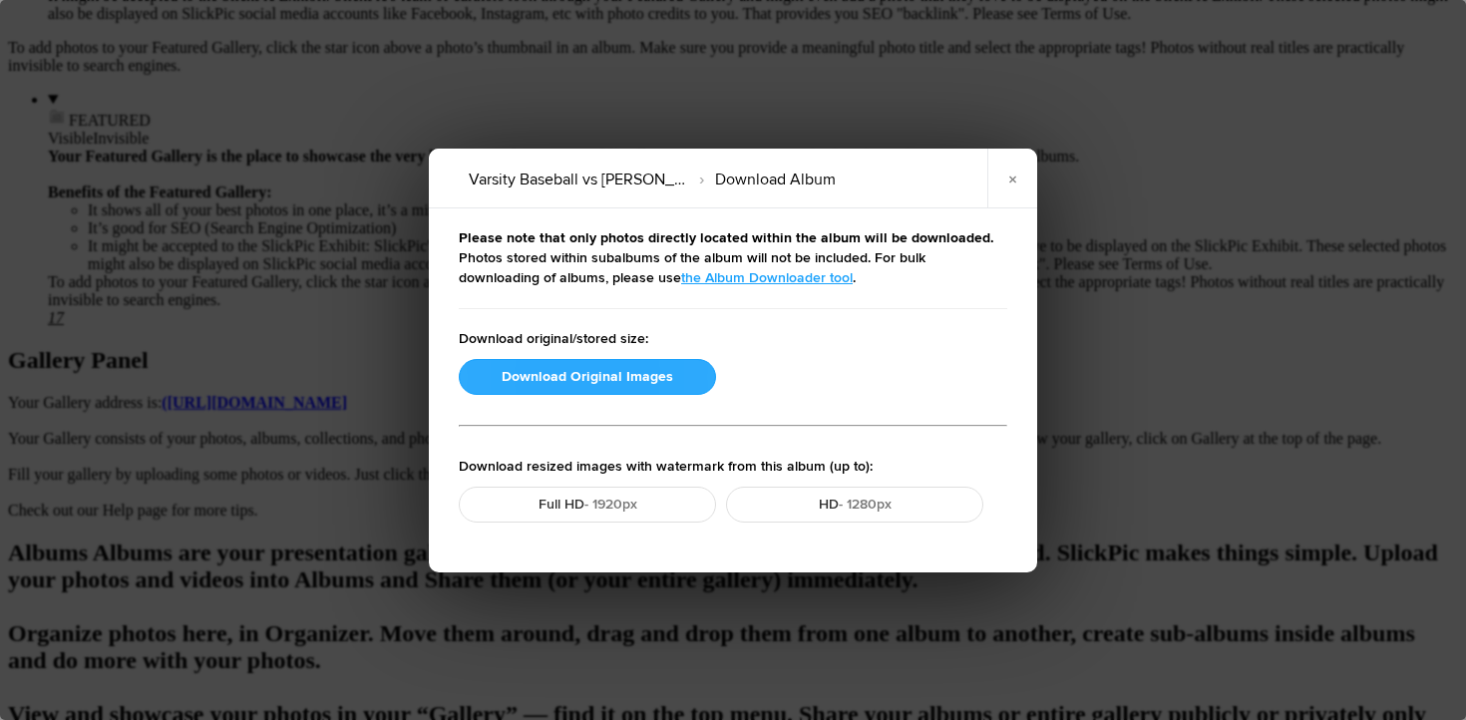
click at [575, 375] on button "Download Original Images" at bounding box center [587, 377] width 257 height 36
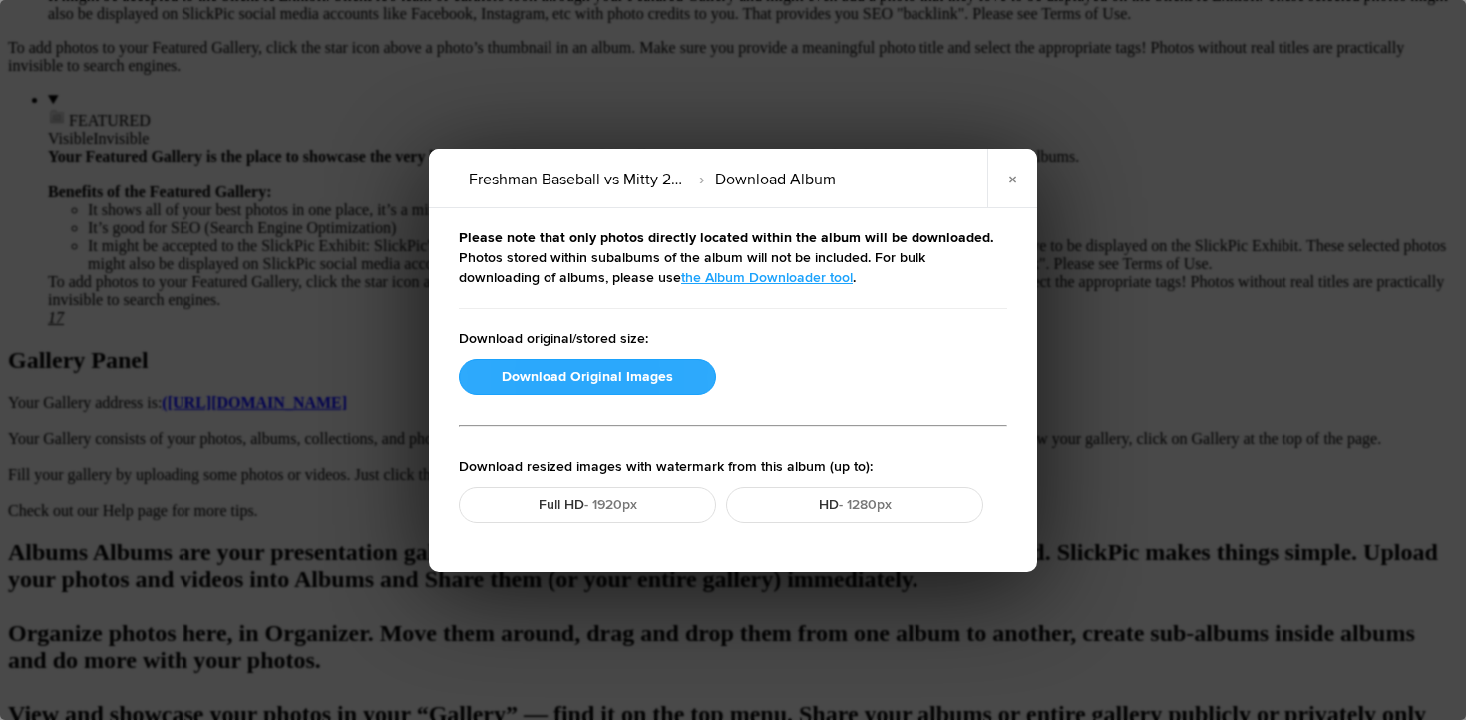
click at [613, 367] on button "Download Original Images" at bounding box center [587, 377] width 257 height 36
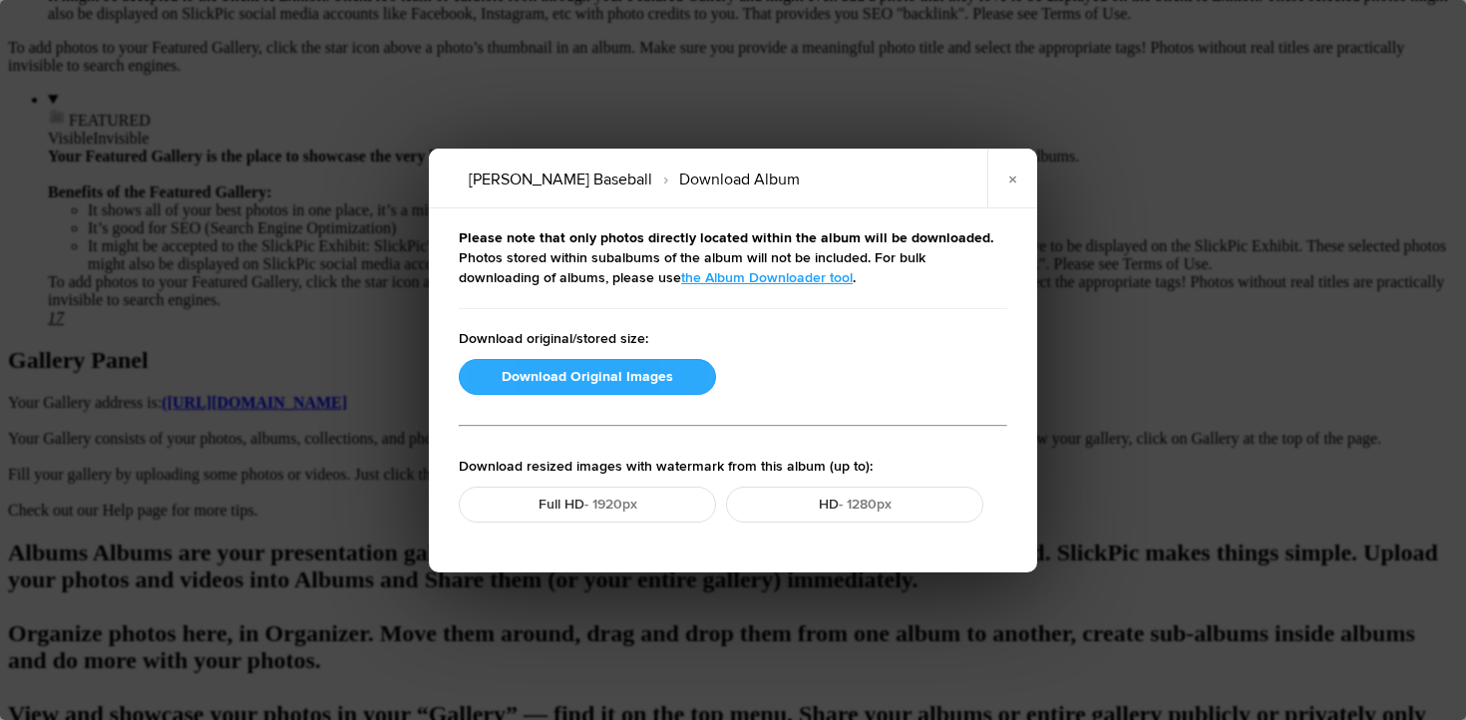
click at [601, 365] on button "Download Original Images" at bounding box center [587, 377] width 257 height 36
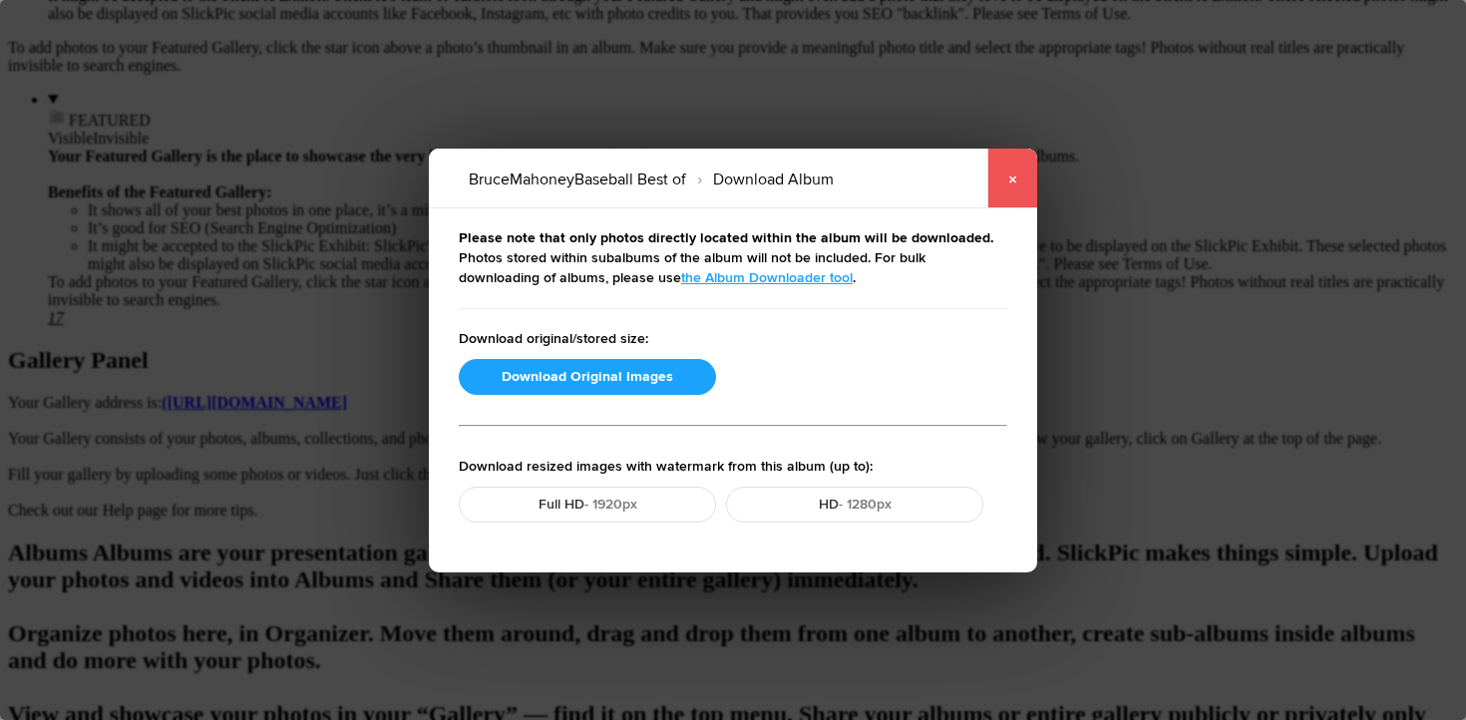
click at [1013, 177] on link "×" at bounding box center [1012, 179] width 50 height 60
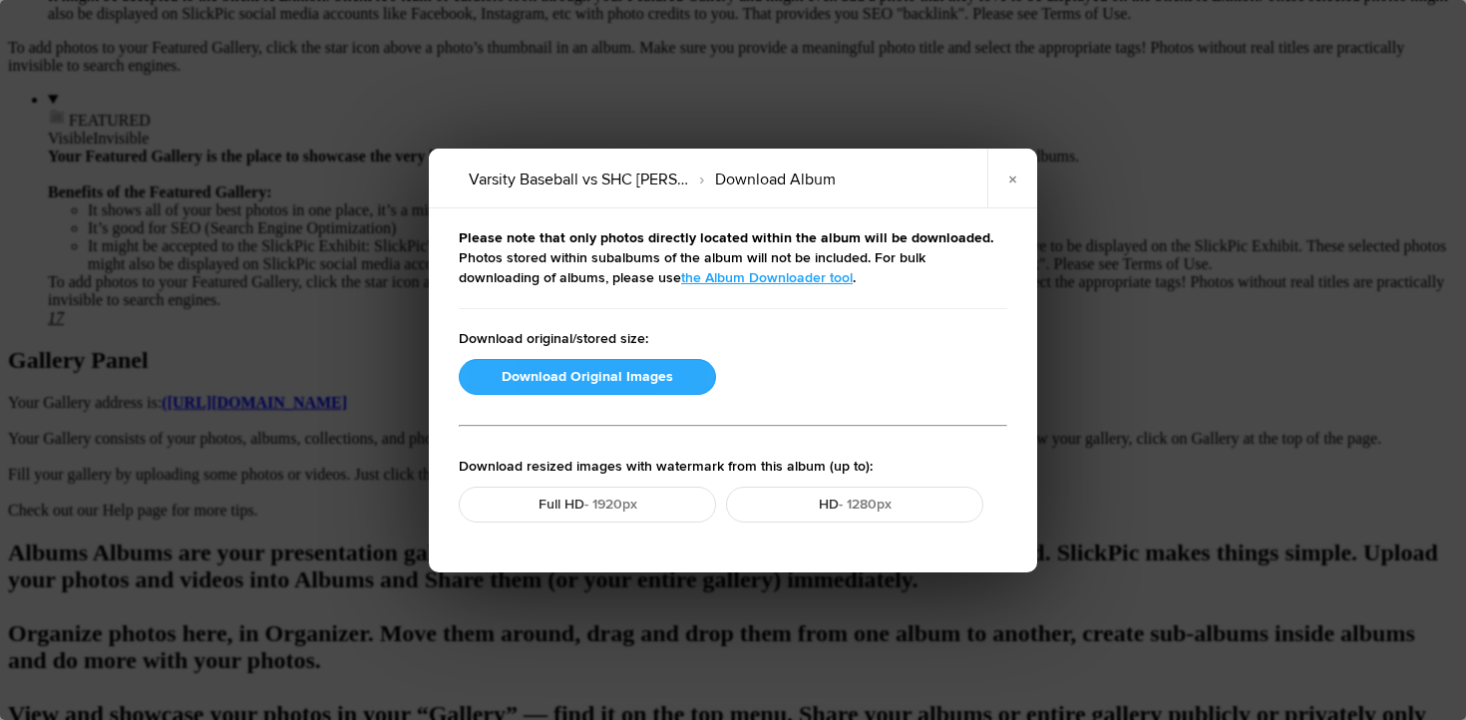
click at [606, 377] on button "Download Original Images" at bounding box center [587, 377] width 257 height 36
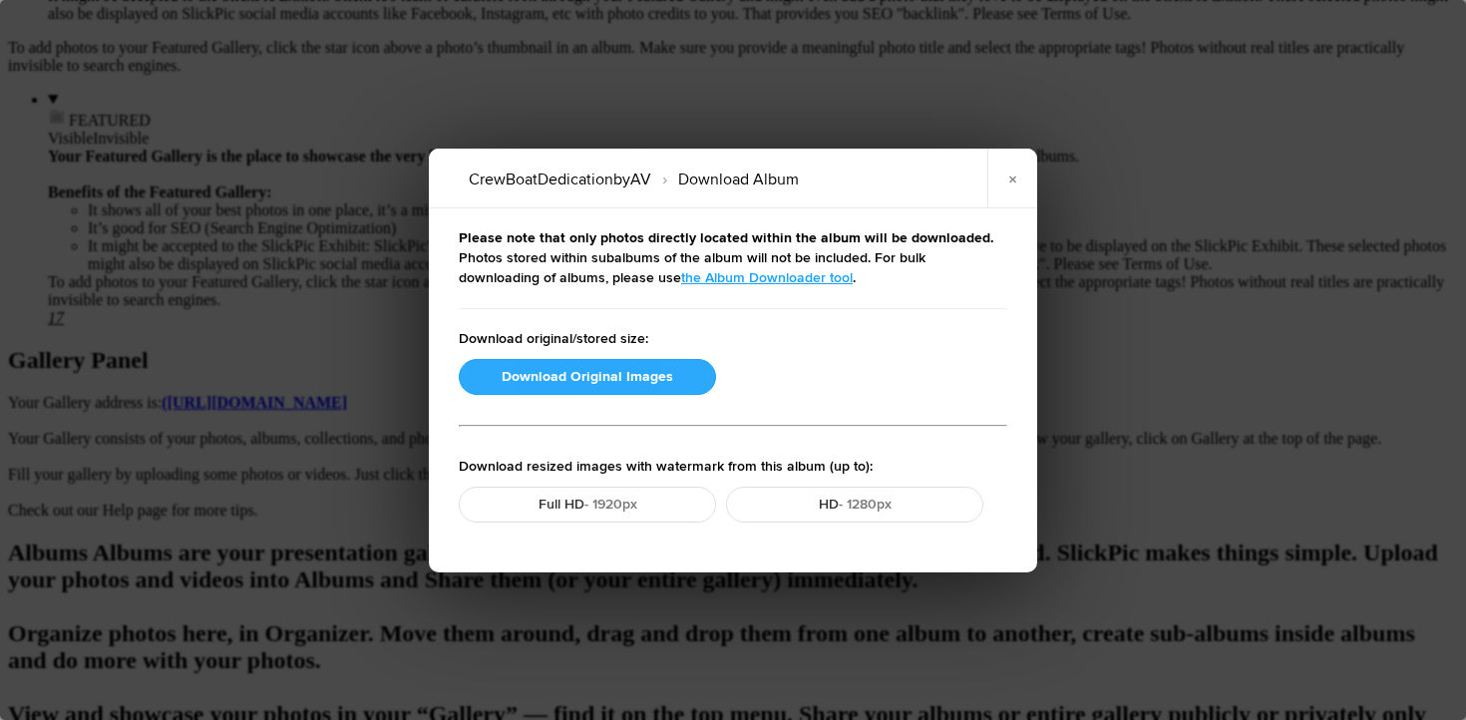
click at [569, 385] on button "Download Original Images" at bounding box center [587, 377] width 257 height 36
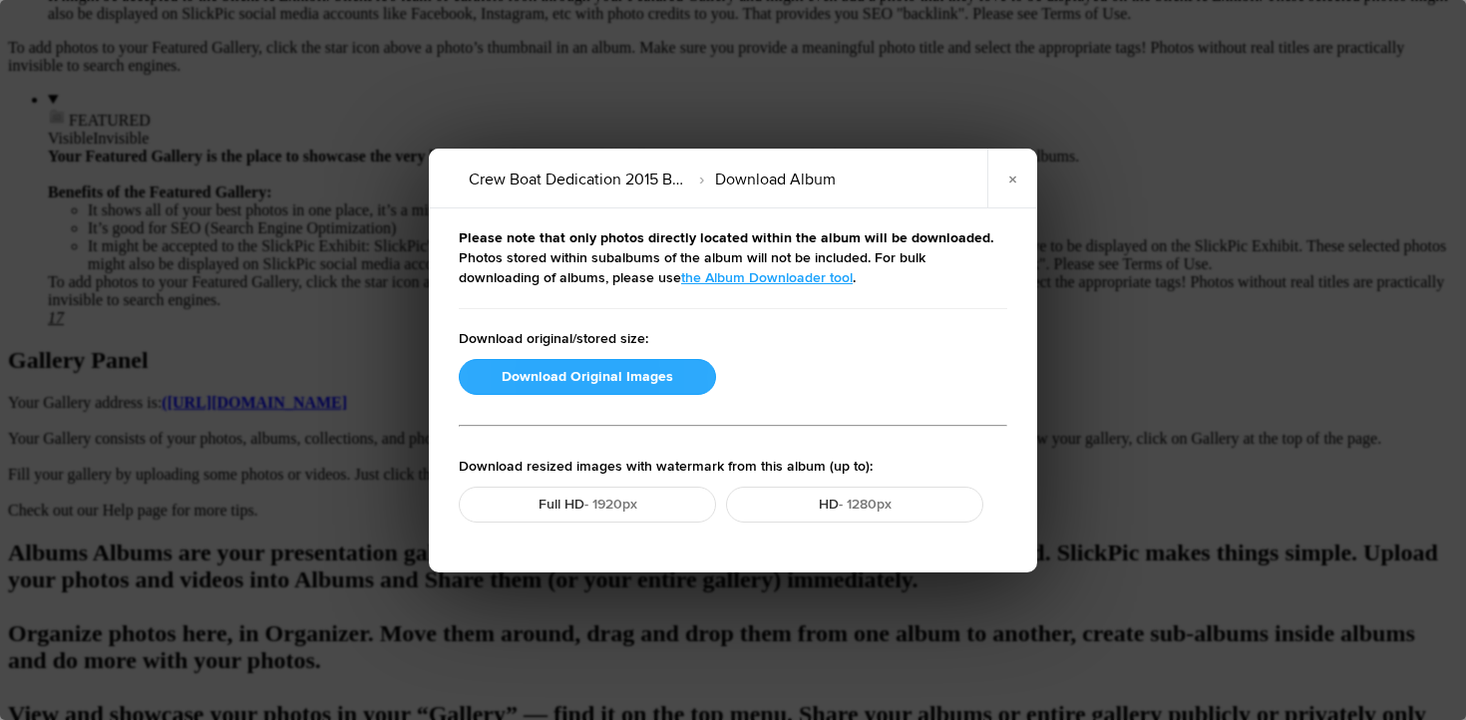
click at [561, 370] on button "Download Original Images" at bounding box center [587, 377] width 257 height 36
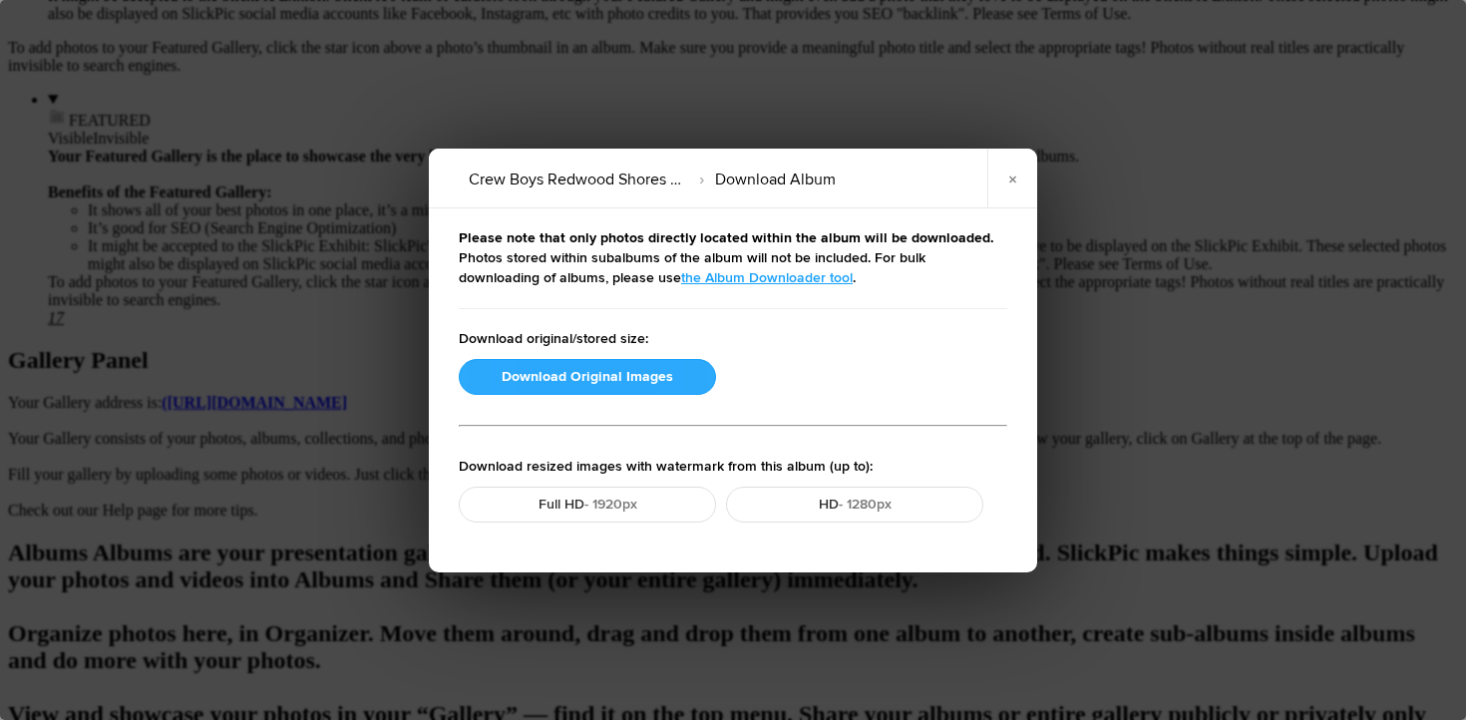
click at [563, 365] on button "Download Original Images" at bounding box center [587, 377] width 257 height 36
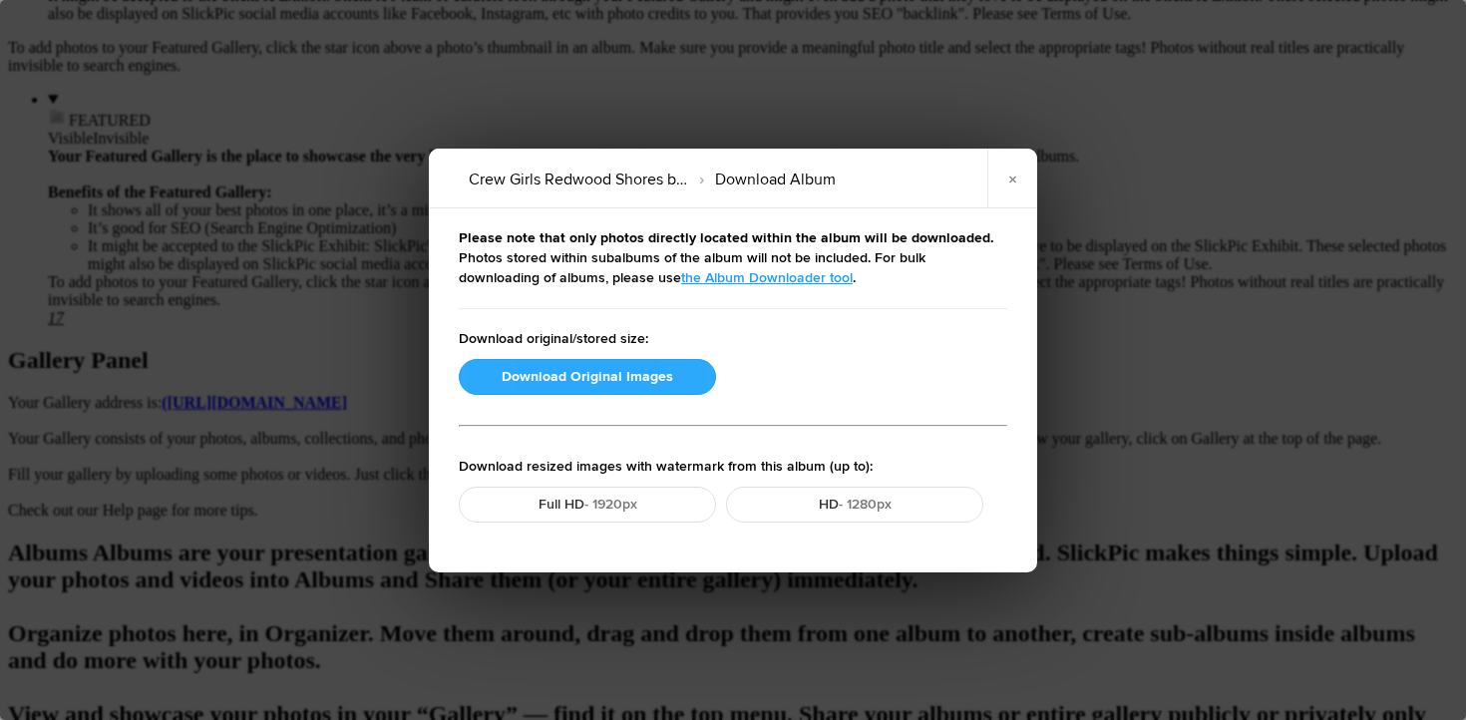
click at [502, 373] on button "Download Original Images" at bounding box center [587, 377] width 257 height 36
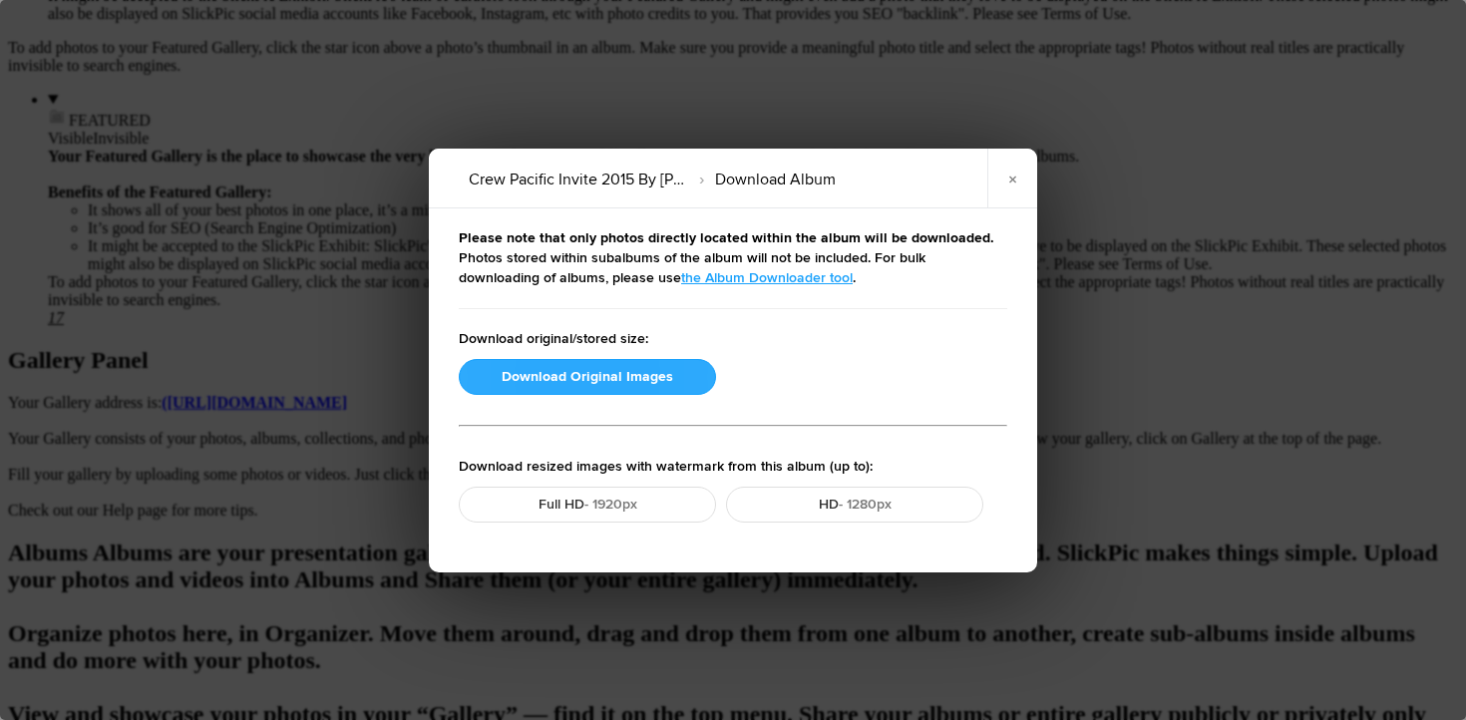
click at [534, 369] on button "Download Original Images" at bounding box center [587, 377] width 257 height 36
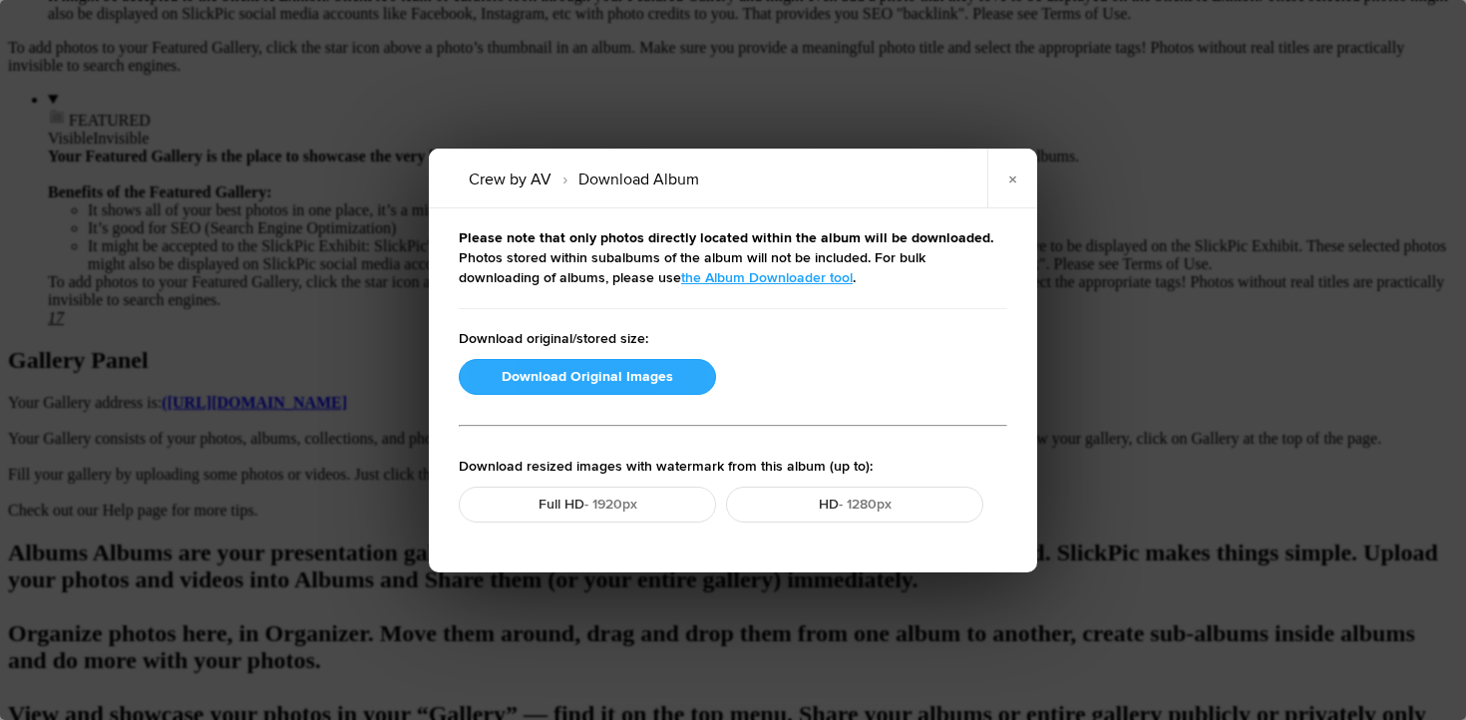
click at [594, 370] on button "Download Original Images" at bounding box center [587, 377] width 257 height 36
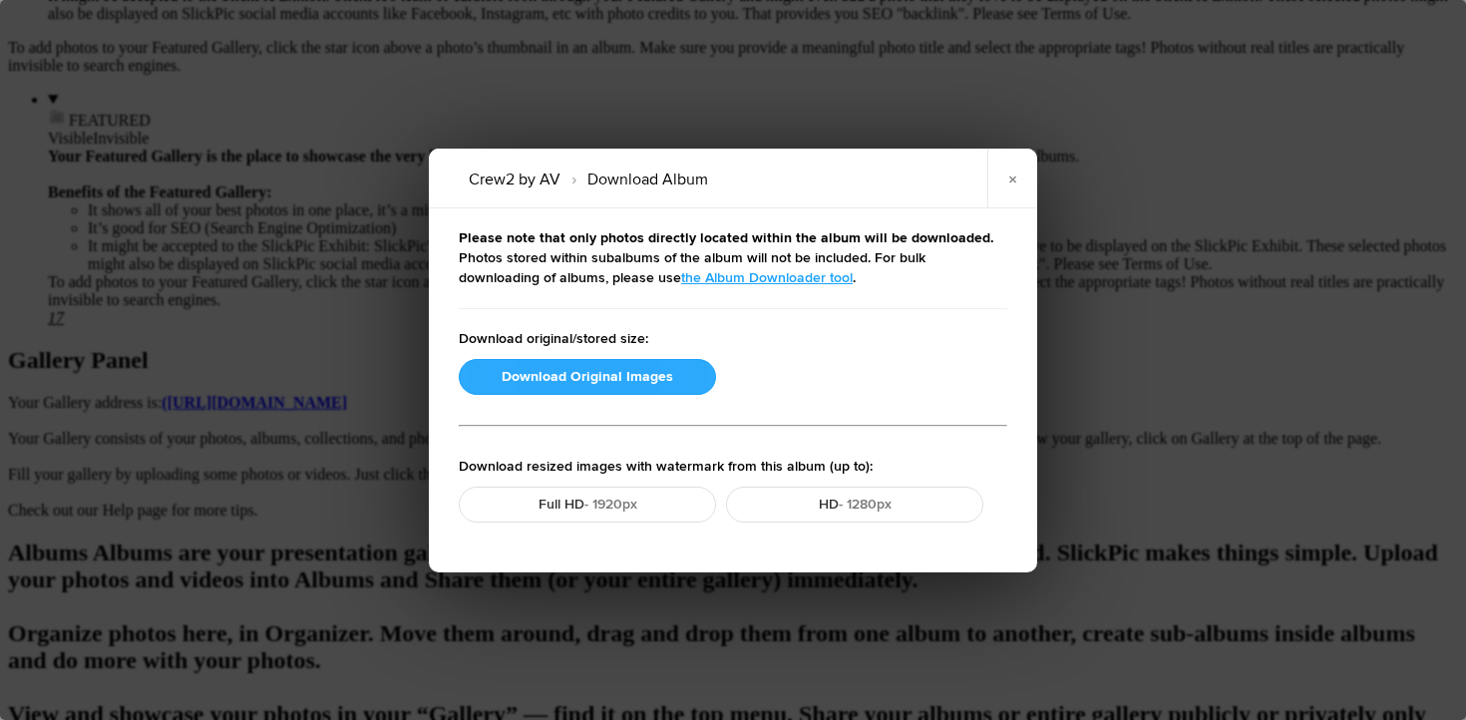
click at [557, 379] on button "Download Original Images" at bounding box center [587, 377] width 257 height 36
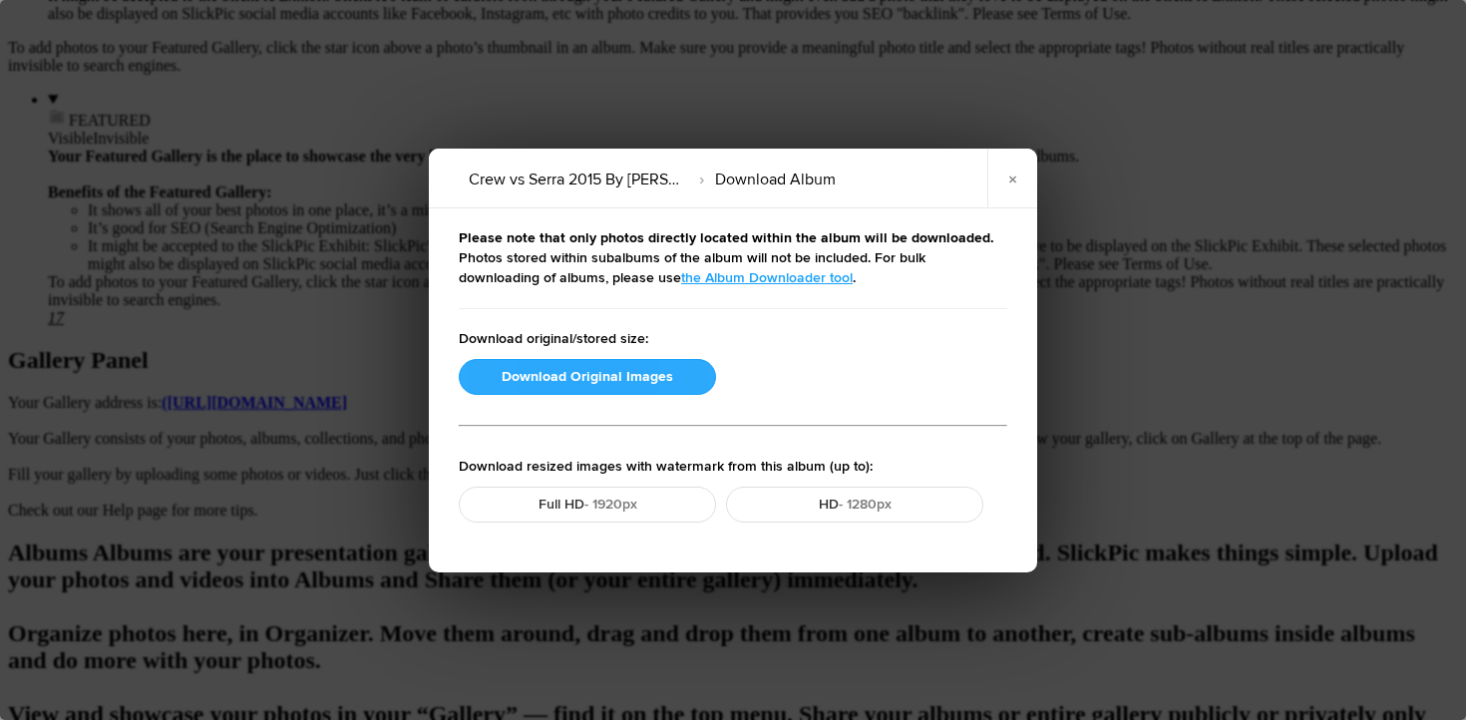
click at [627, 370] on button "Download Original Images" at bounding box center [587, 377] width 257 height 36
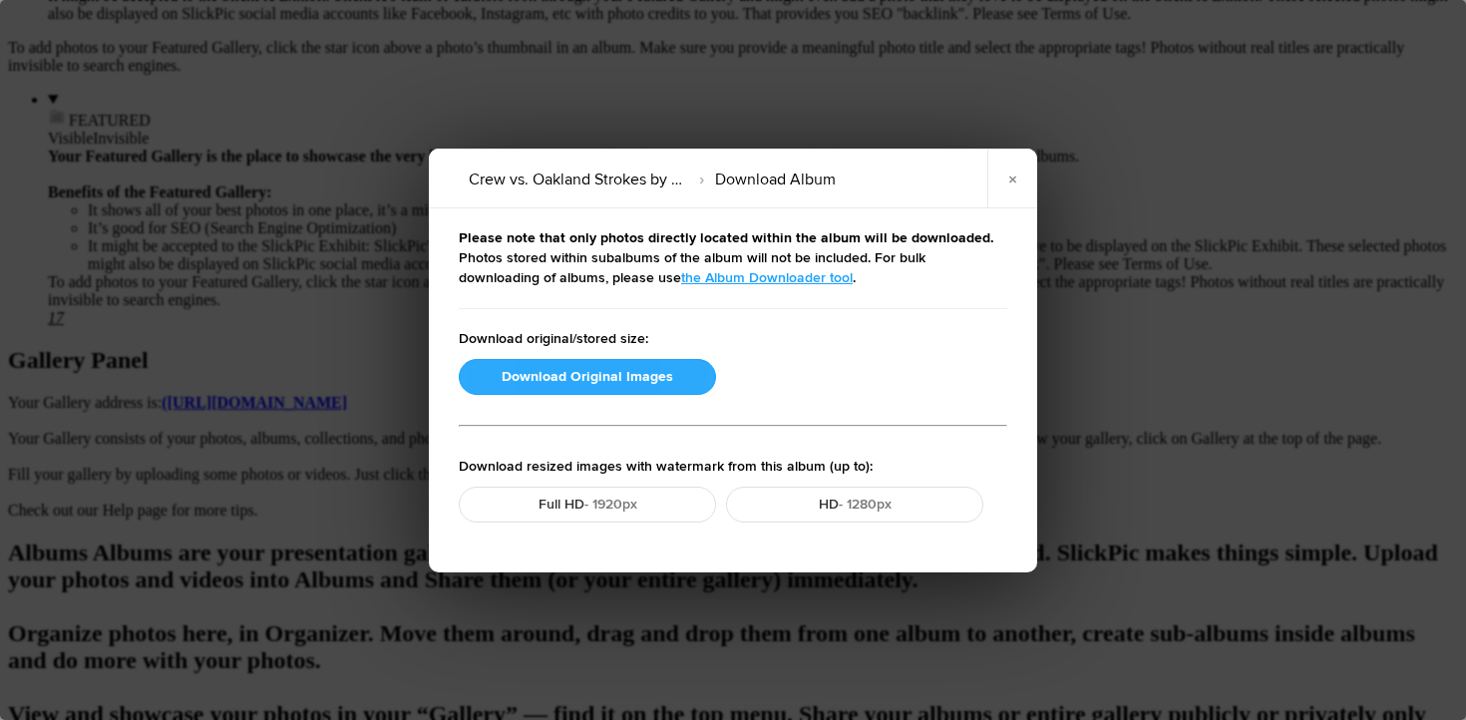
click at [579, 382] on button "Download Original Images" at bounding box center [587, 377] width 257 height 36
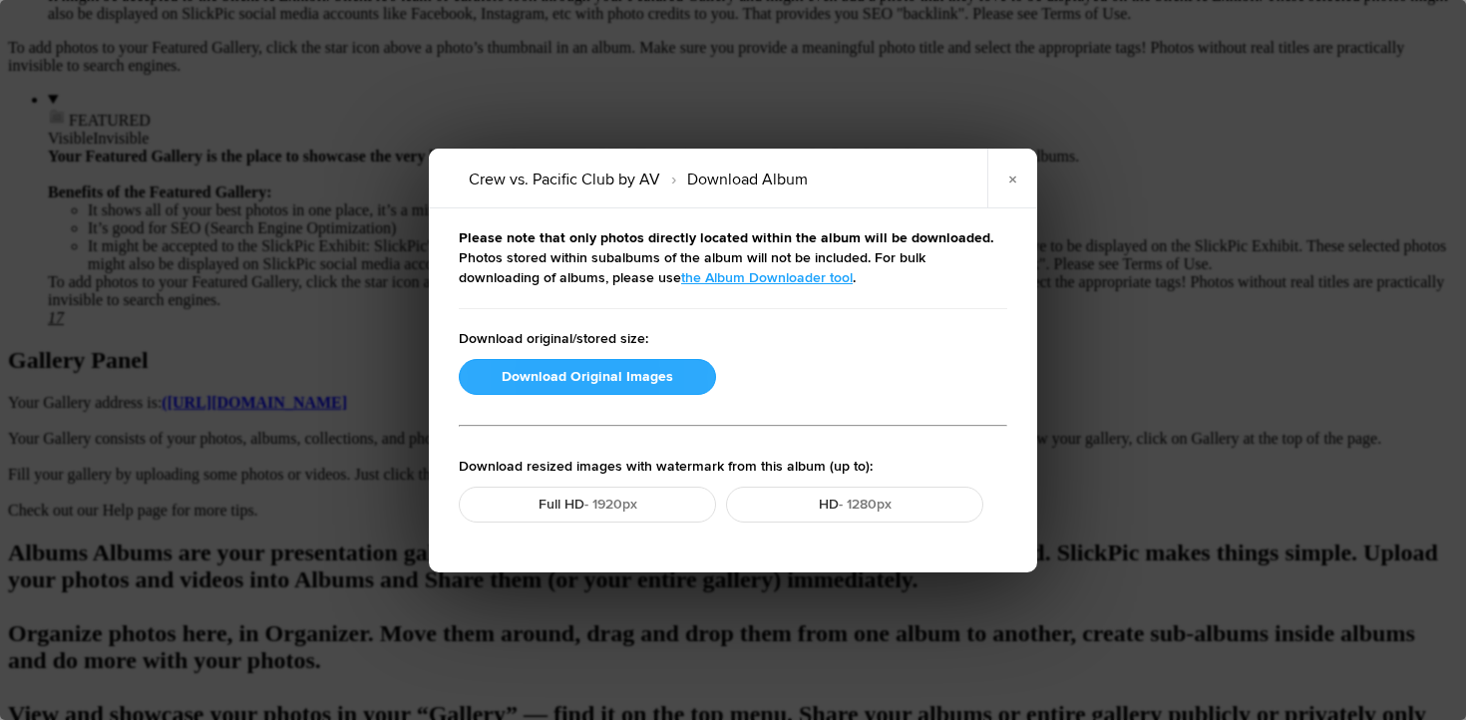
click at [642, 365] on button "Download Original Images" at bounding box center [587, 377] width 257 height 36
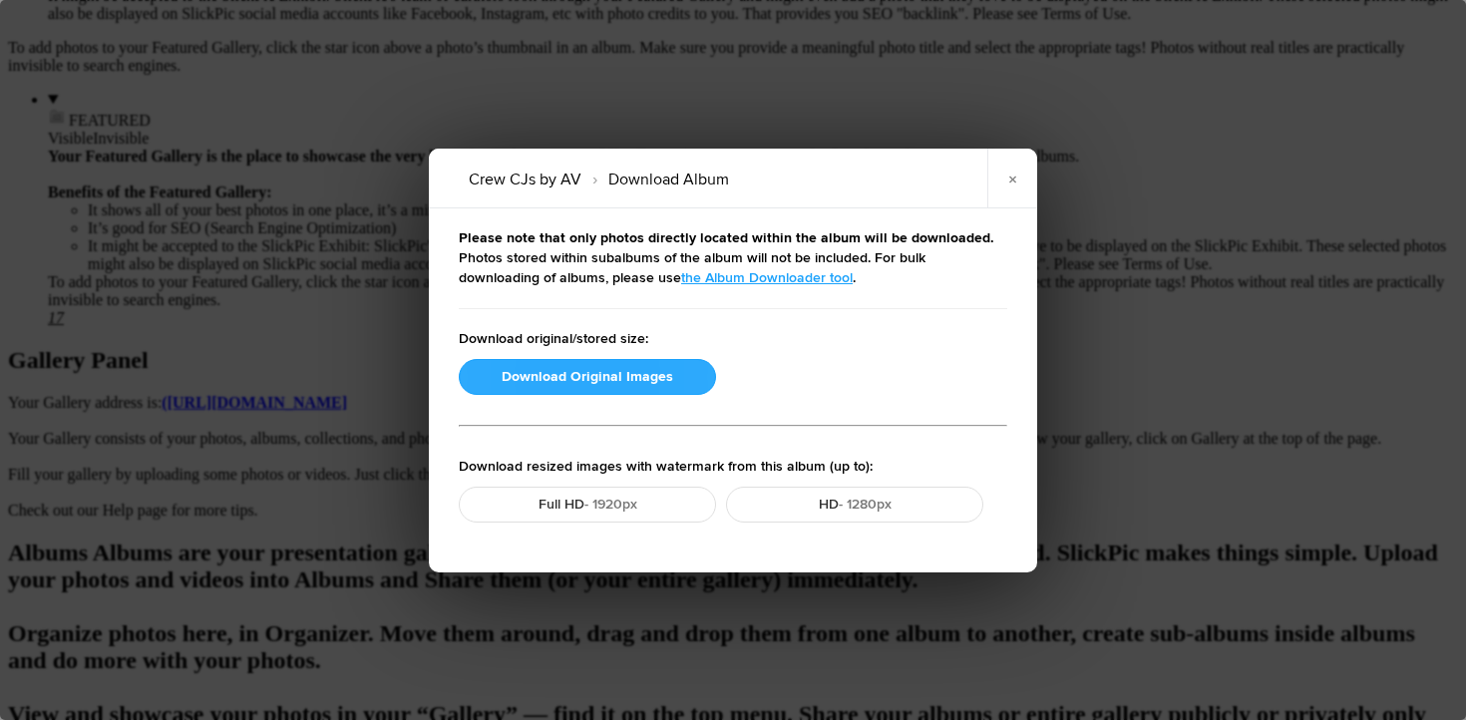
click at [590, 377] on button "Download Original Images" at bounding box center [587, 377] width 257 height 36
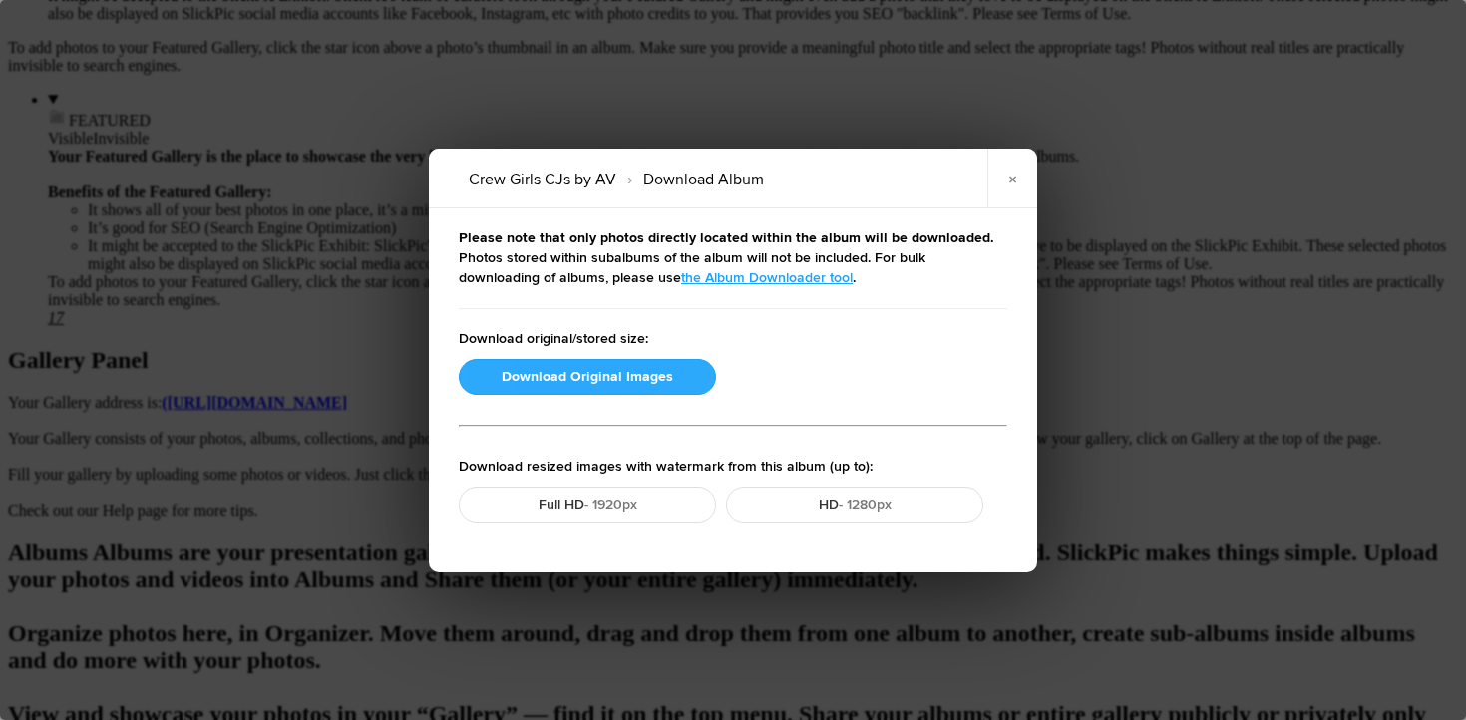
click at [615, 383] on button "Download Original Images" at bounding box center [587, 377] width 257 height 36
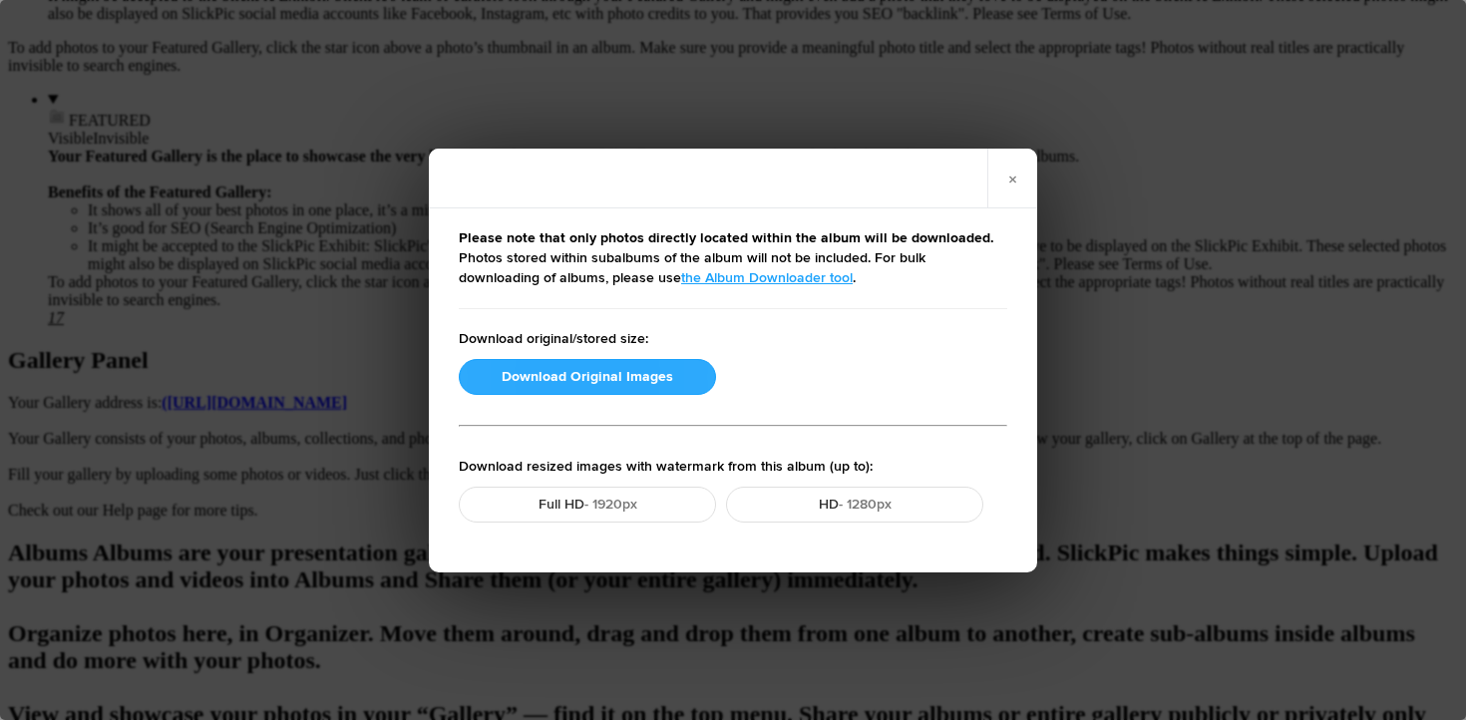
click at [580, 383] on button "Download Original Images" at bounding box center [587, 377] width 257 height 36
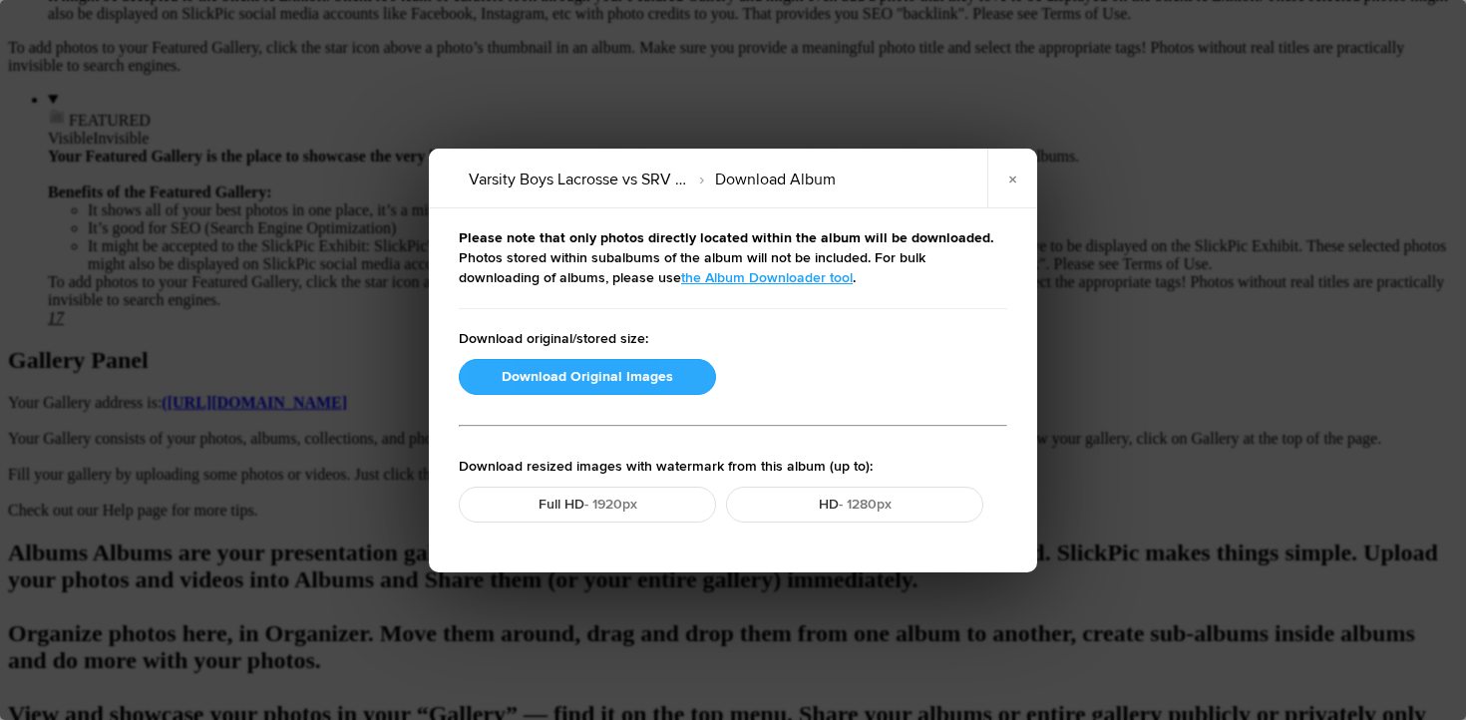
click at [573, 379] on button "Download Original Images" at bounding box center [587, 377] width 257 height 36
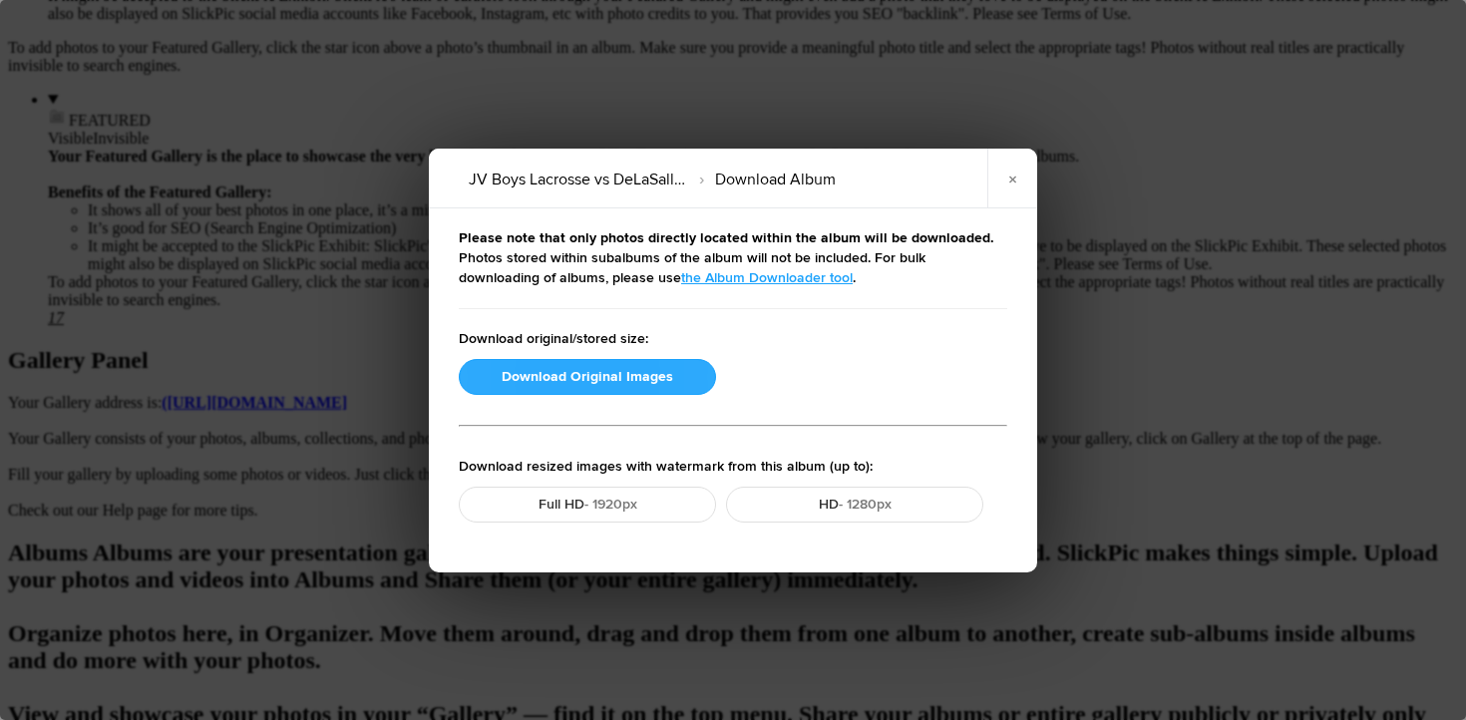
click at [613, 374] on button "Download Original Images" at bounding box center [587, 377] width 257 height 36
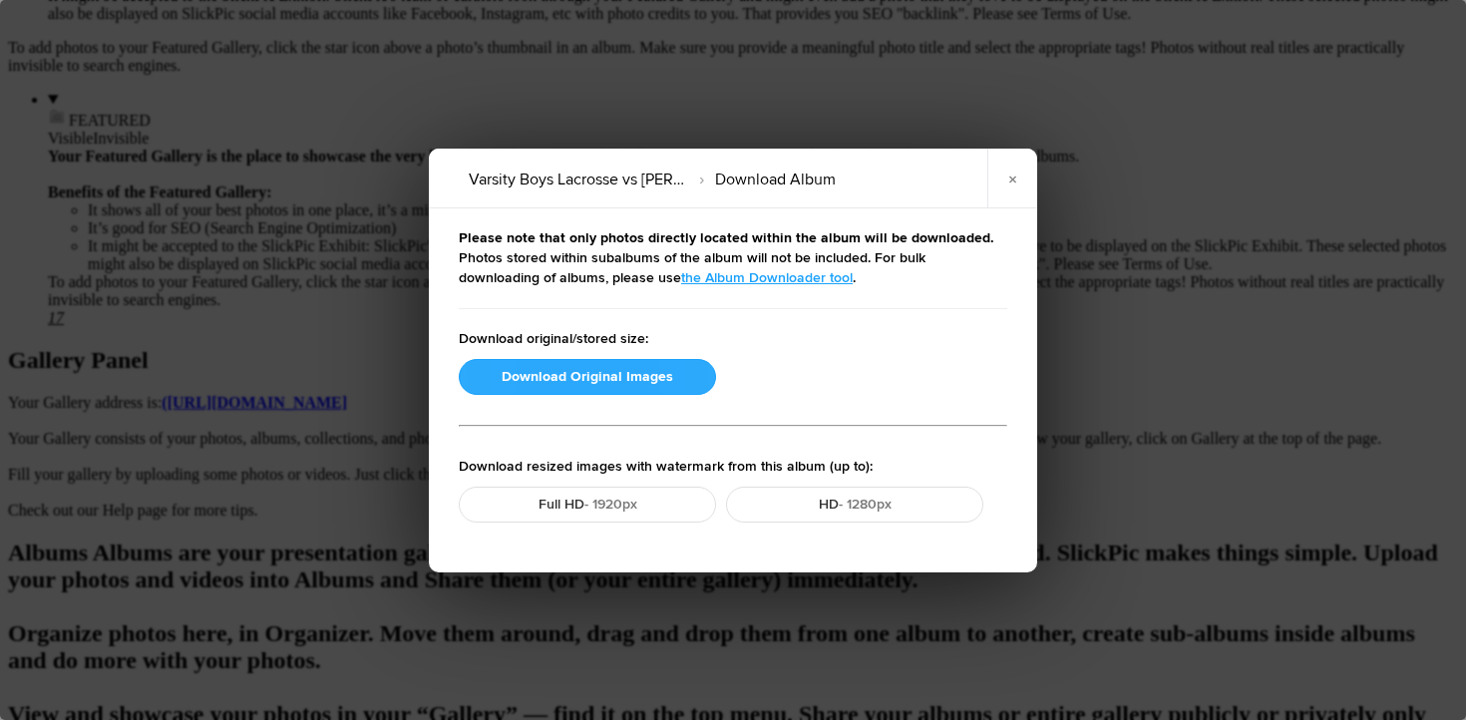
click at [596, 368] on button "Download Original Images" at bounding box center [587, 377] width 257 height 36
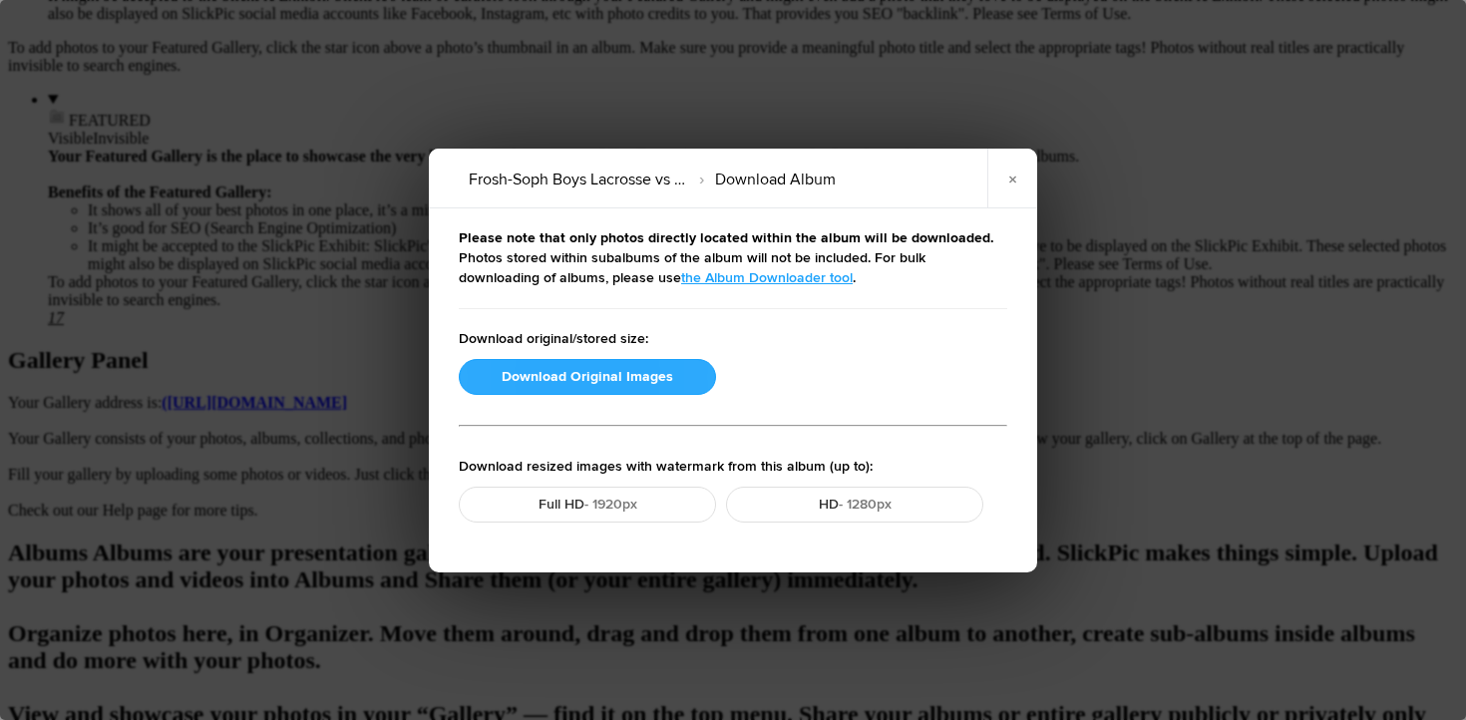
click at [591, 368] on button "Download Original Images" at bounding box center [587, 377] width 257 height 36
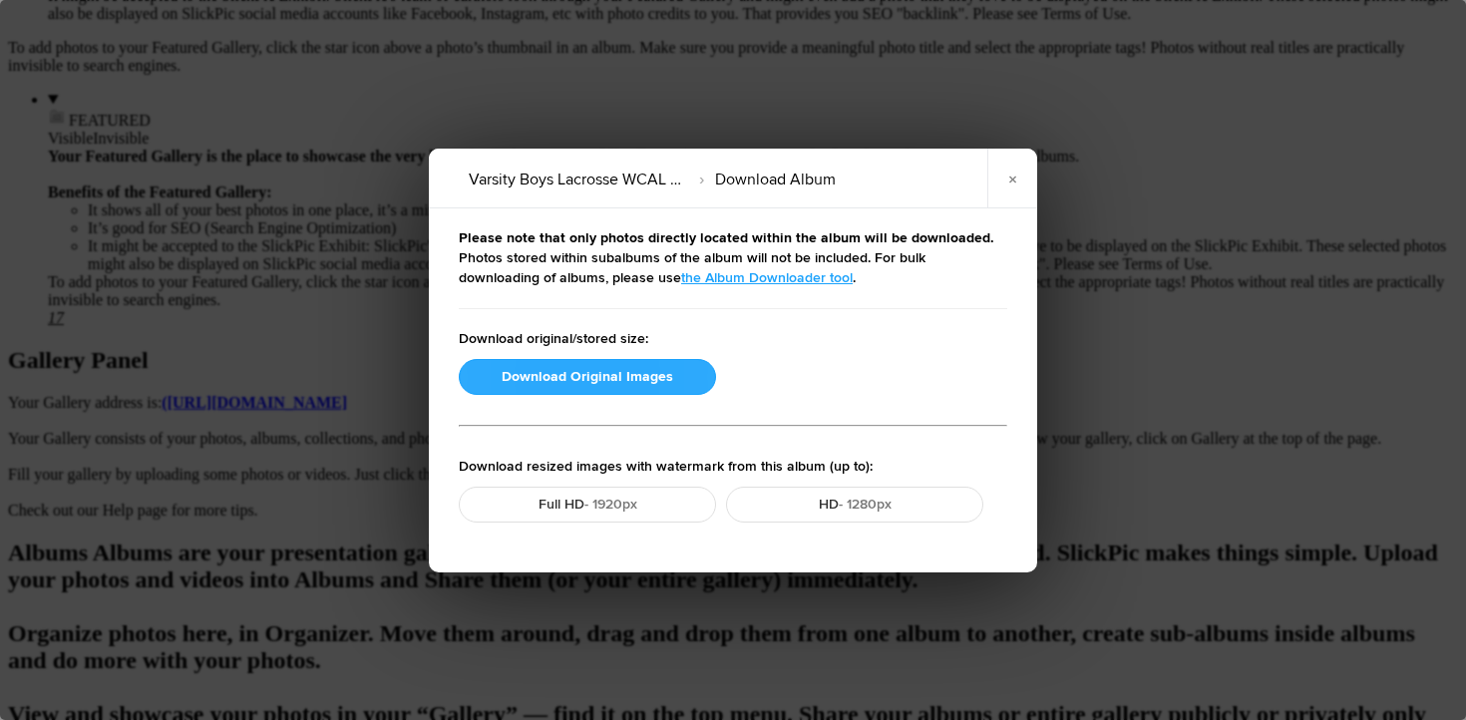
click at [620, 374] on button "Download Original Images" at bounding box center [587, 377] width 257 height 36
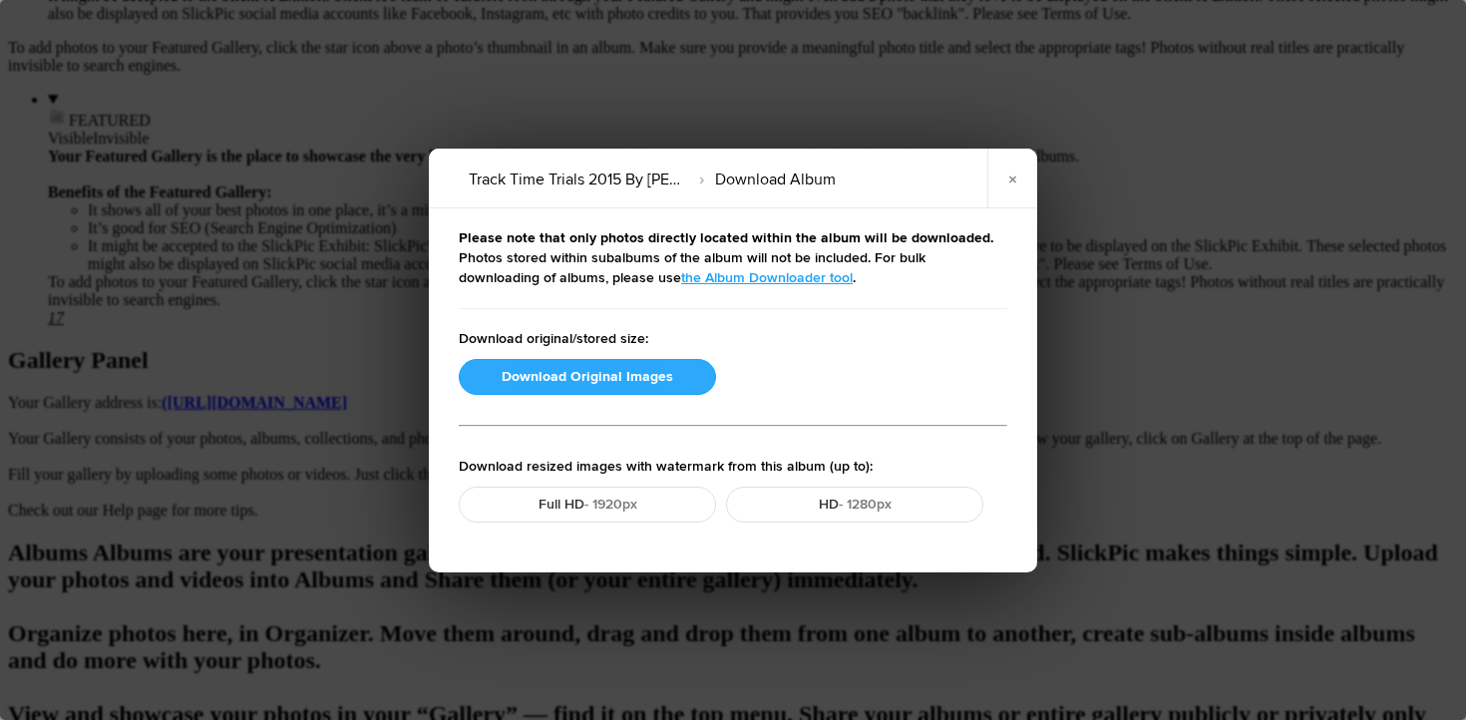
click at [618, 375] on button "Download Original Images" at bounding box center [587, 377] width 257 height 36
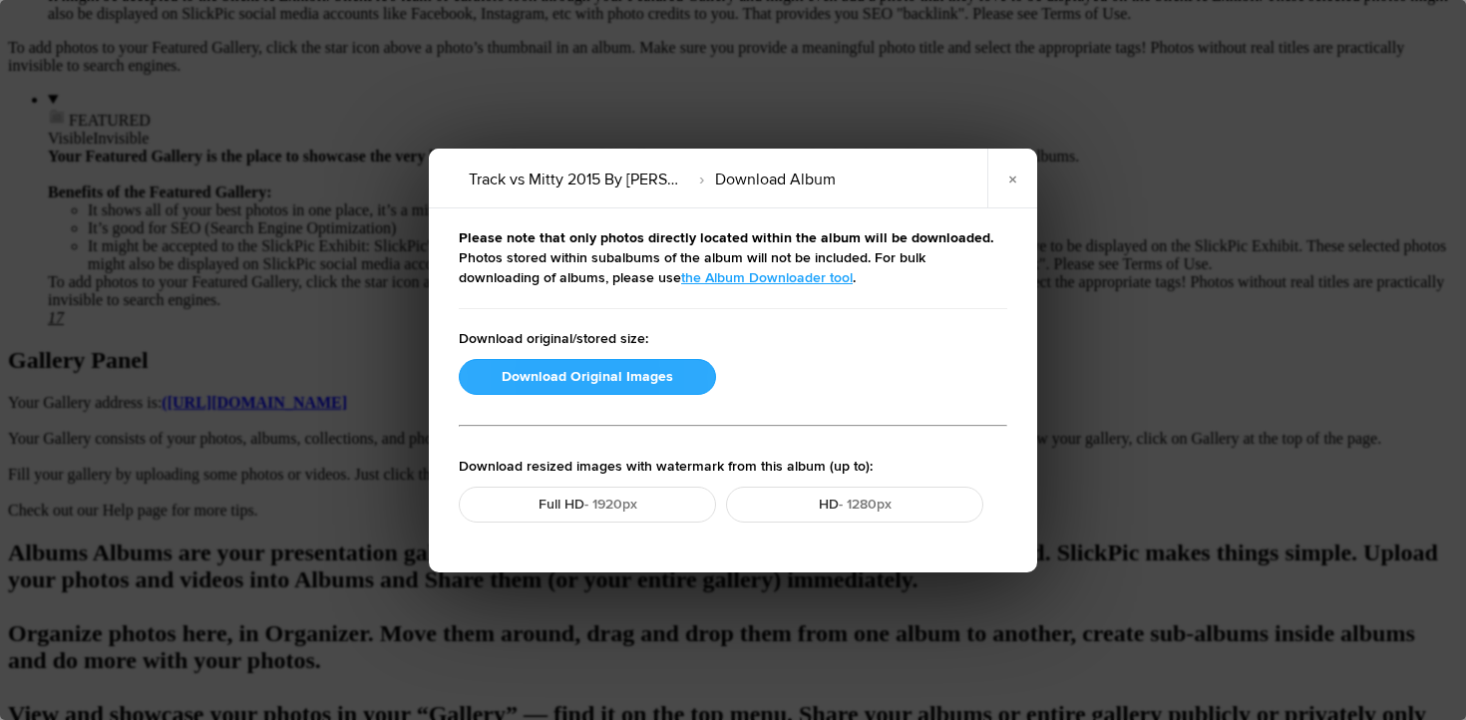
click at [593, 376] on button "Download Original Images" at bounding box center [587, 377] width 257 height 36
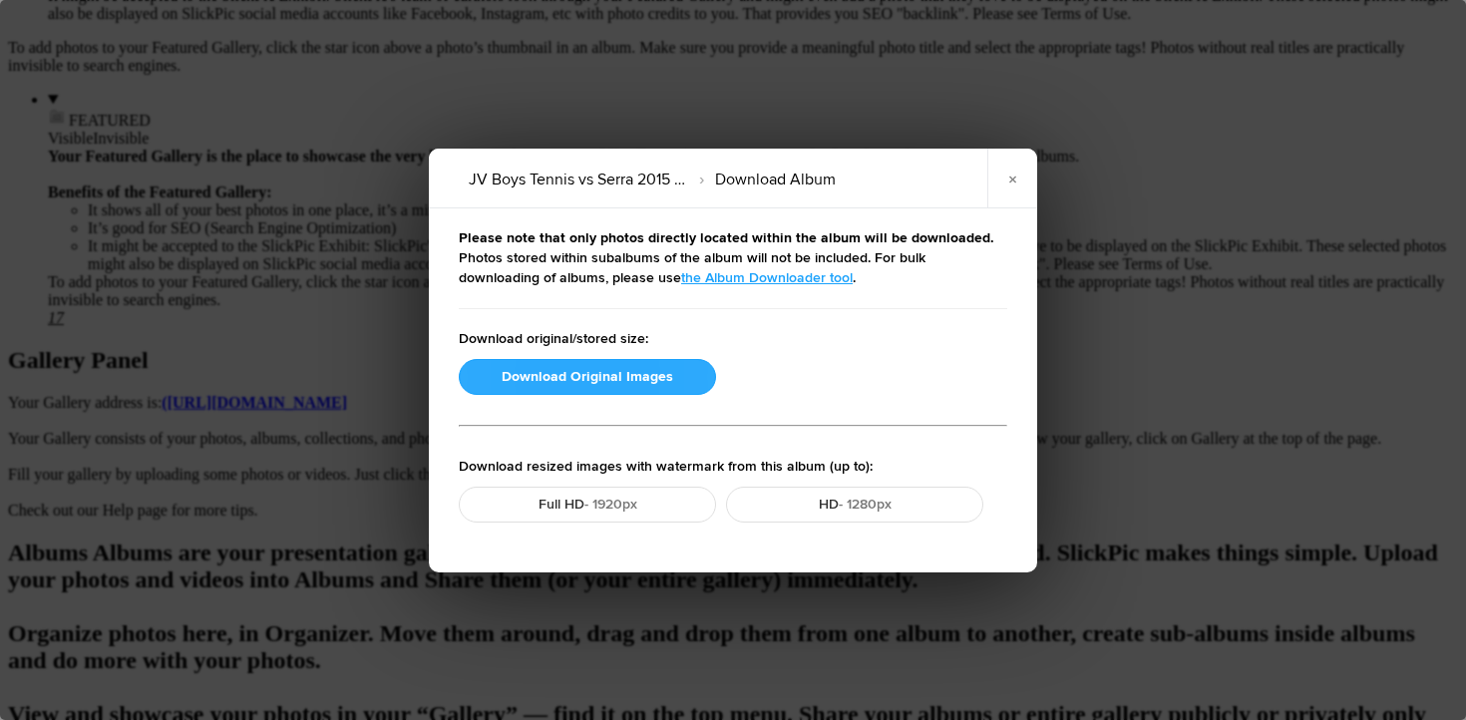
click at [589, 380] on button "Download Original Images" at bounding box center [587, 377] width 257 height 36
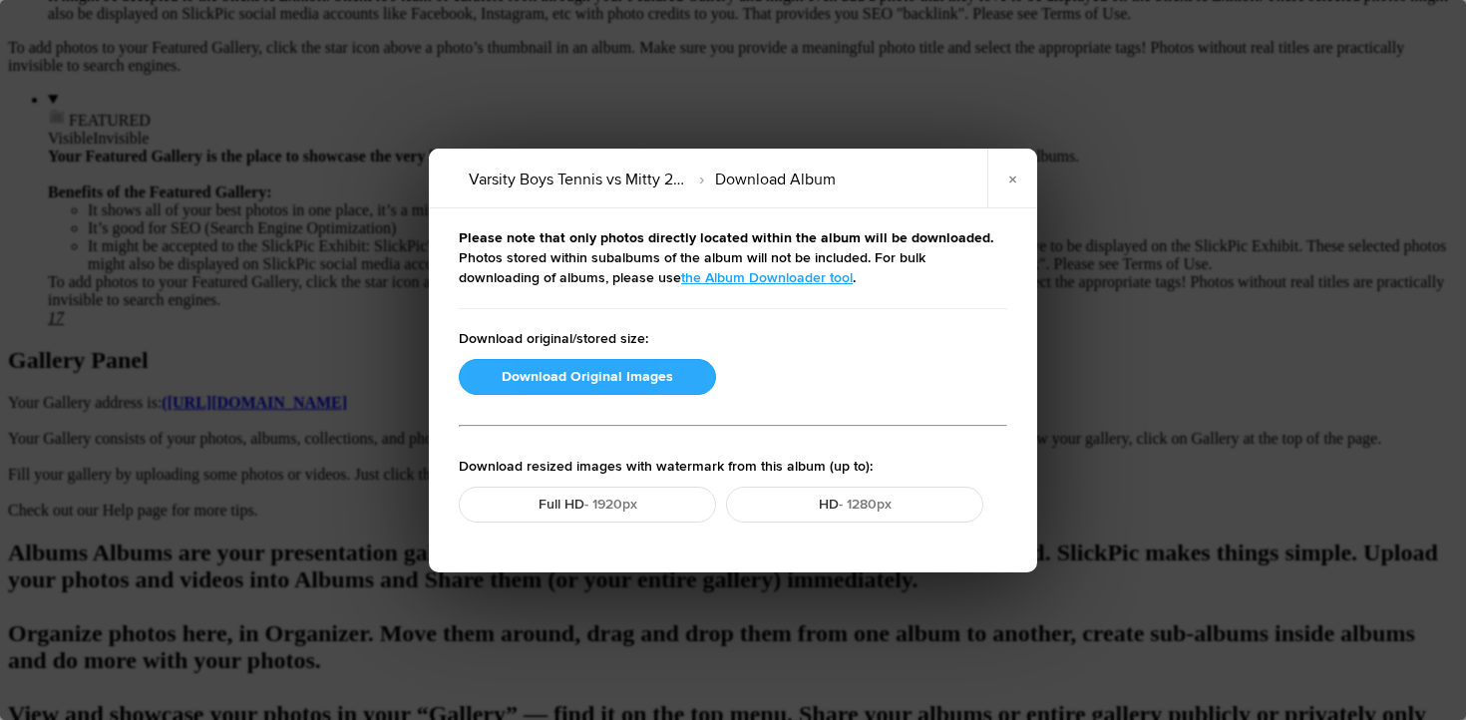
click at [584, 364] on button "Download Original Images" at bounding box center [587, 377] width 257 height 36
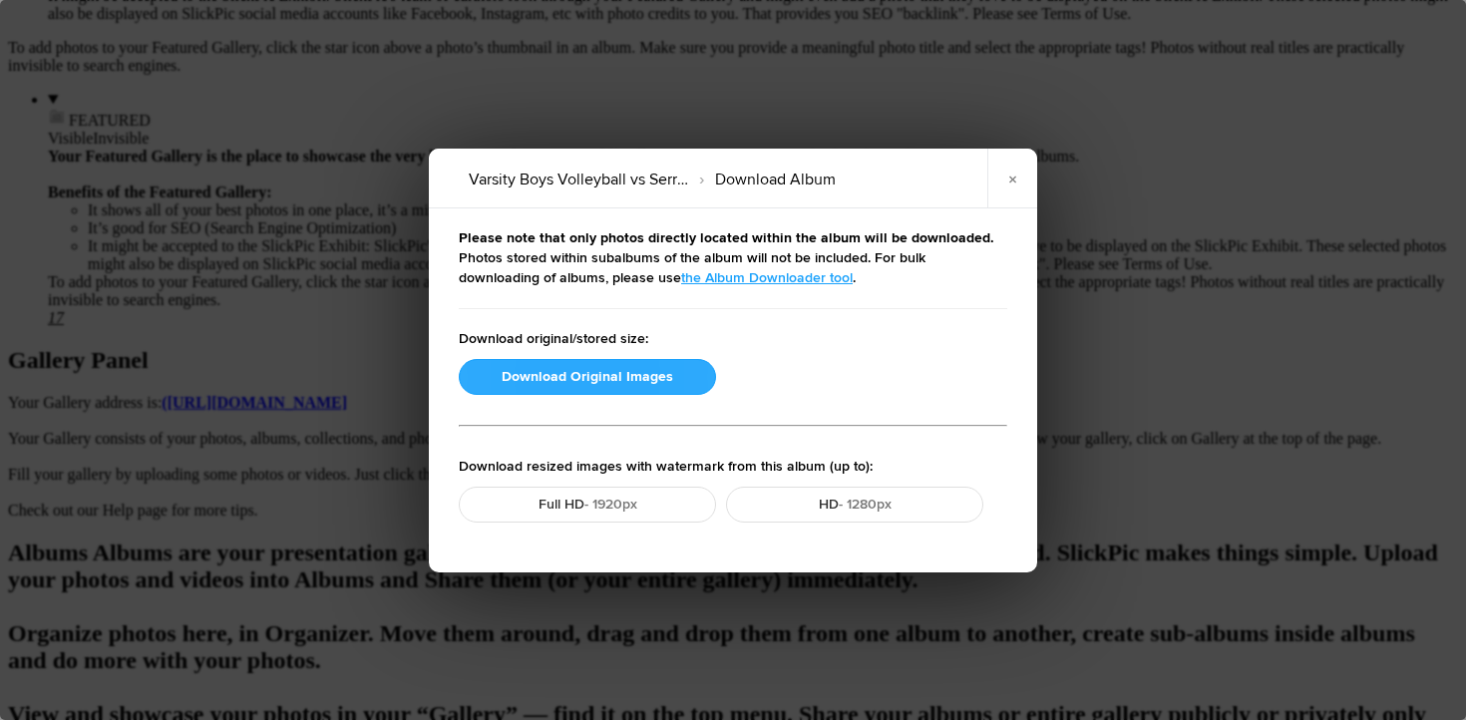
click at [601, 379] on button "Download Original Images" at bounding box center [587, 377] width 257 height 36
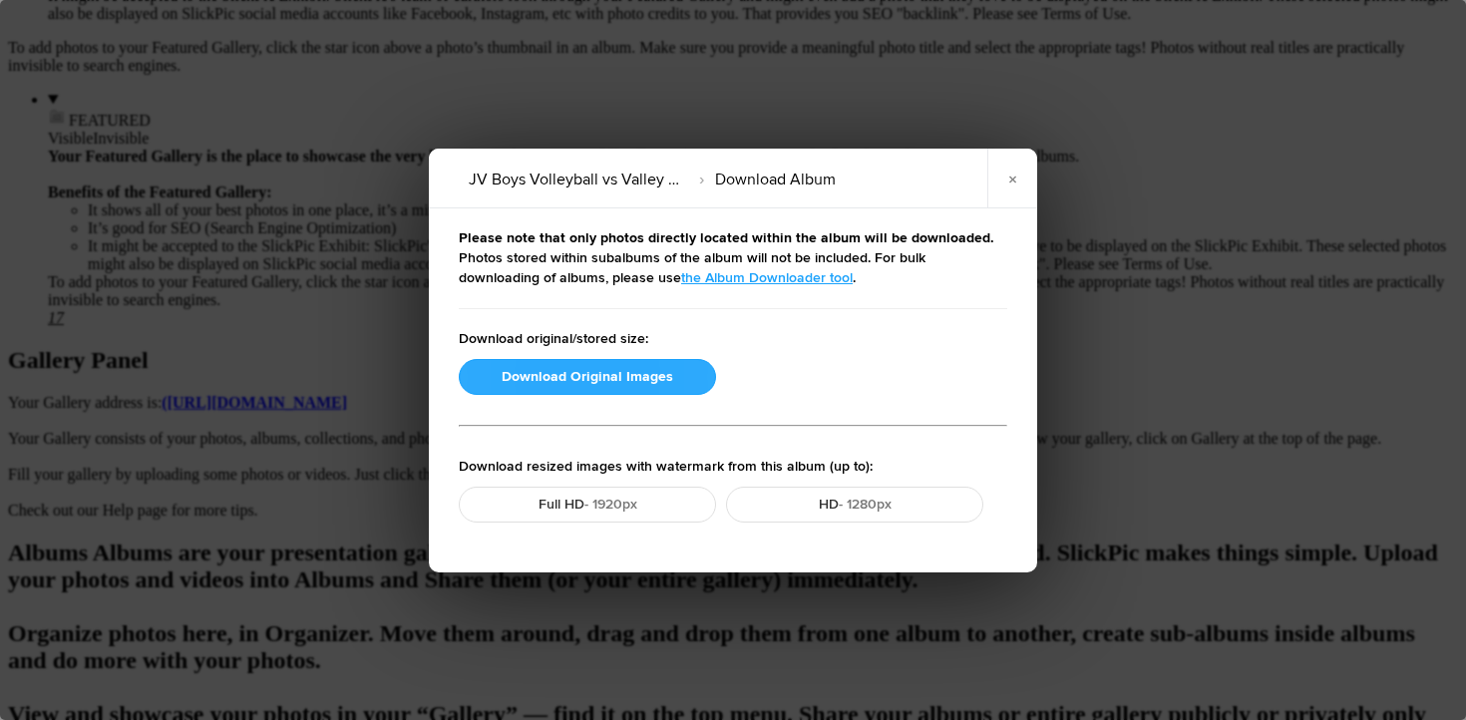
click at [600, 378] on button "Download Original Images" at bounding box center [587, 377] width 257 height 36
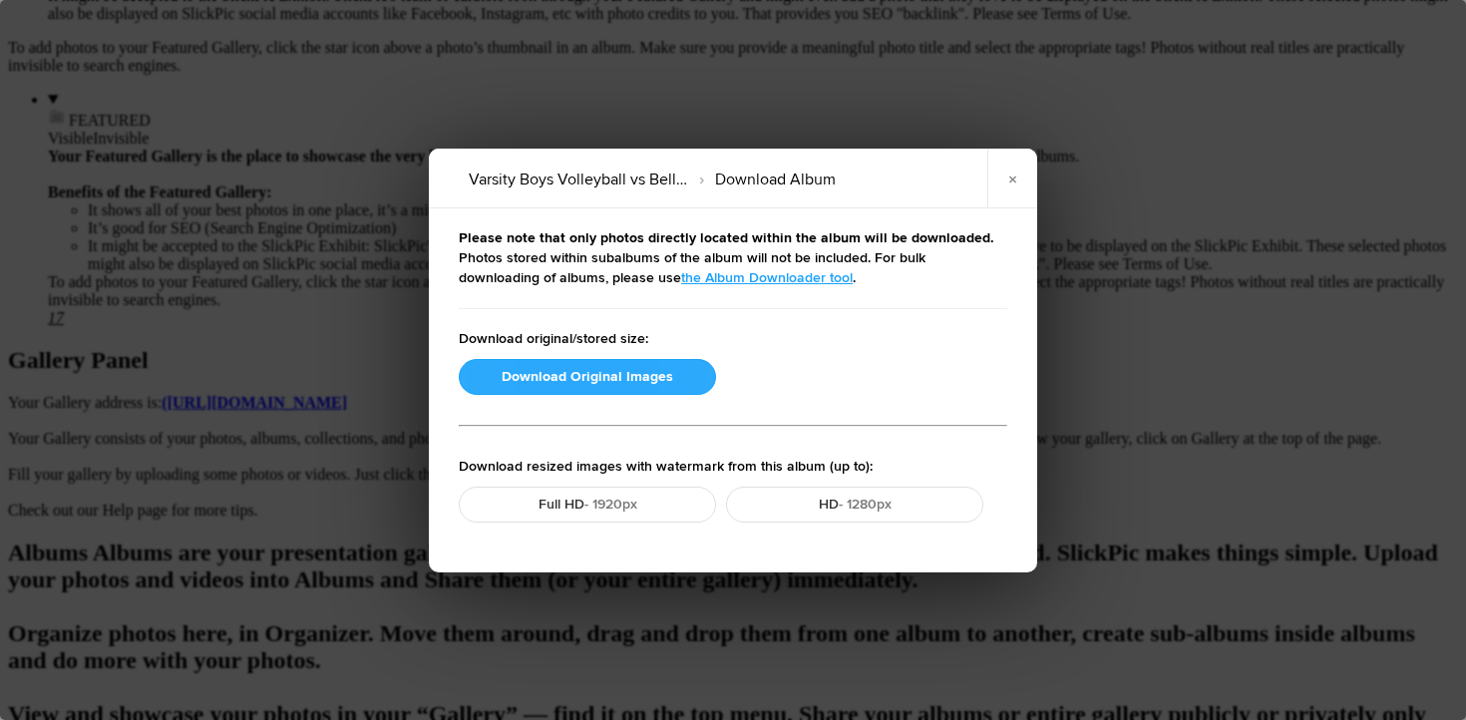
click at [582, 379] on button "Download Original Images" at bounding box center [587, 377] width 257 height 36
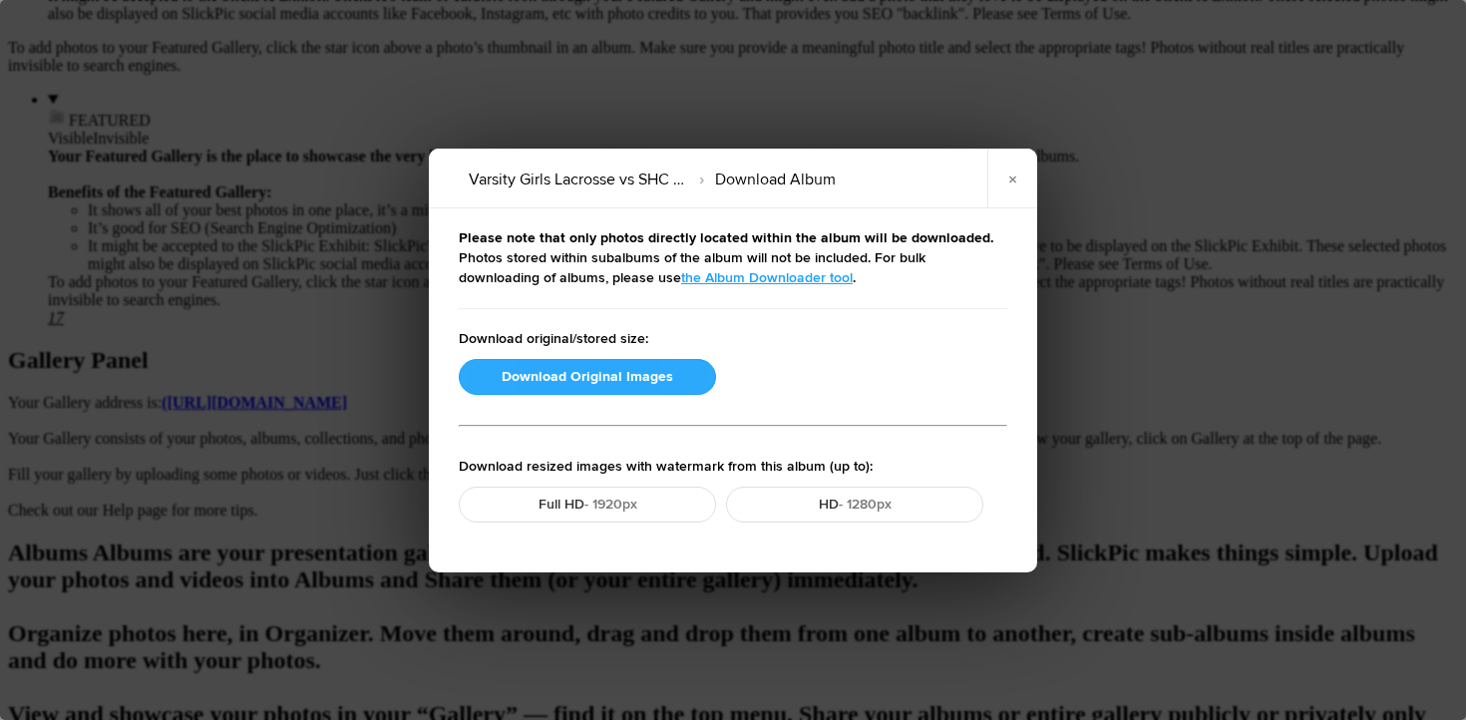
click at [532, 378] on button "Download Original Images" at bounding box center [587, 377] width 257 height 36
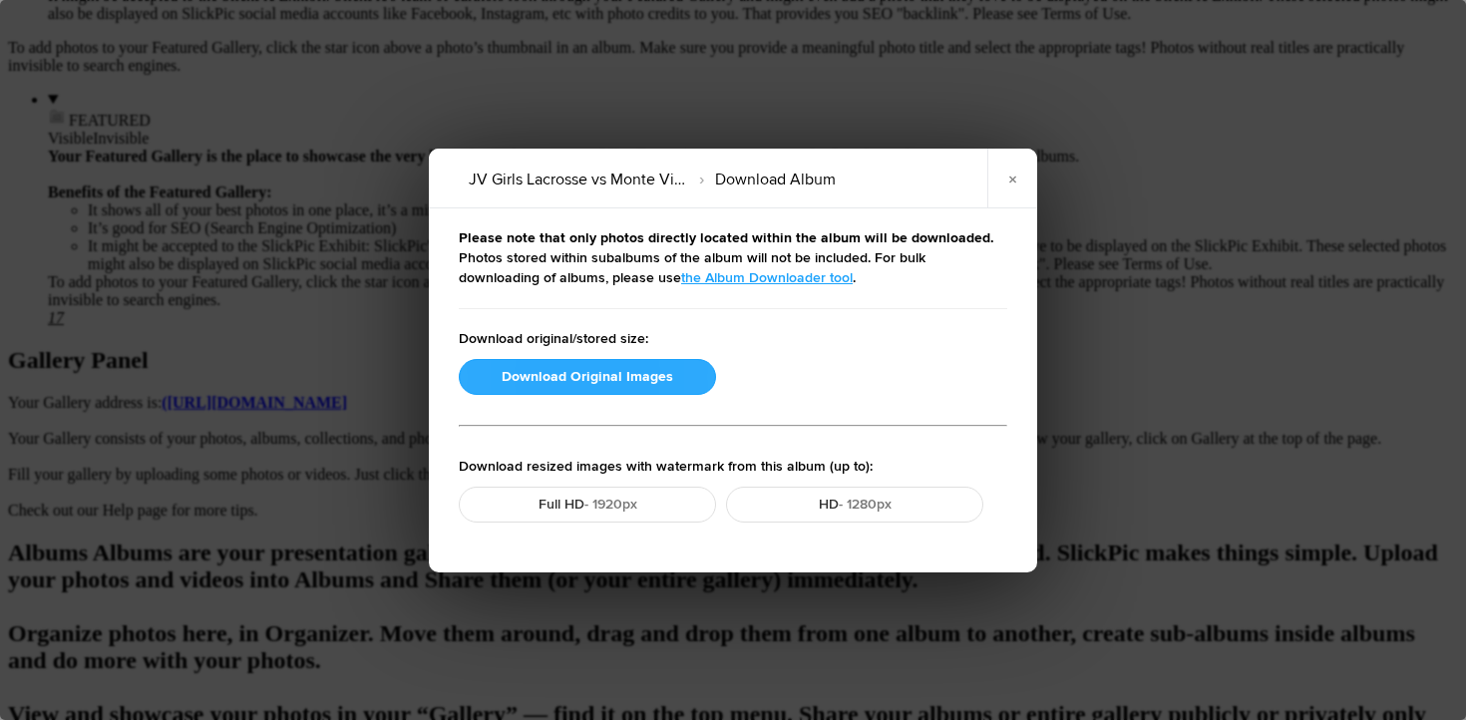
click at [632, 383] on button "Download Original Images" at bounding box center [587, 377] width 257 height 36
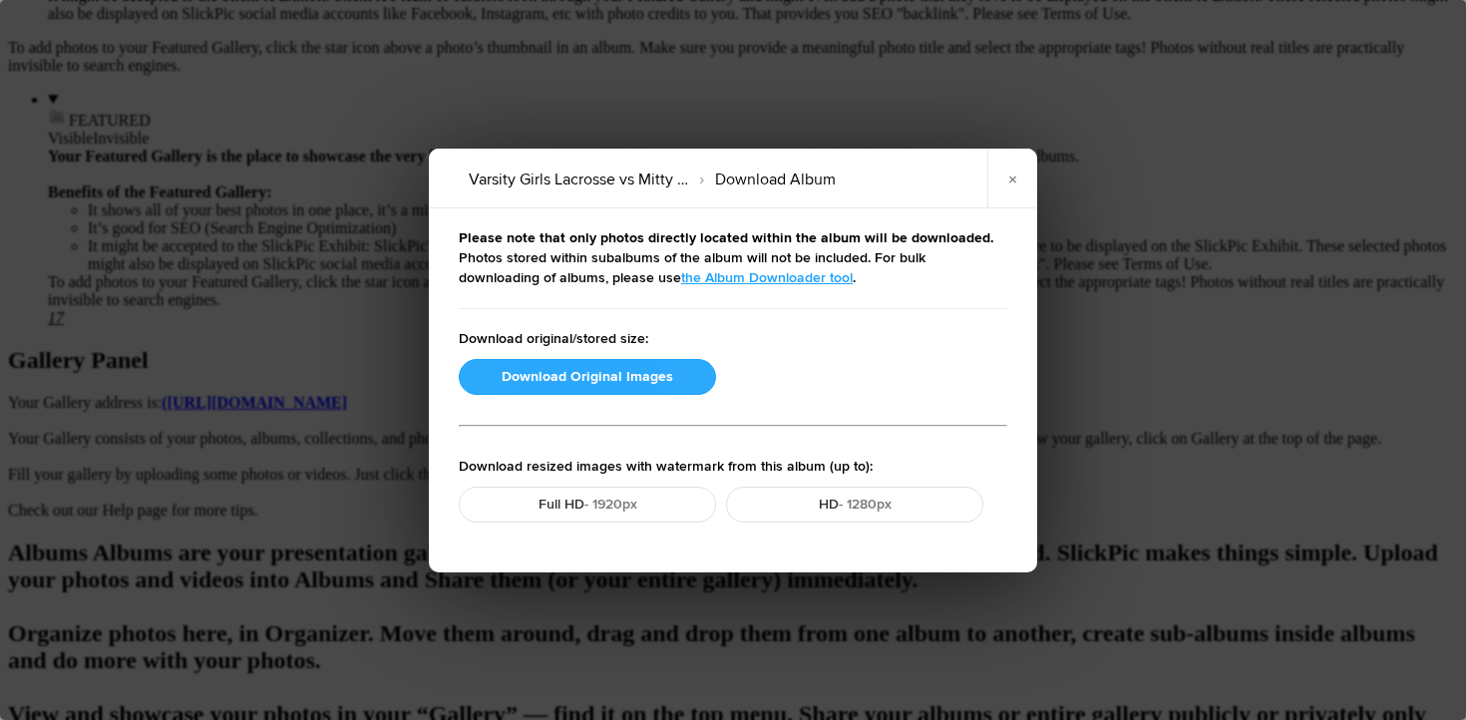
click at [565, 383] on button "Download Original Images" at bounding box center [587, 377] width 257 height 36
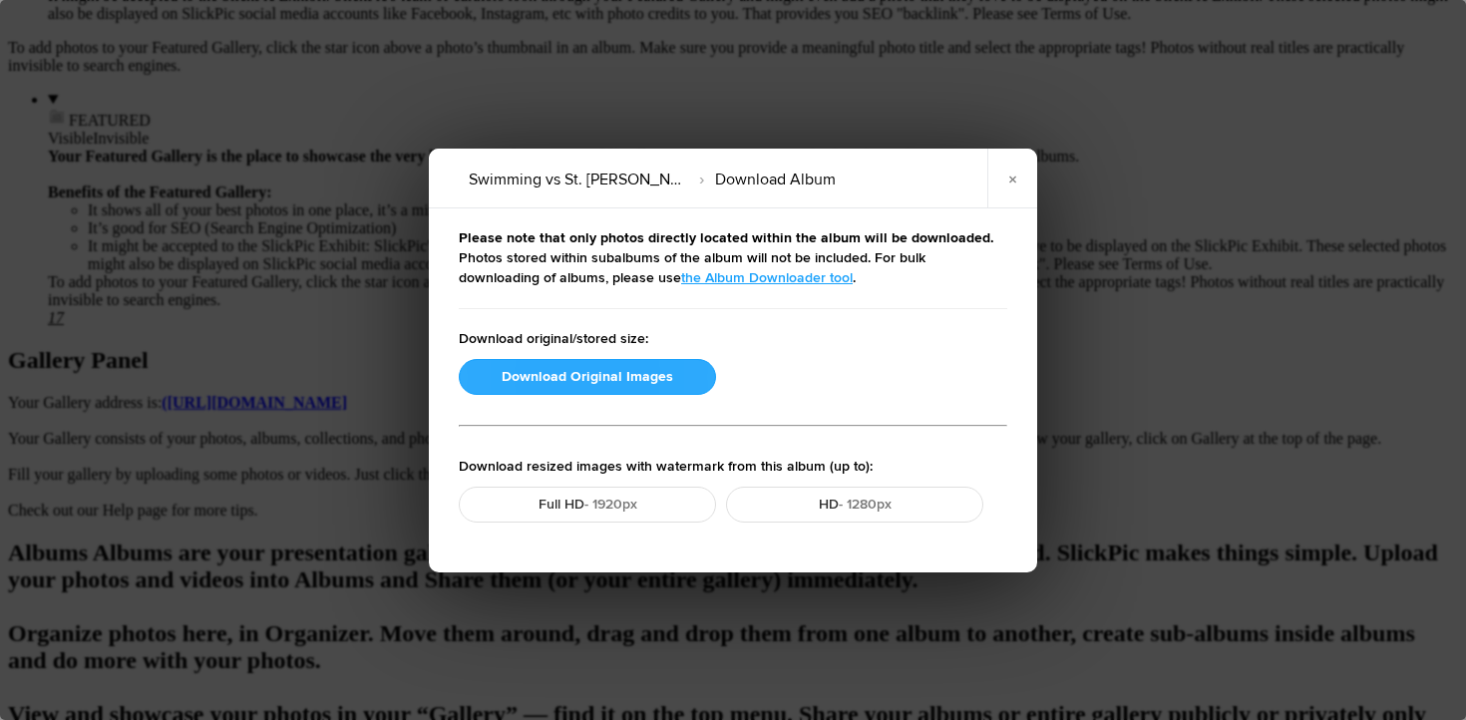
click at [535, 378] on button "Download Original Images" at bounding box center [587, 377] width 257 height 36
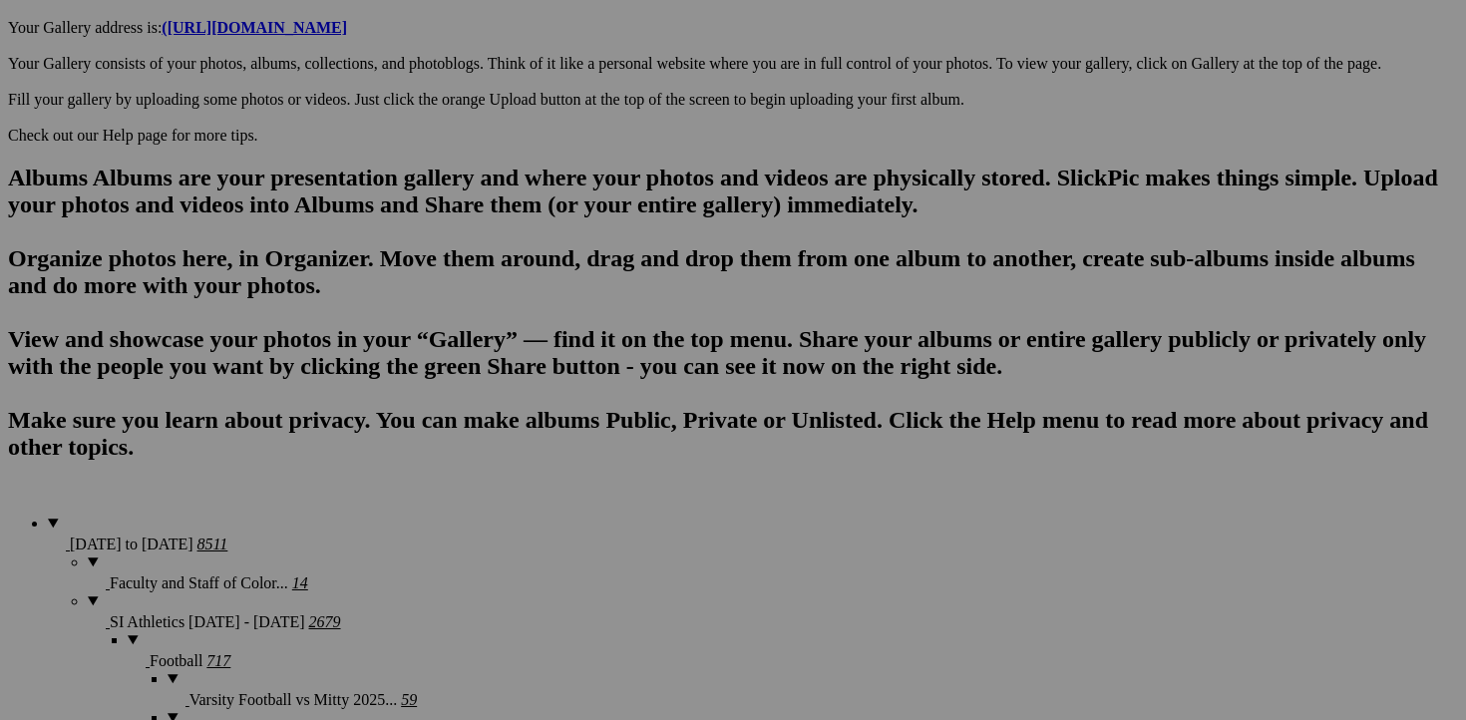
scroll to position [1121, 0]
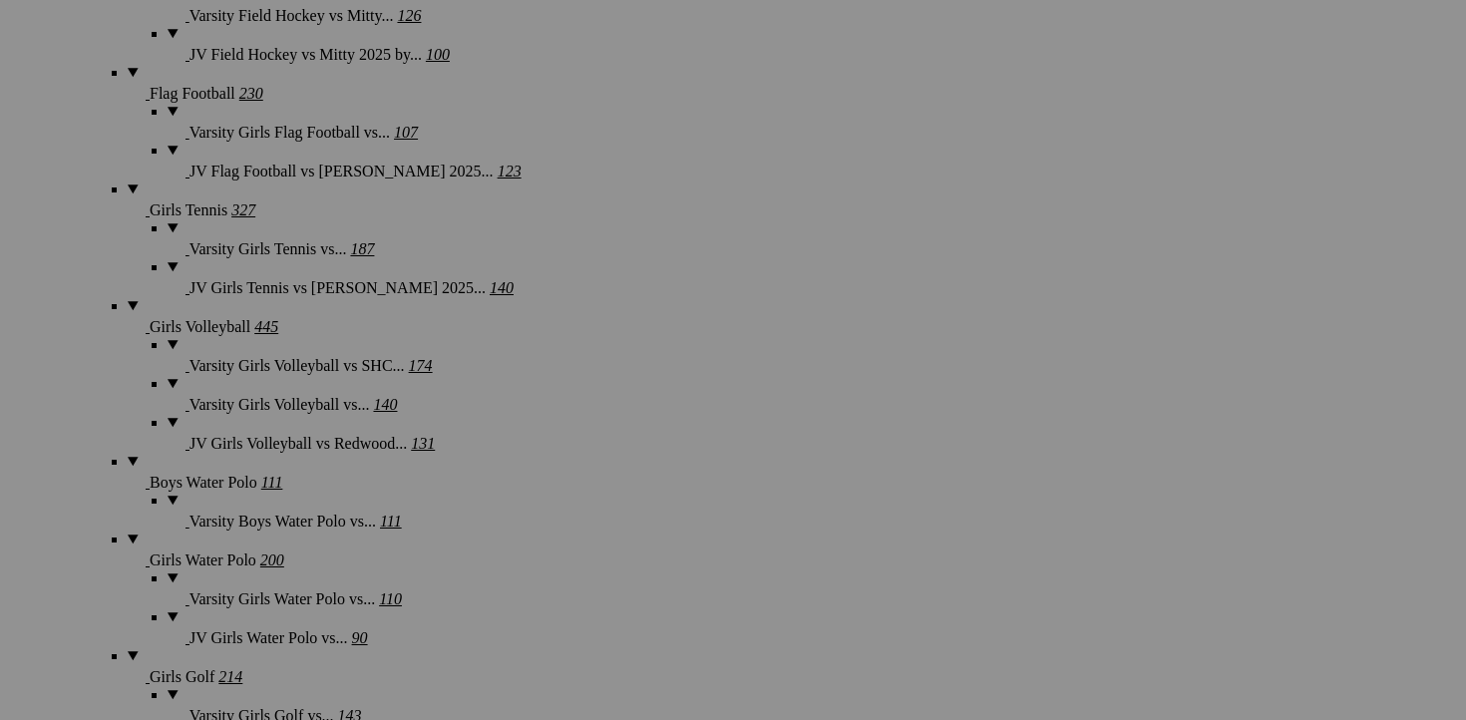
scroll to position [2320, 0]
